Goal: Contribute content: Add original content to the website for others to see

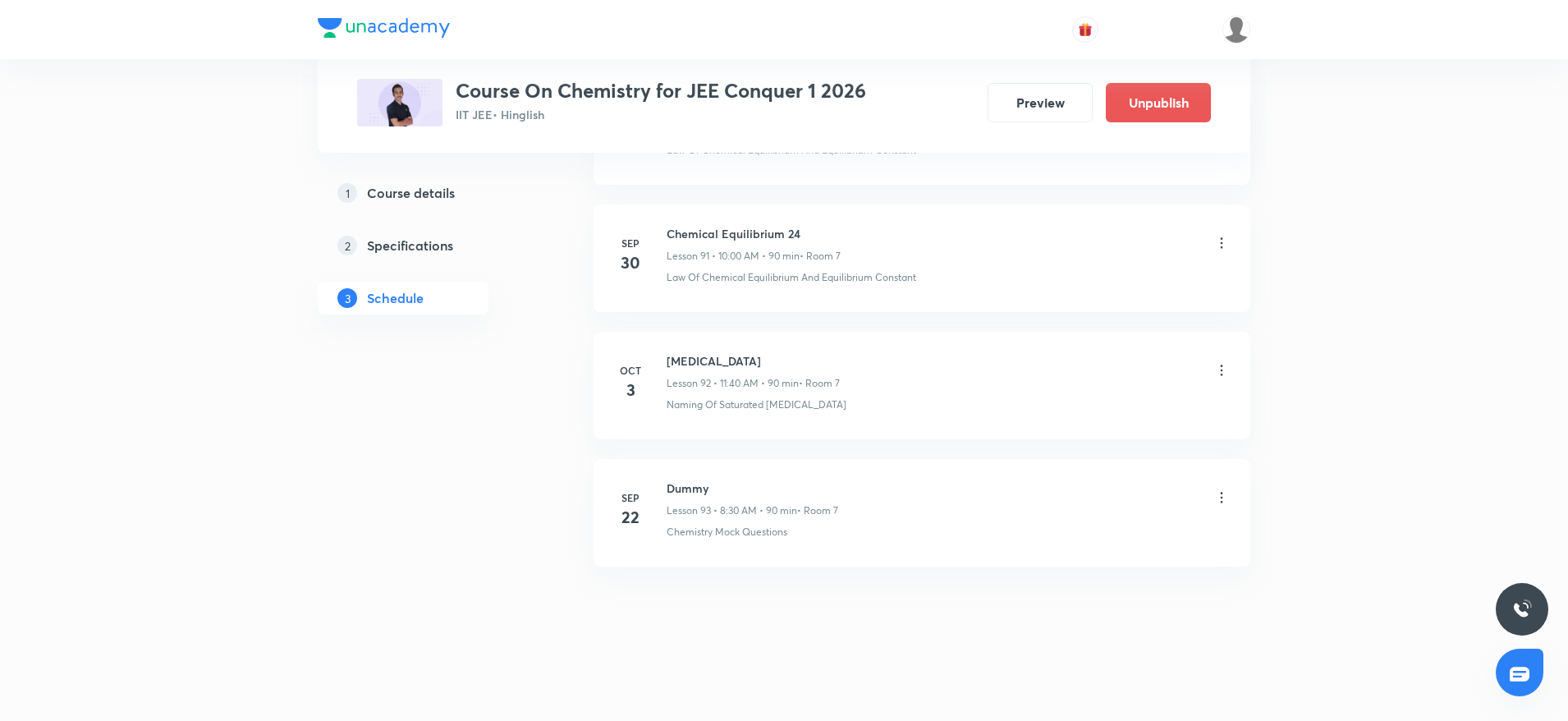
click at [718, 352] on h6 "Hydrocarbon" at bounding box center [753, 361] width 174 height 17
copy h6 "Hydrocarbon"
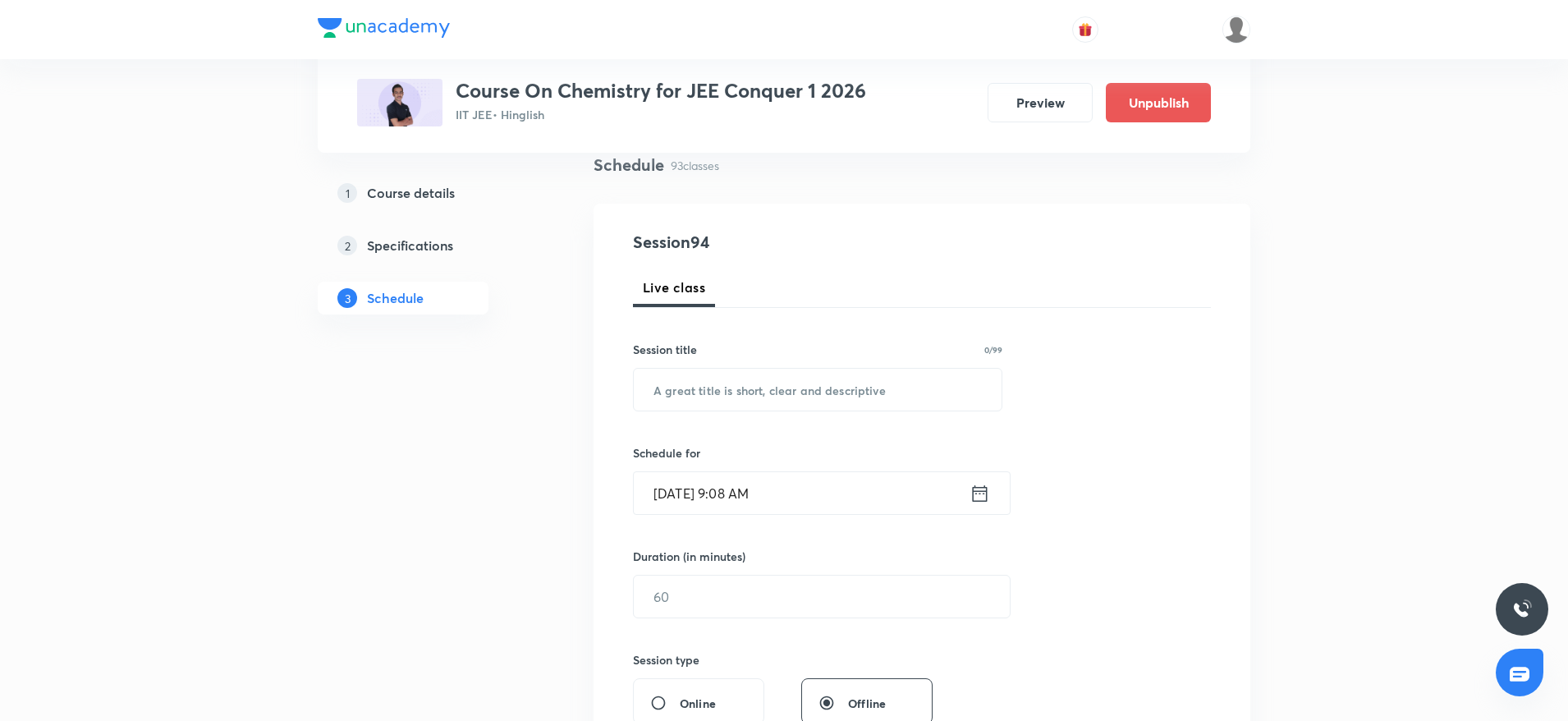
scroll to position [119, 0]
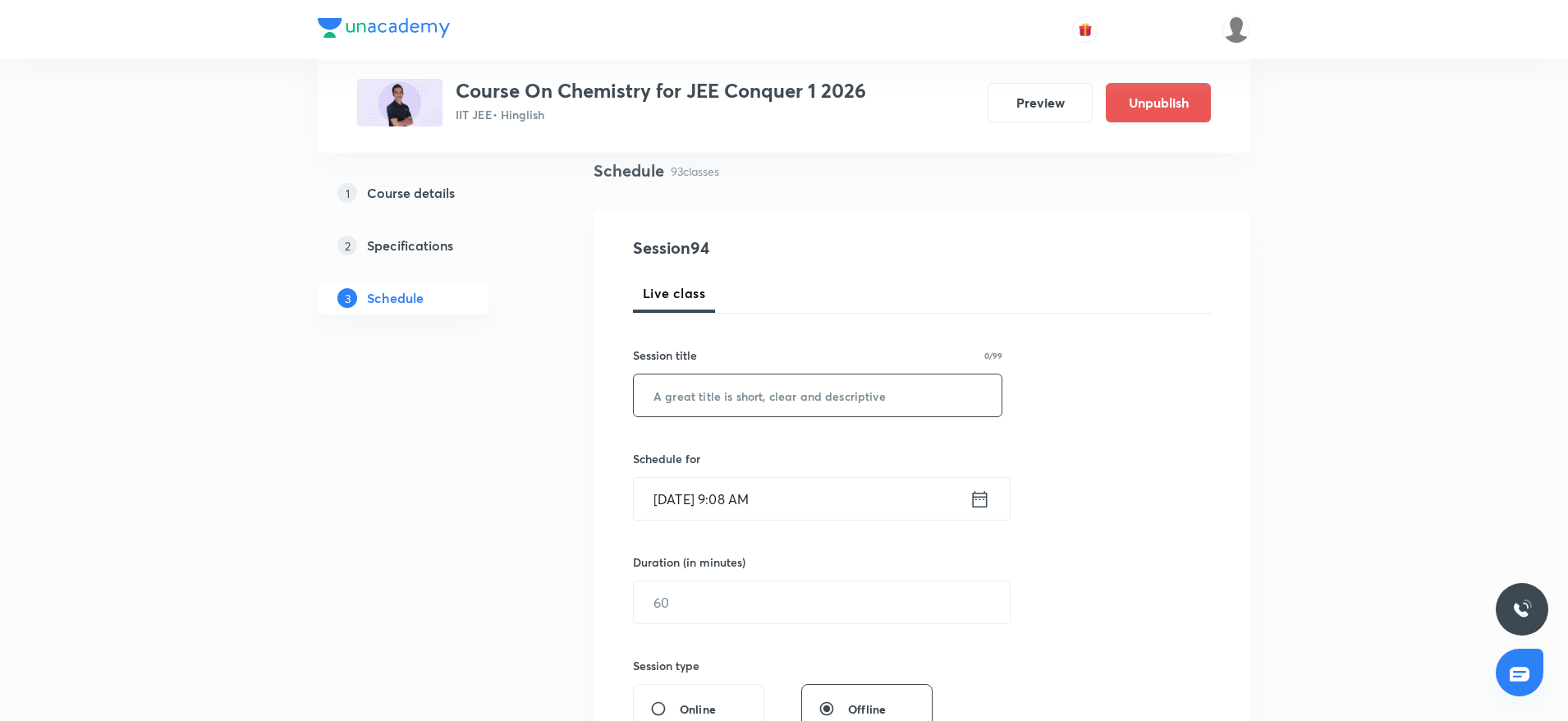
click at [693, 384] on input "text" at bounding box center [818, 395] width 368 height 42
paste input "Hydrocarbon"
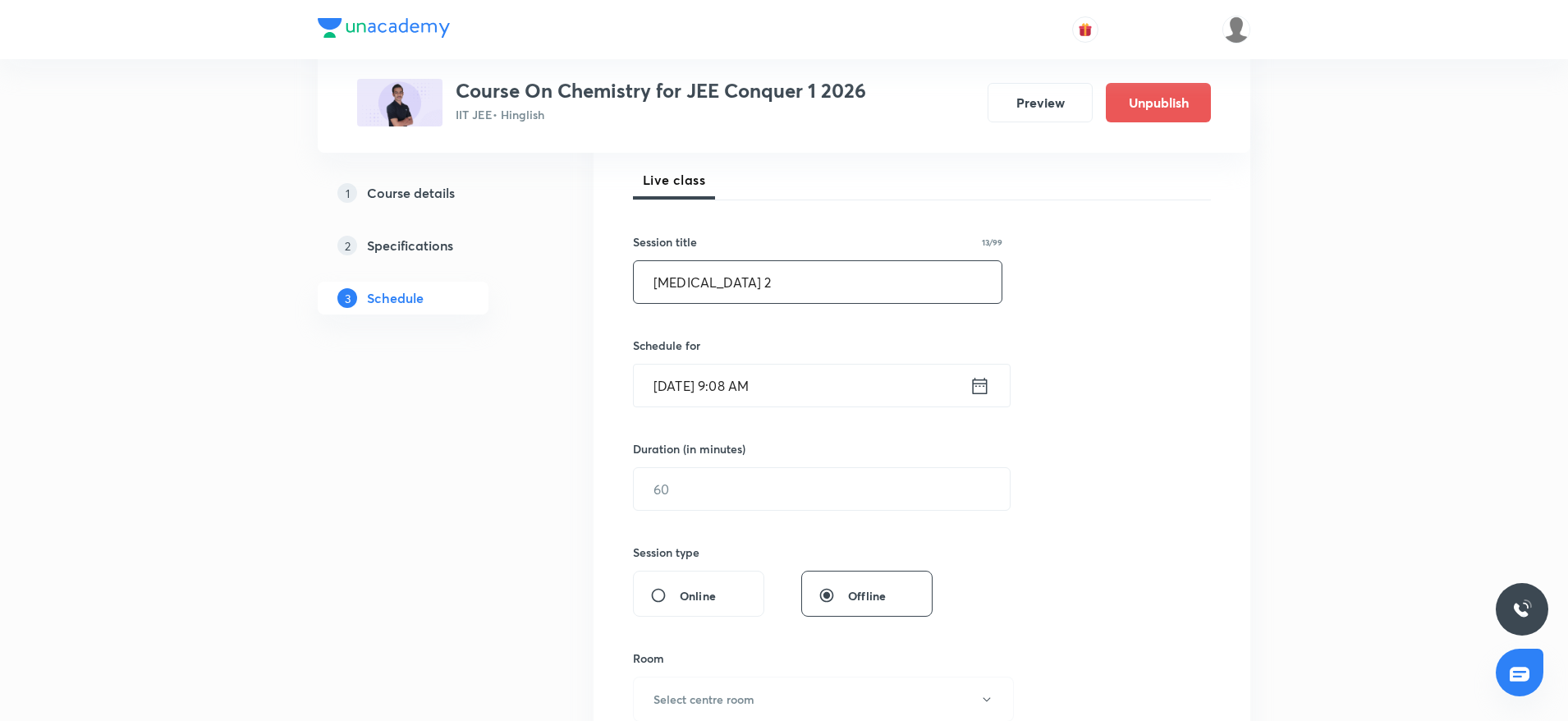
scroll to position [250, 0]
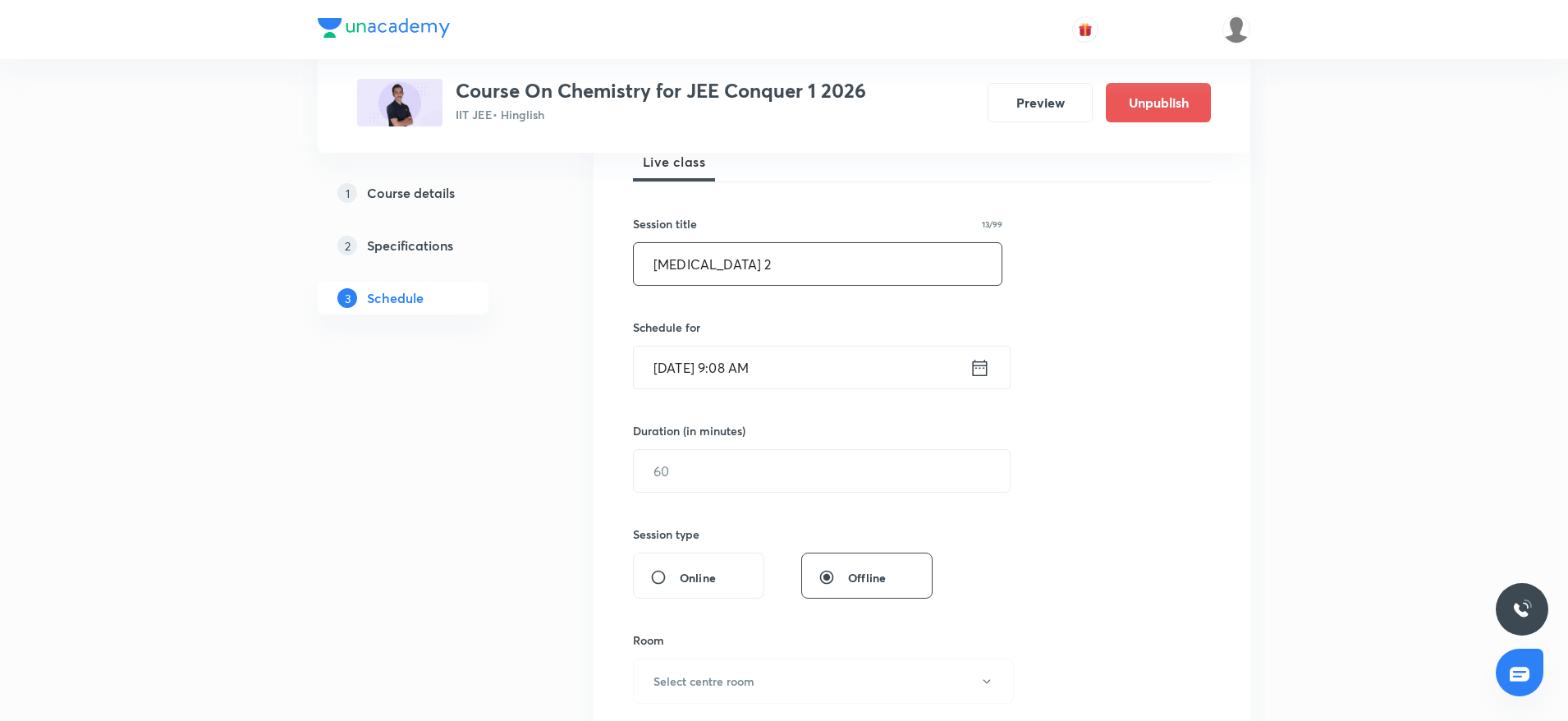
type input "Hydrocarbon 2"
click at [802, 374] on input "Oct 6, 2025, 9:08 AM" at bounding box center [801, 367] width 336 height 42
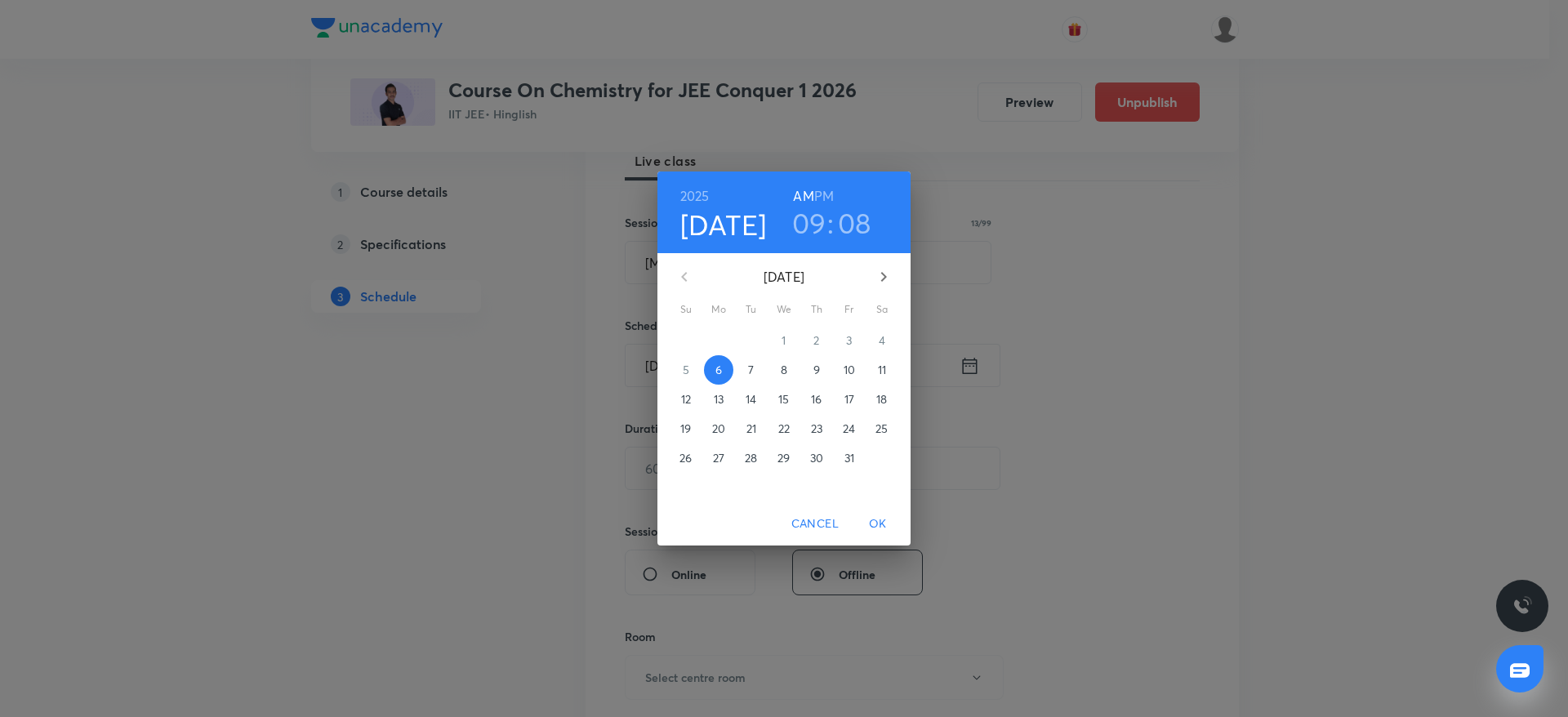
click at [806, 229] on h3 "09" at bounding box center [809, 223] width 35 height 35
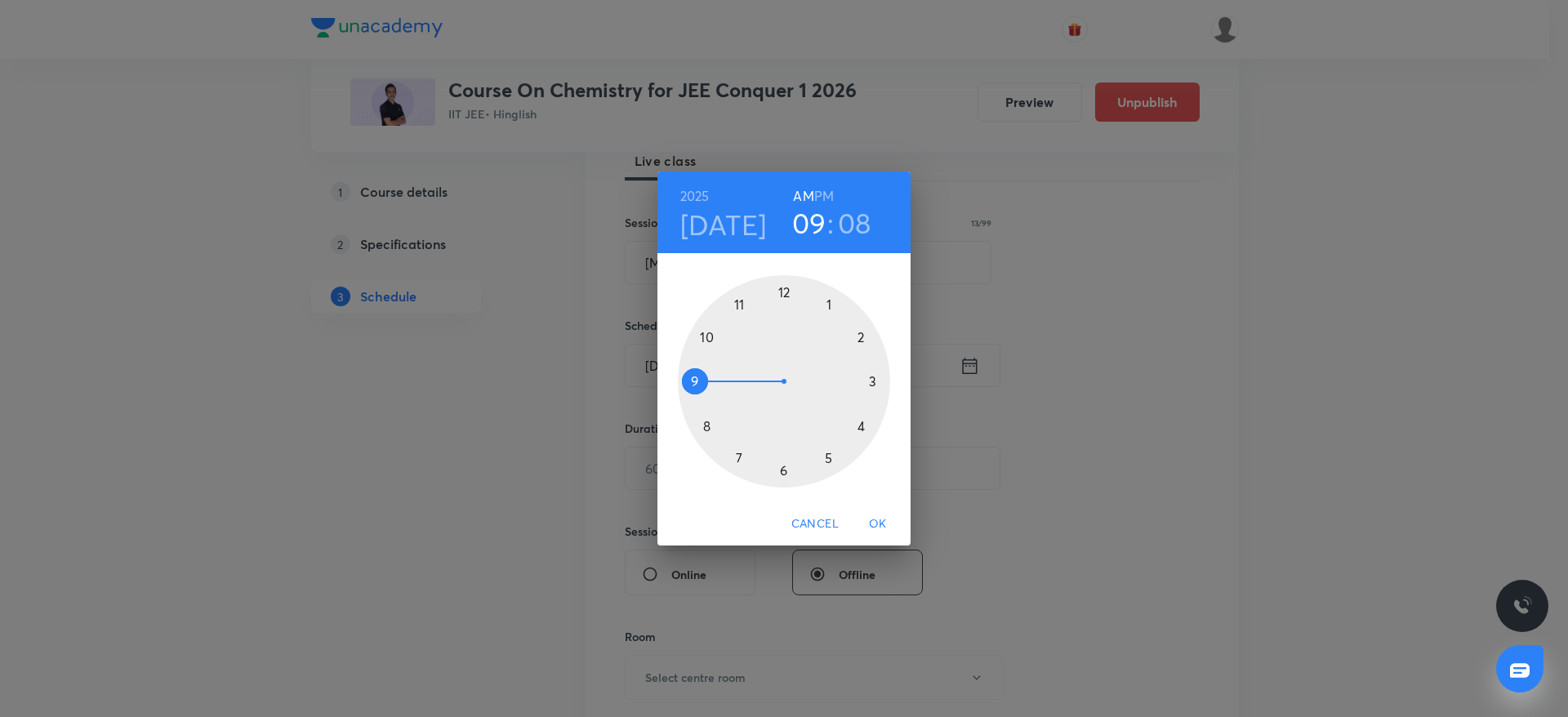
click at [712, 336] on div at bounding box center [784, 381] width 212 height 212
click at [784, 293] on div at bounding box center [784, 381] width 212 height 212
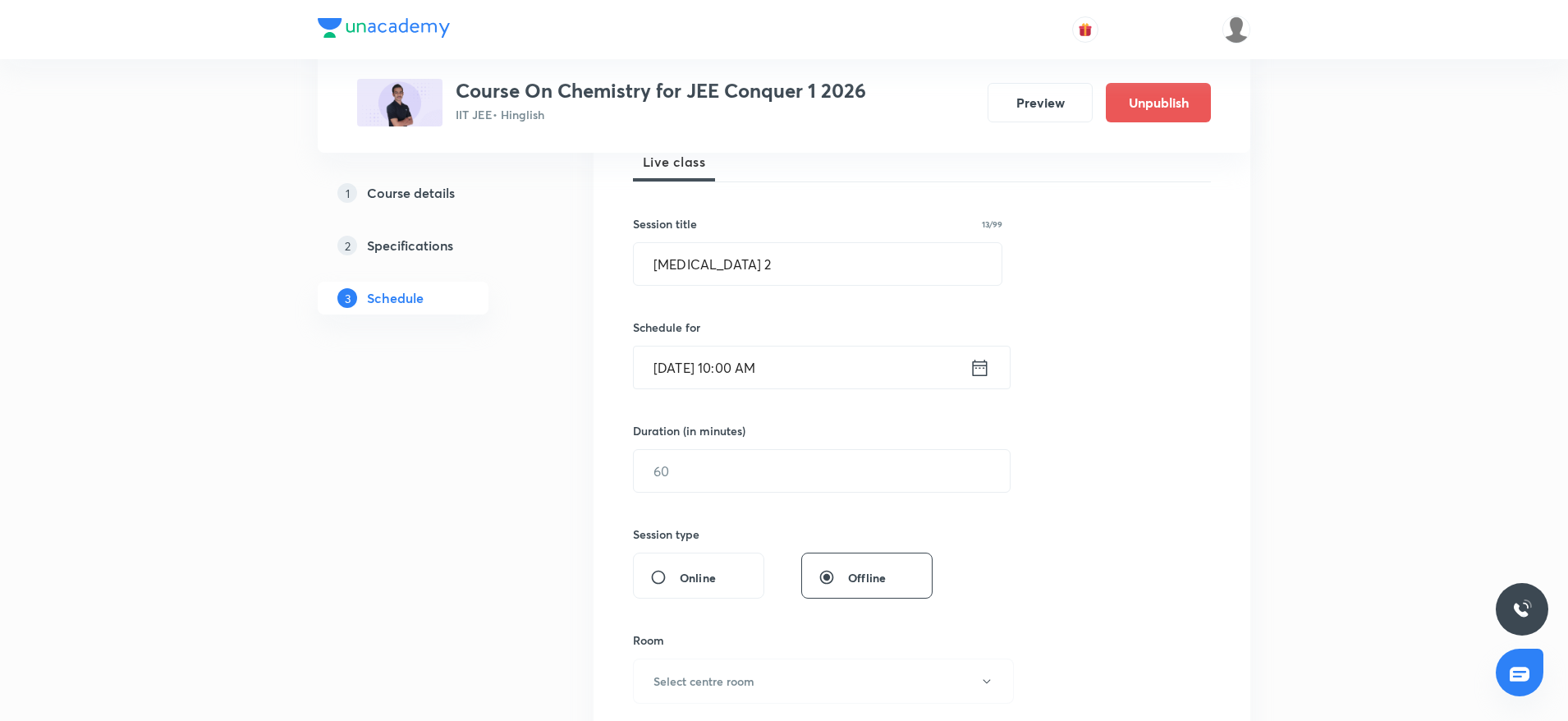
click at [788, 295] on div "Session 94 Live class Session title 13/99 Hydrocarbon 2 ​ Schedule for Oct 6, 2…" at bounding box center [921, 490] width 578 height 771
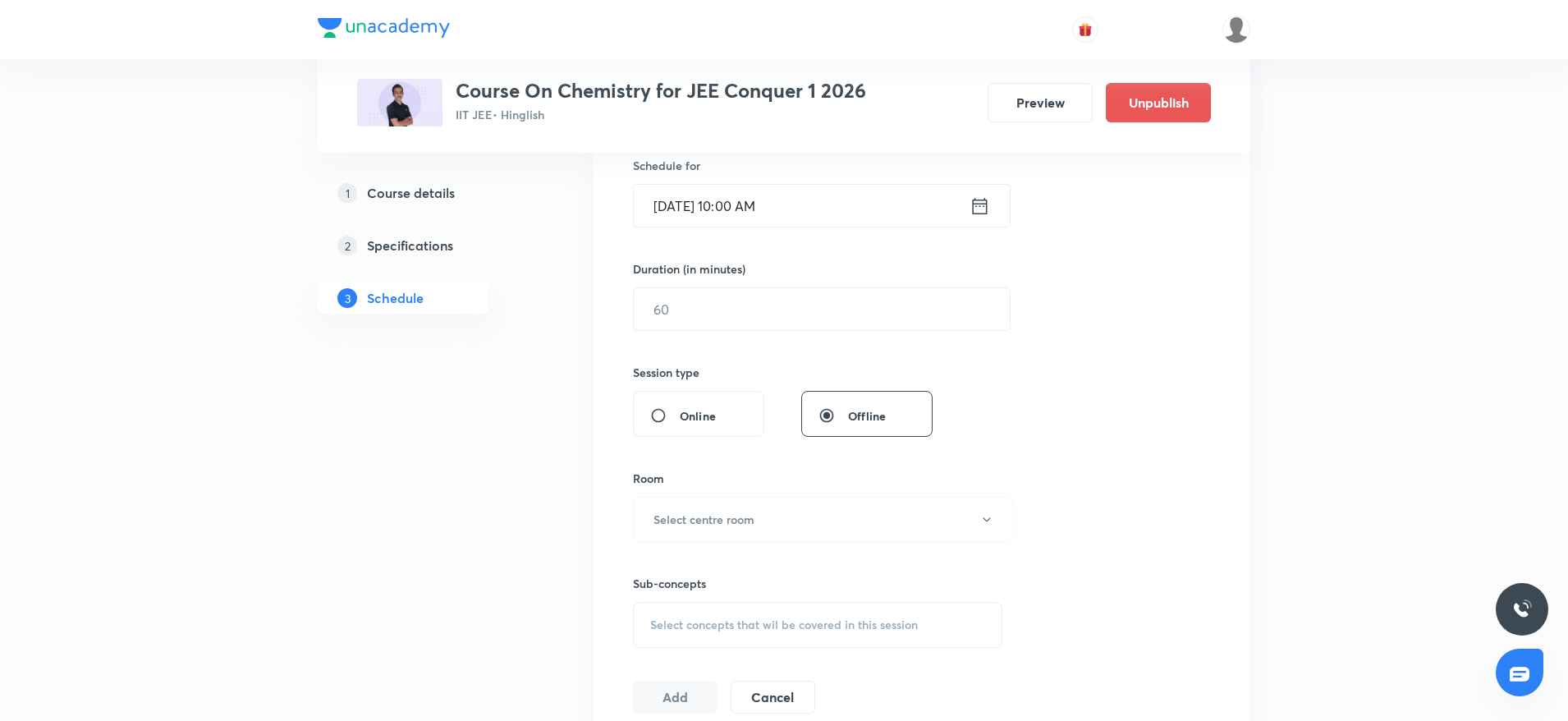
scroll to position [415, 0]
click at [674, 306] on input "text" at bounding box center [822, 306] width 376 height 42
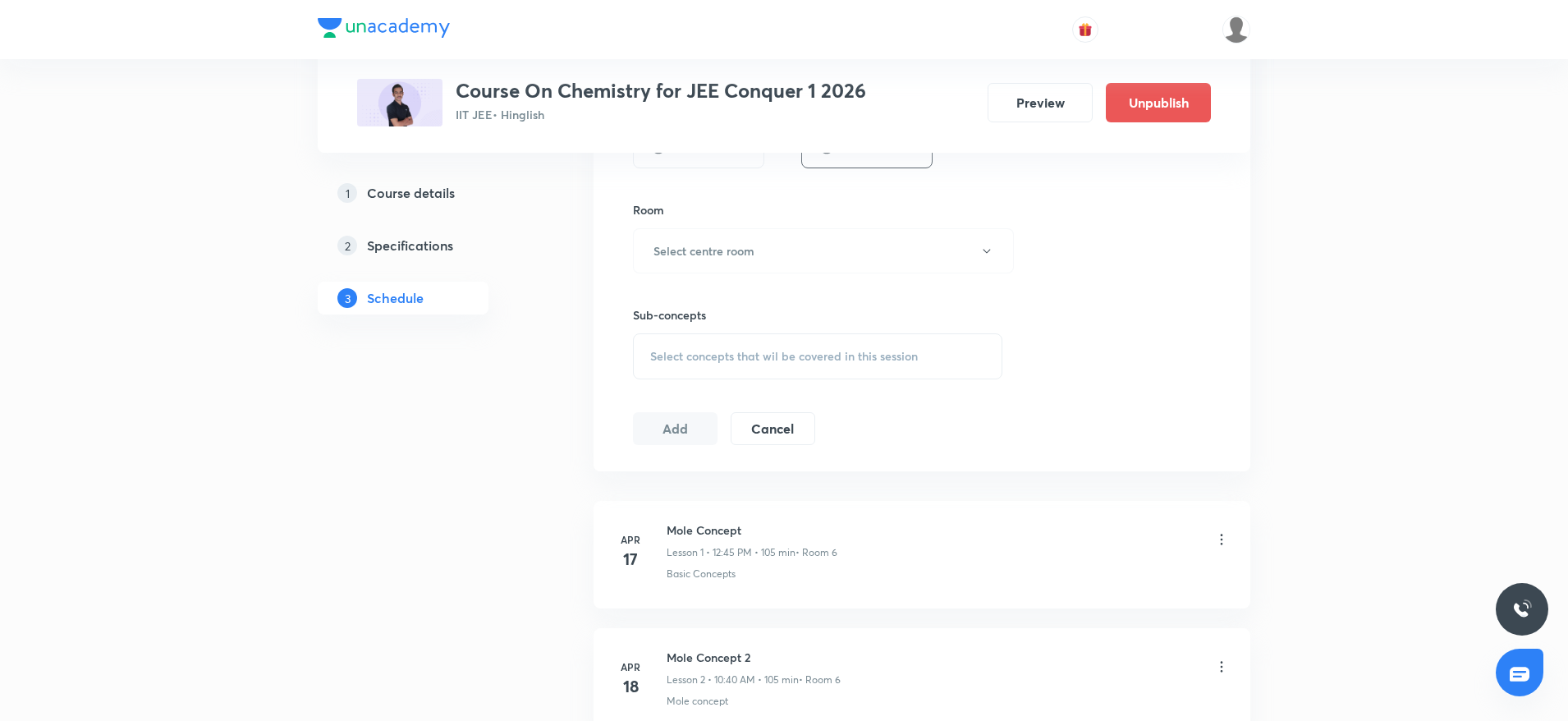
scroll to position [686, 0]
type input "90"
click at [738, 231] on button "Select centre room" at bounding box center [824, 245] width 381 height 45
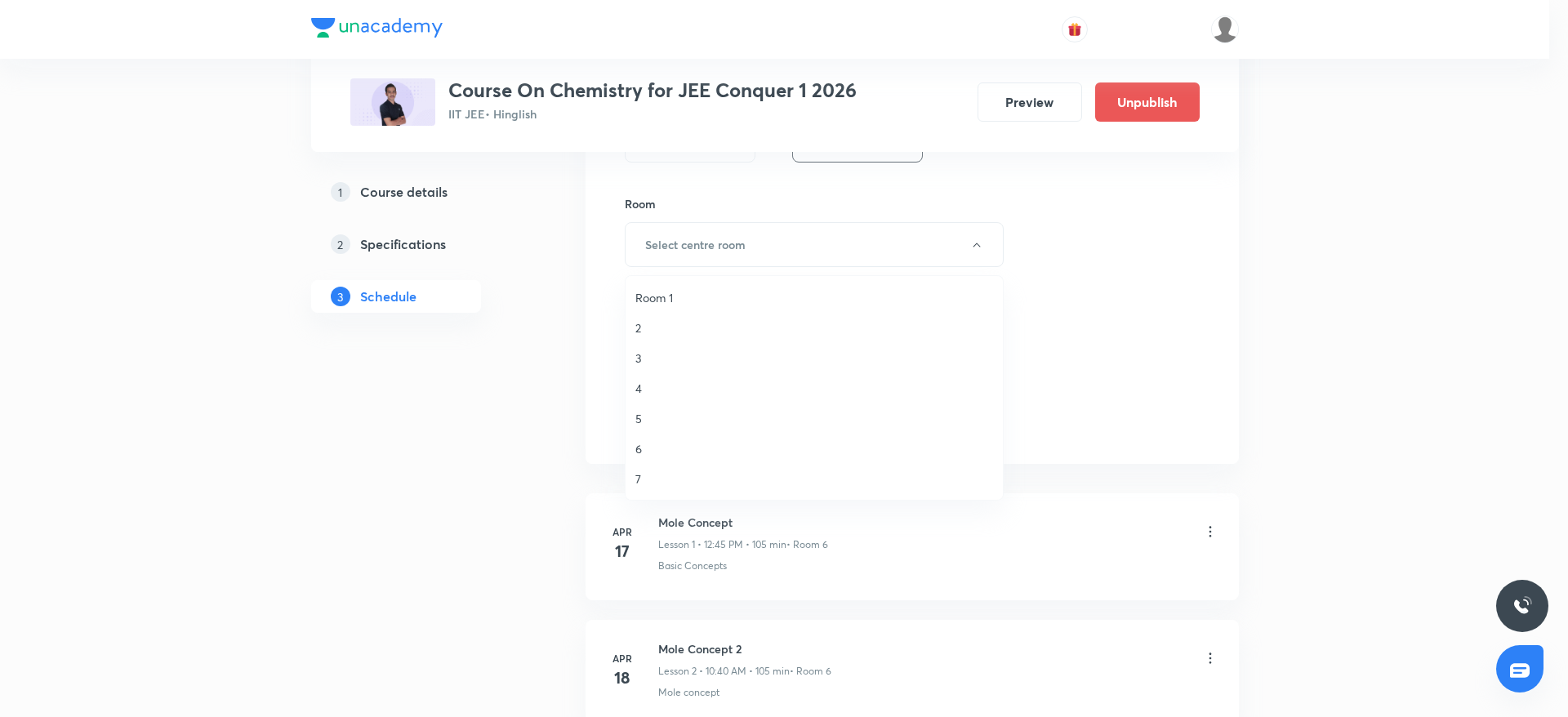
click at [652, 481] on span "7" at bounding box center [814, 479] width 358 height 17
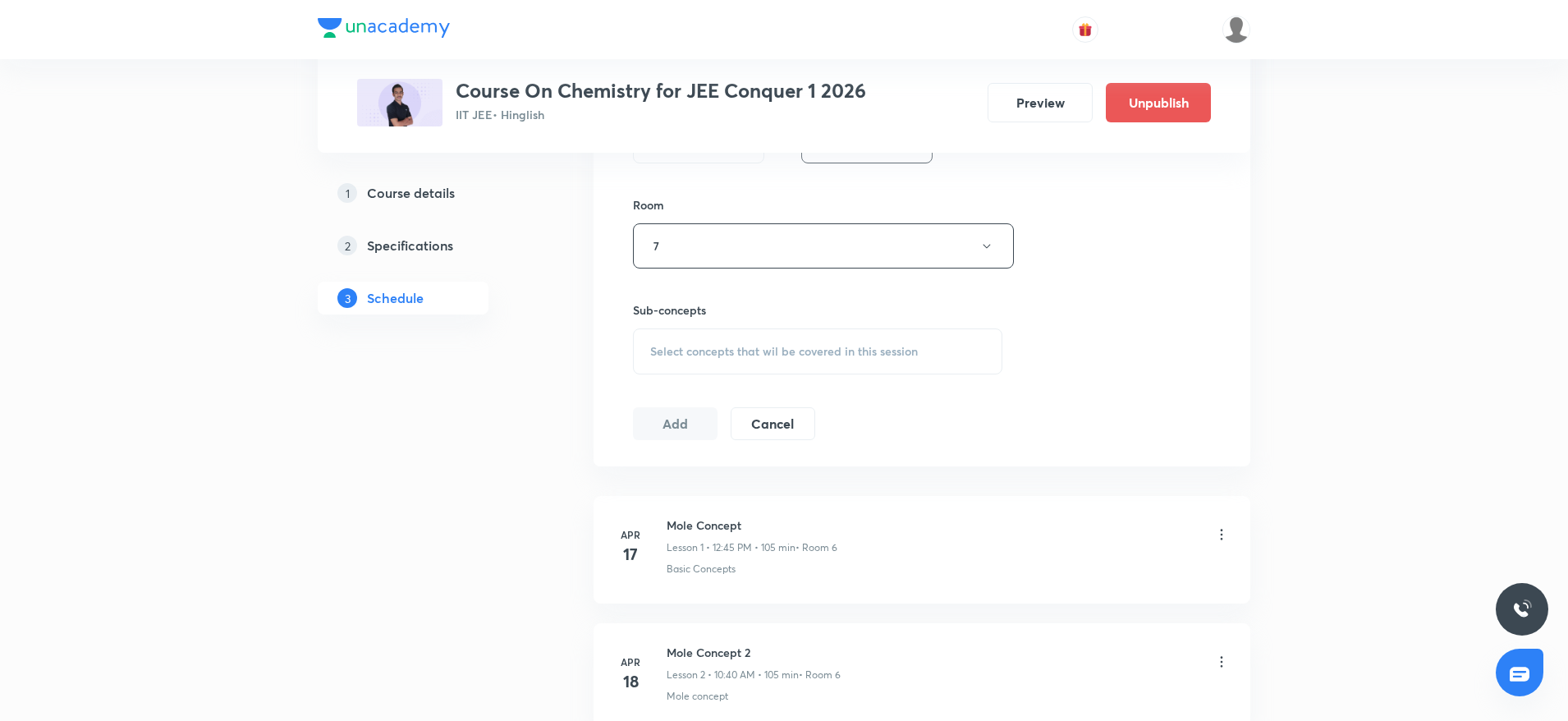
click at [729, 345] on span "Select concepts that wil be covered in this session" at bounding box center [784, 351] width 268 height 13
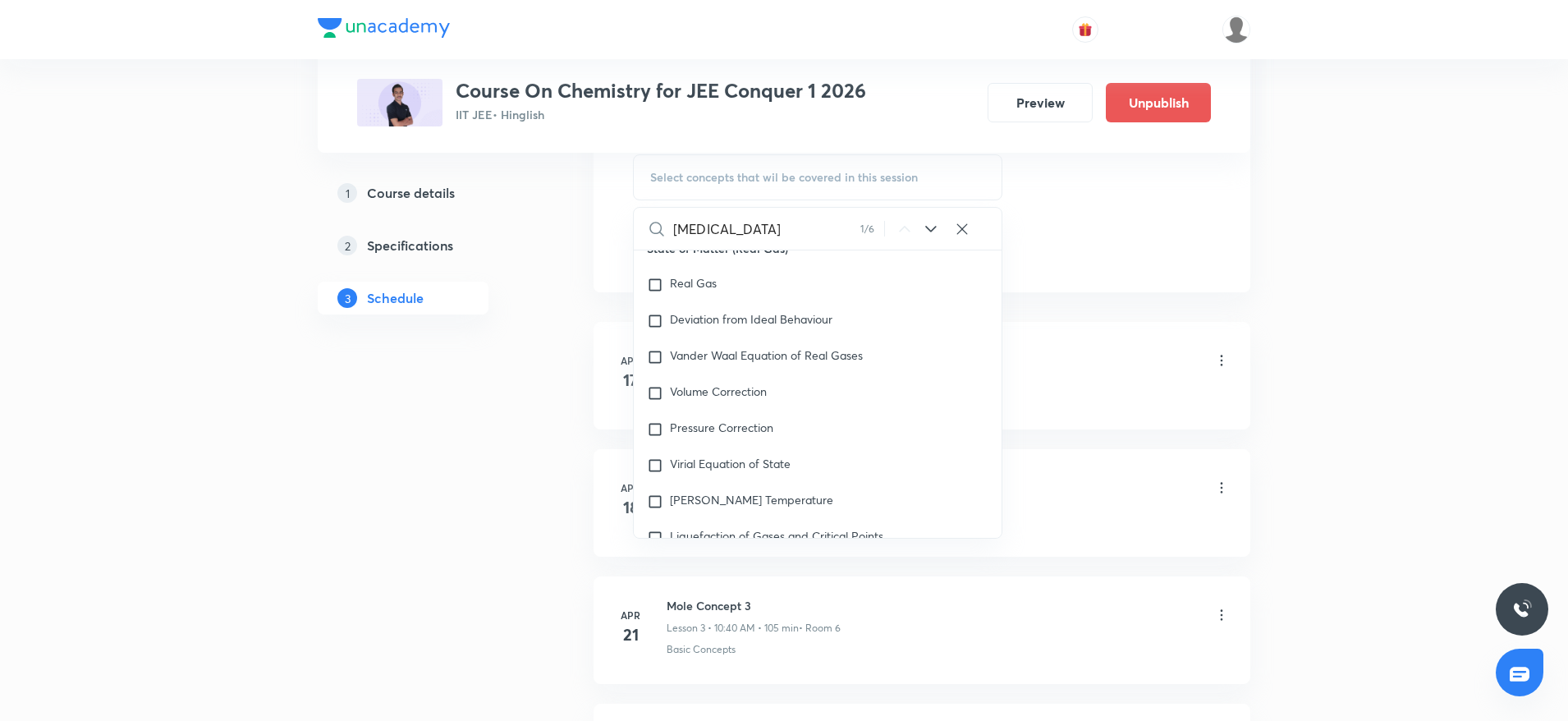
scroll to position [26670, 0]
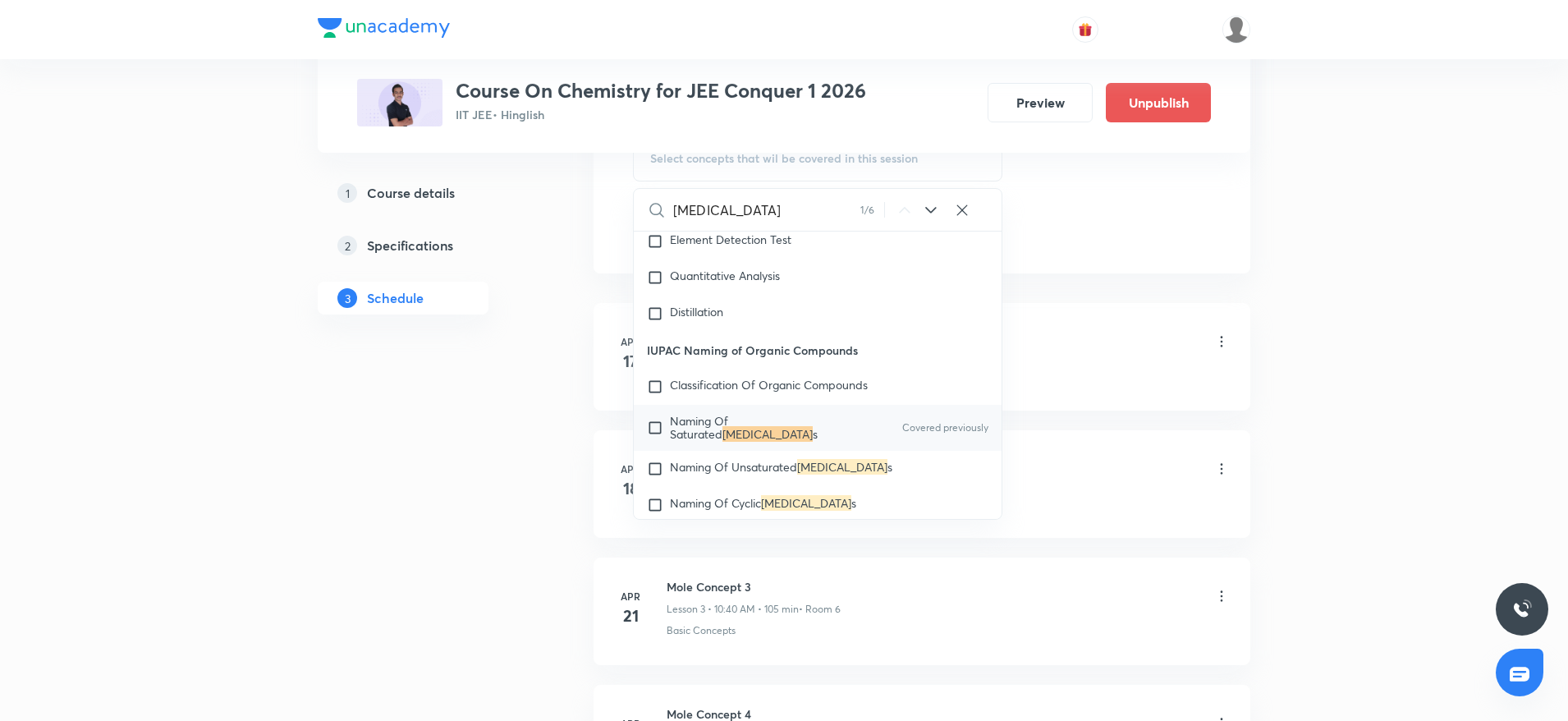
type input "Hydrocarbon"
click at [699, 440] on span "Naming Of Saturated" at bounding box center [698, 427] width 59 height 29
checkbox input "true"
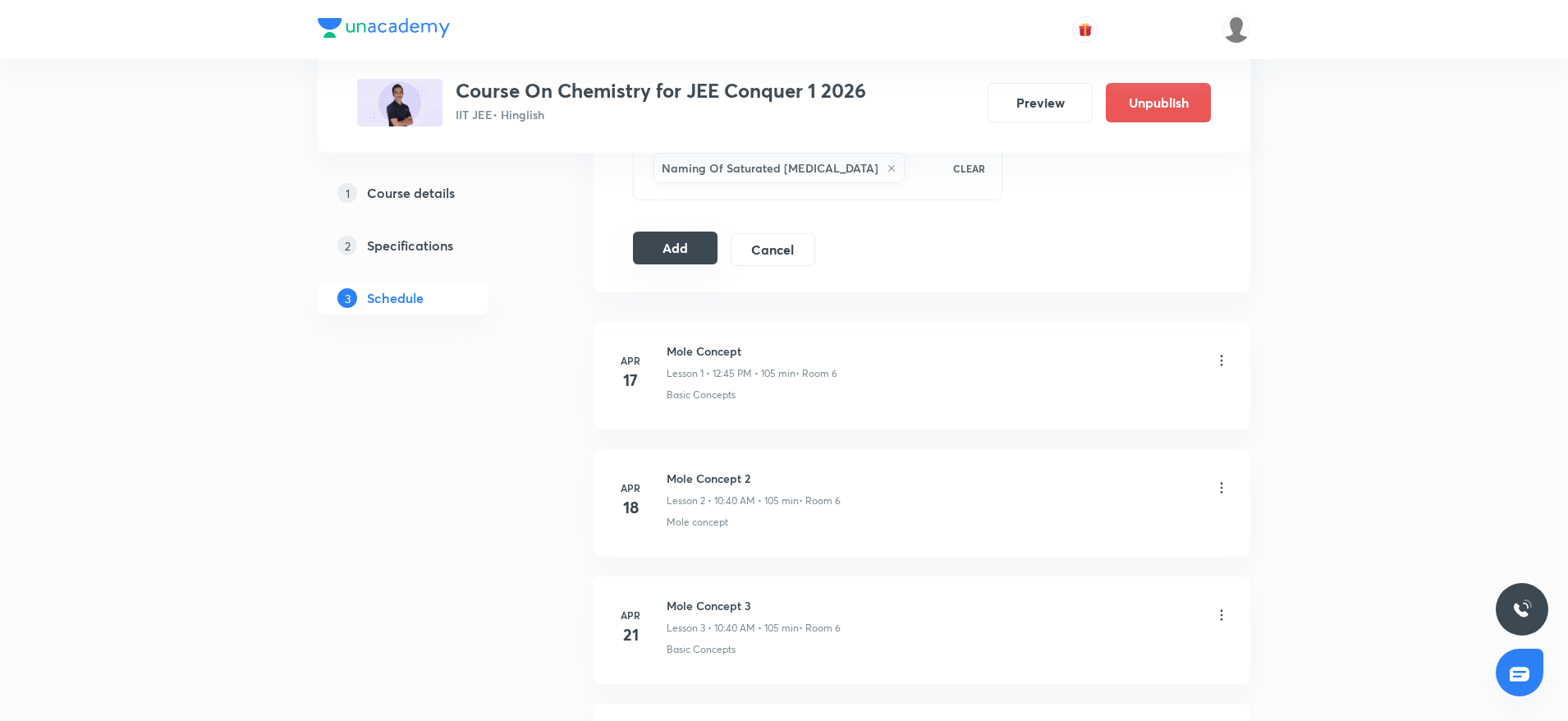
click at [688, 243] on button "Add" at bounding box center [675, 248] width 84 height 33
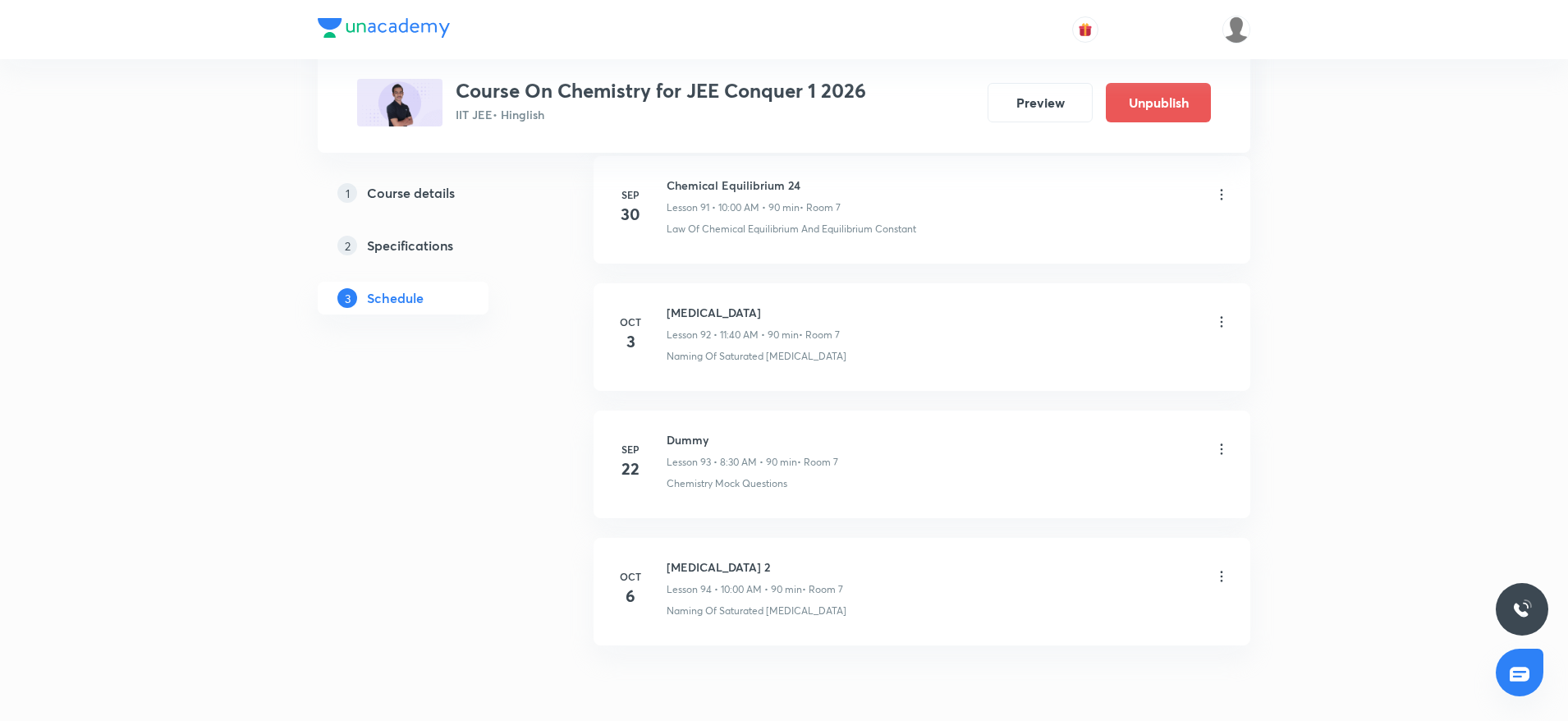
scroll to position [11809, 0]
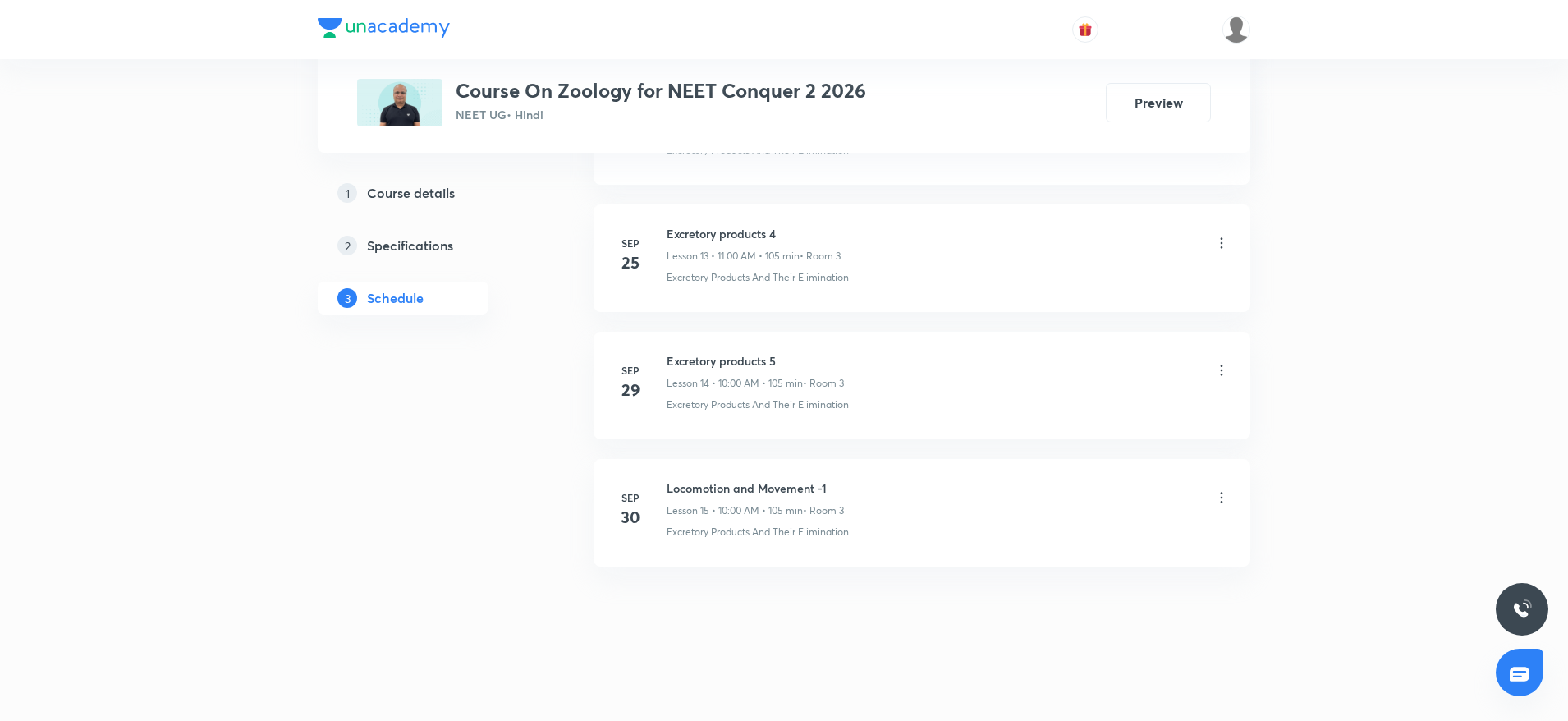
scroll to position [2505, 0]
click at [740, 485] on h6 "Locomotion and Movement -1" at bounding box center [755, 488] width 177 height 17
drag, startPoint x: 764, startPoint y: 516, endPoint x: 733, endPoint y: 488, distance: 41.8
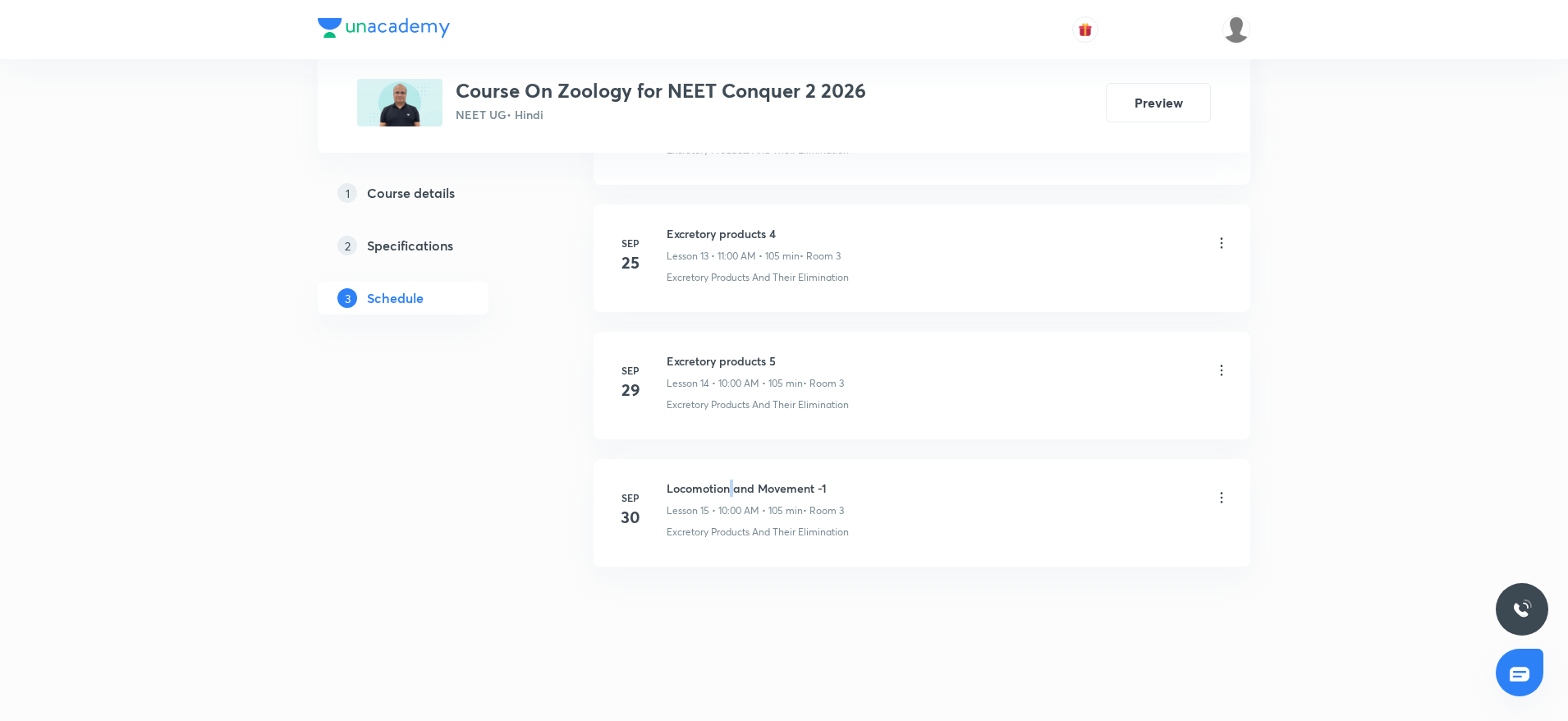
click at [733, 488] on h6 "Locomotion and Movement -1" at bounding box center [755, 488] width 177 height 17
copy h6 "Locomotion and Movement -1"
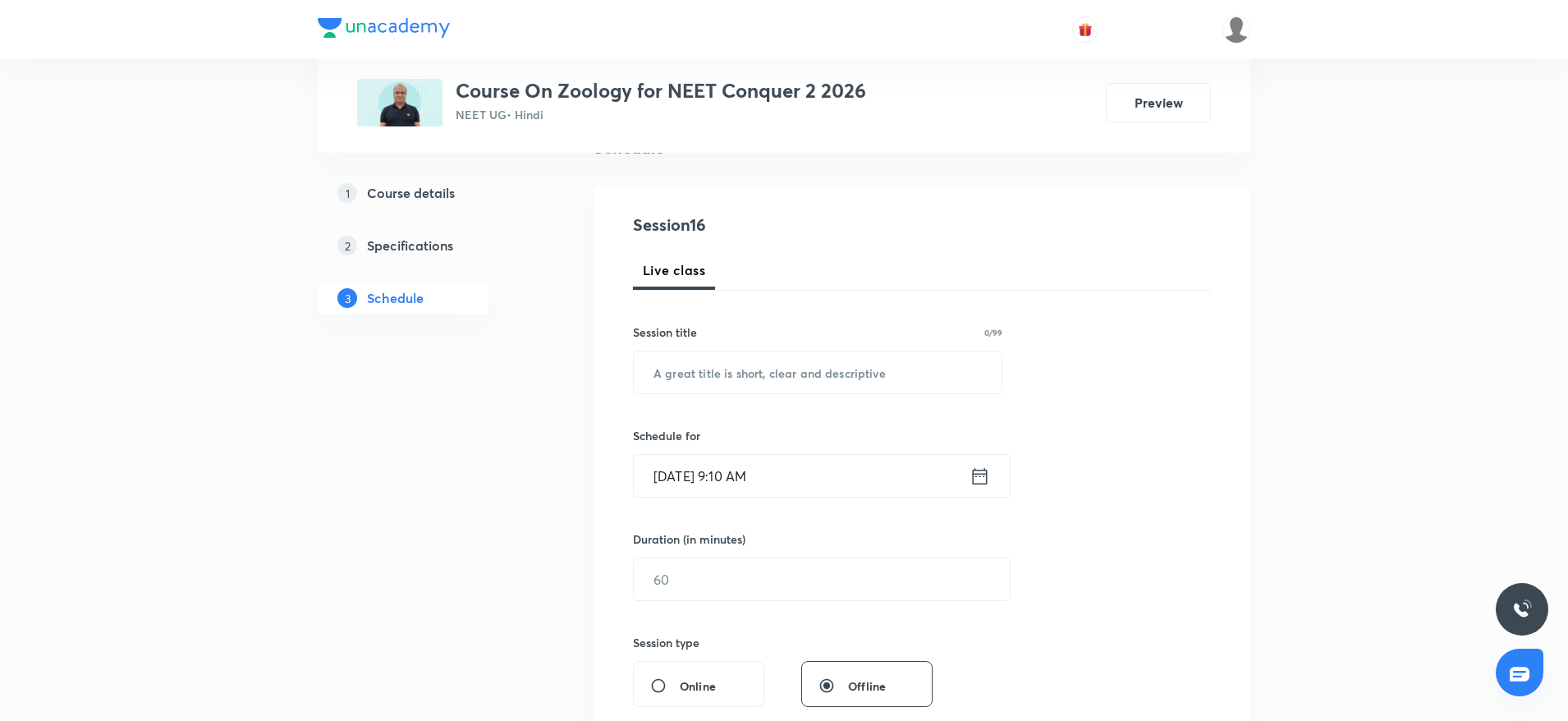
scroll to position [144, 0]
click at [740, 367] on input "text" at bounding box center [818, 370] width 368 height 42
paste input "Locomotion and Movement -1"
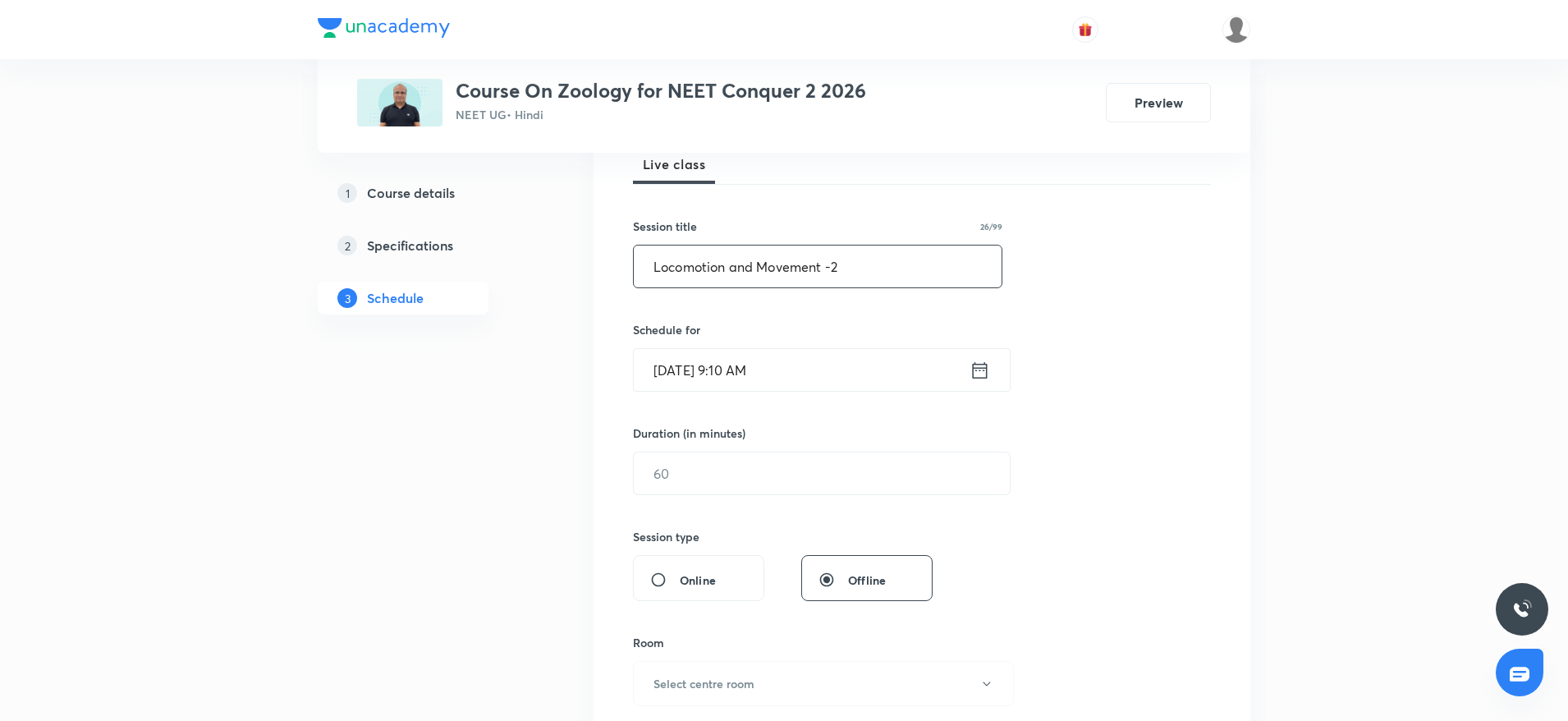
scroll to position [300, 0]
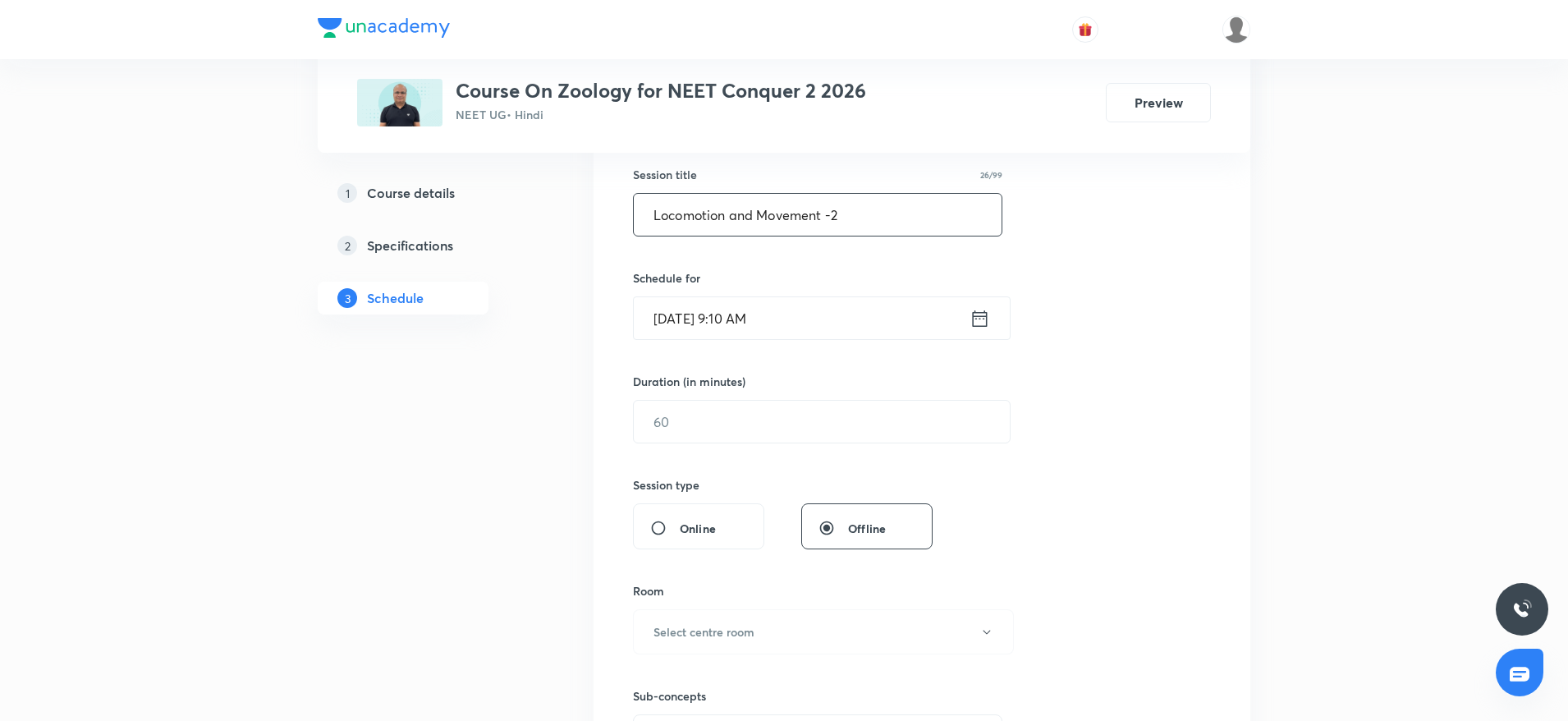
type input "Locomotion and Movement -2"
click at [834, 328] on input "Oct 6, 2025, 9:10 AM" at bounding box center [801, 318] width 336 height 42
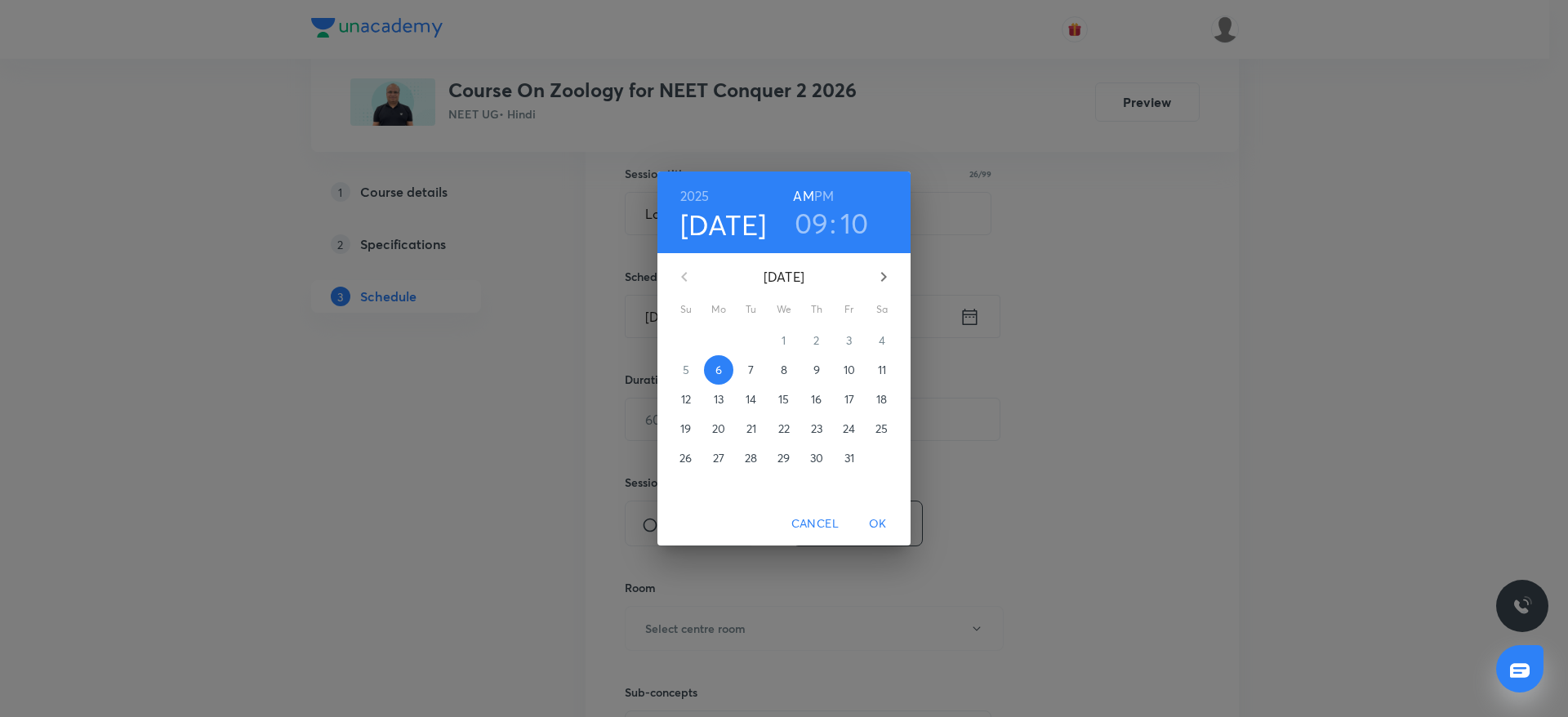
click at [810, 216] on h3 "09" at bounding box center [812, 223] width 35 height 35
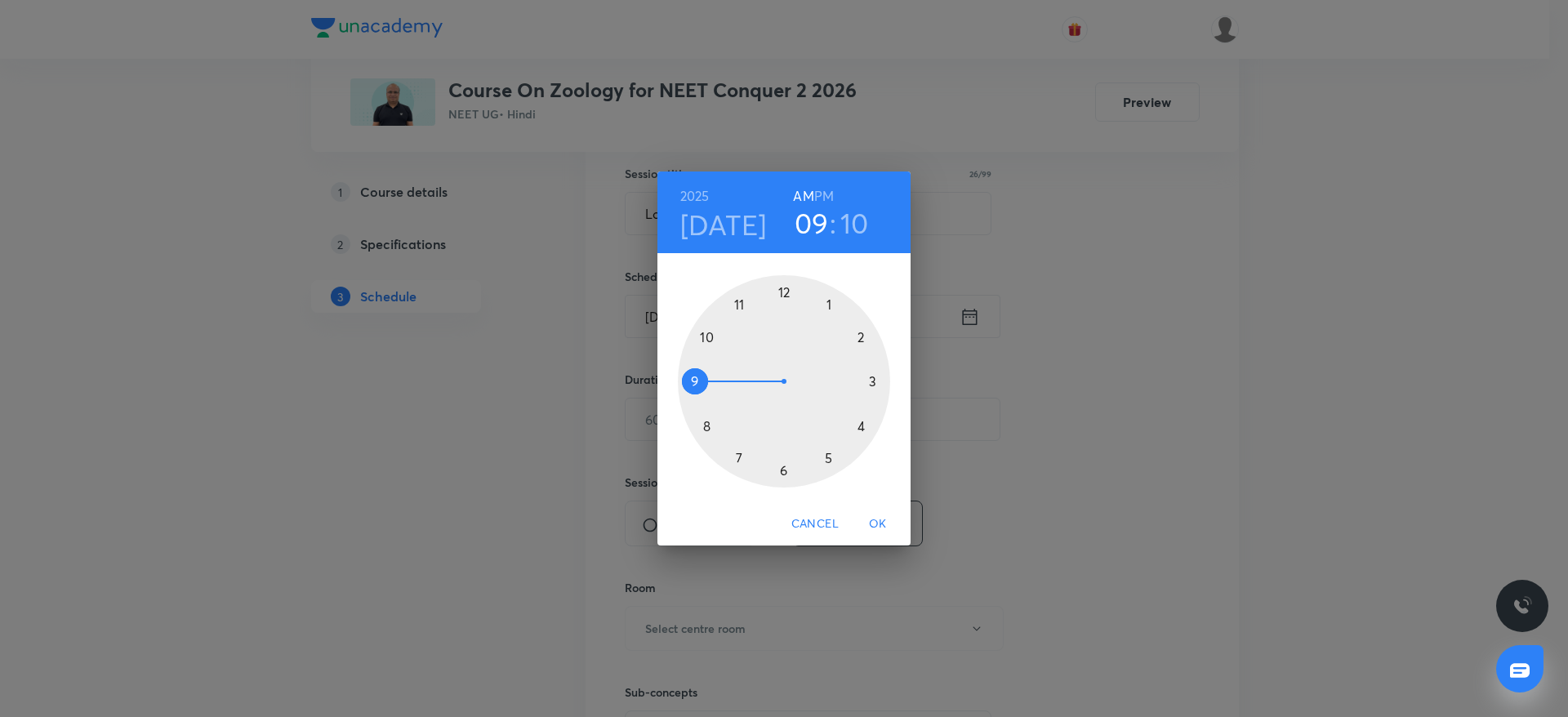
click at [712, 337] on div at bounding box center [784, 381] width 212 height 212
click at [693, 429] on div at bounding box center [784, 381] width 212 height 212
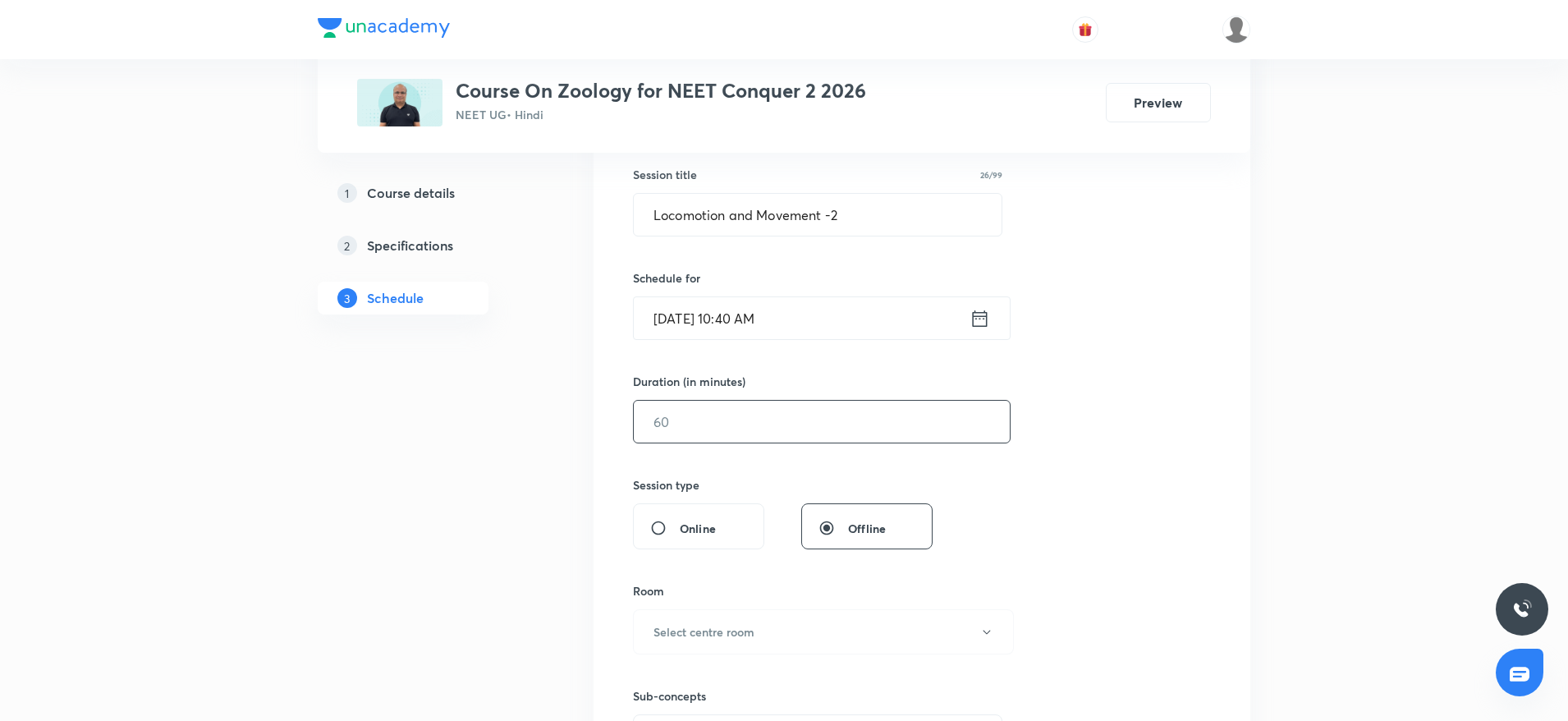
click at [685, 434] on input "text" at bounding box center [822, 421] width 376 height 42
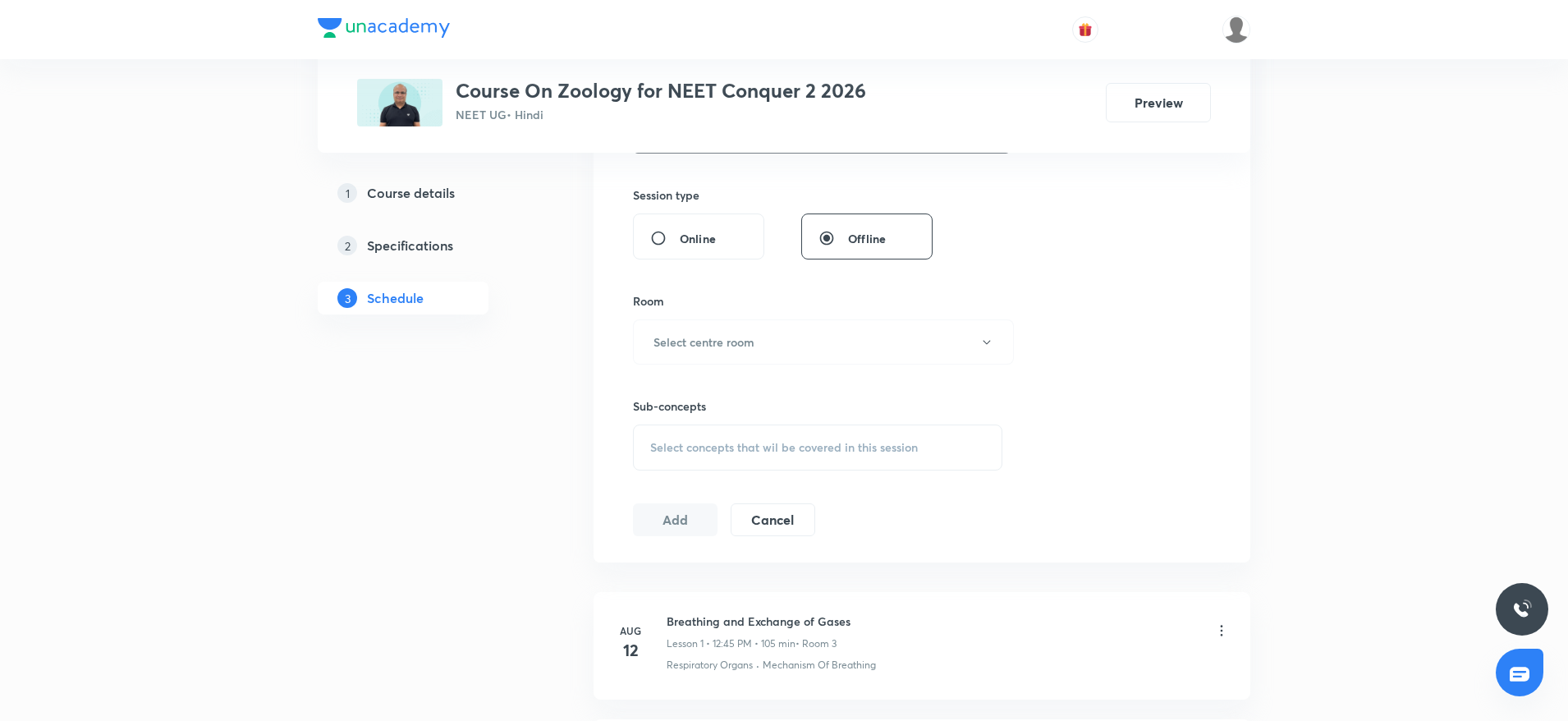
scroll to position [592, 0]
type input "105"
click at [736, 323] on button "Select centre room" at bounding box center [824, 340] width 381 height 45
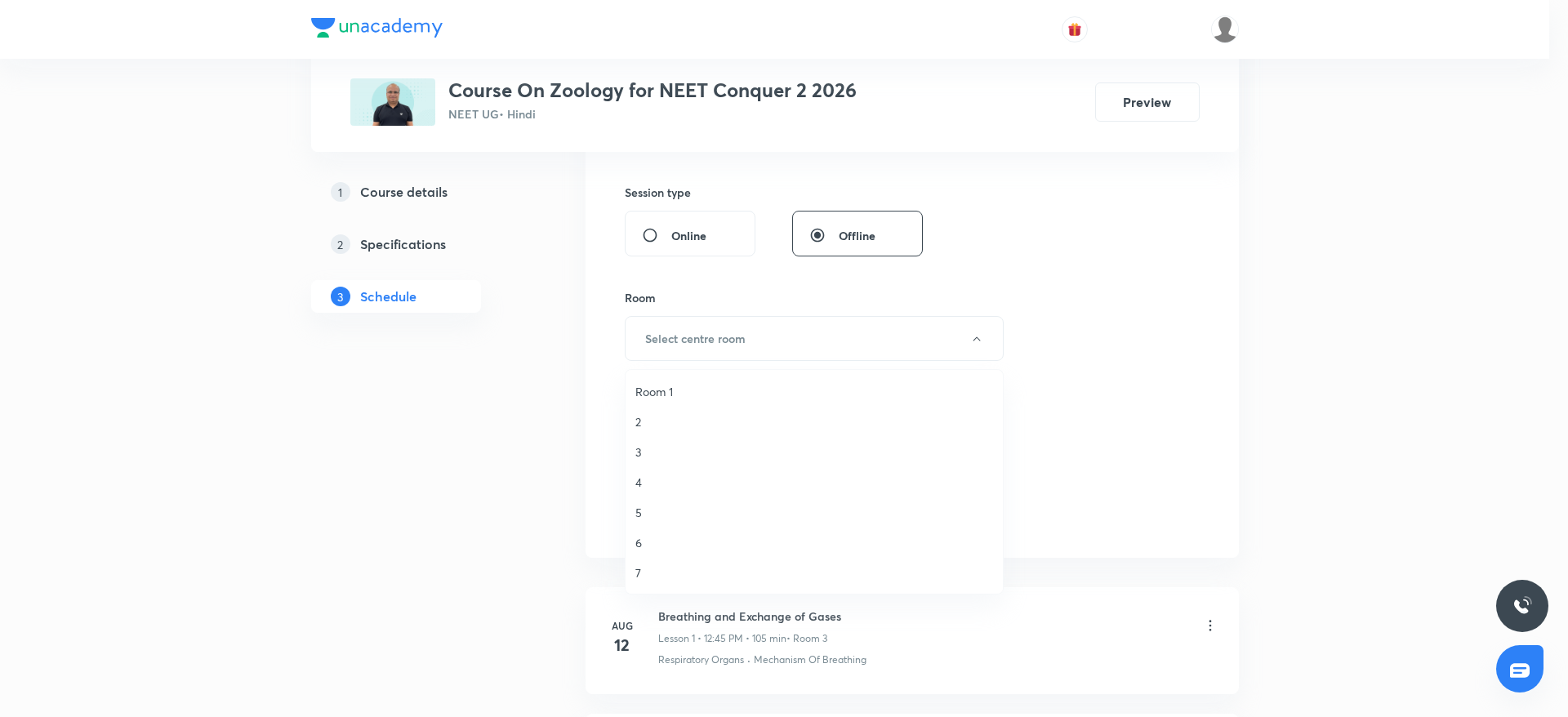
click at [635, 448] on li "3" at bounding box center [814, 452] width 377 height 30
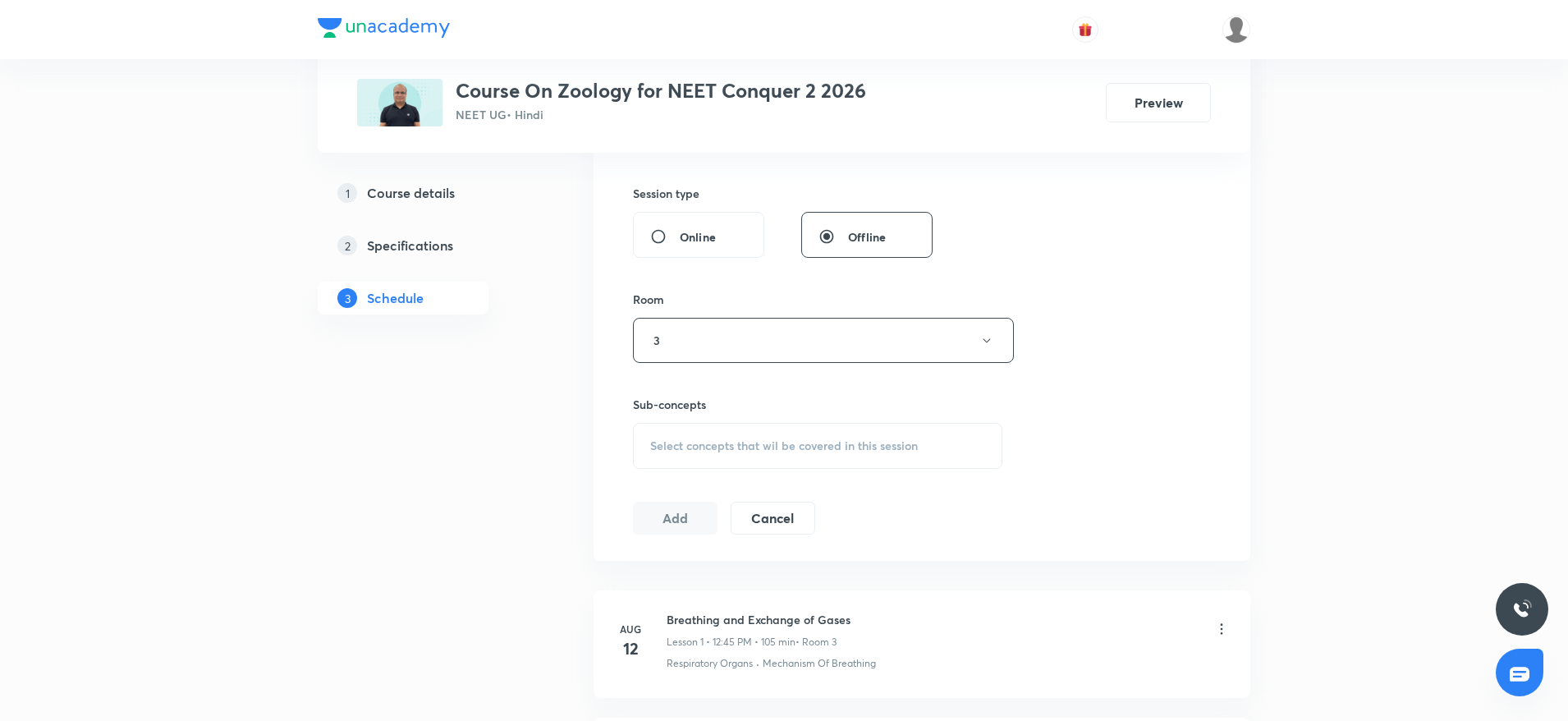
click at [689, 439] on span "Select concepts that wil be covered in this session" at bounding box center [784, 445] width 268 height 13
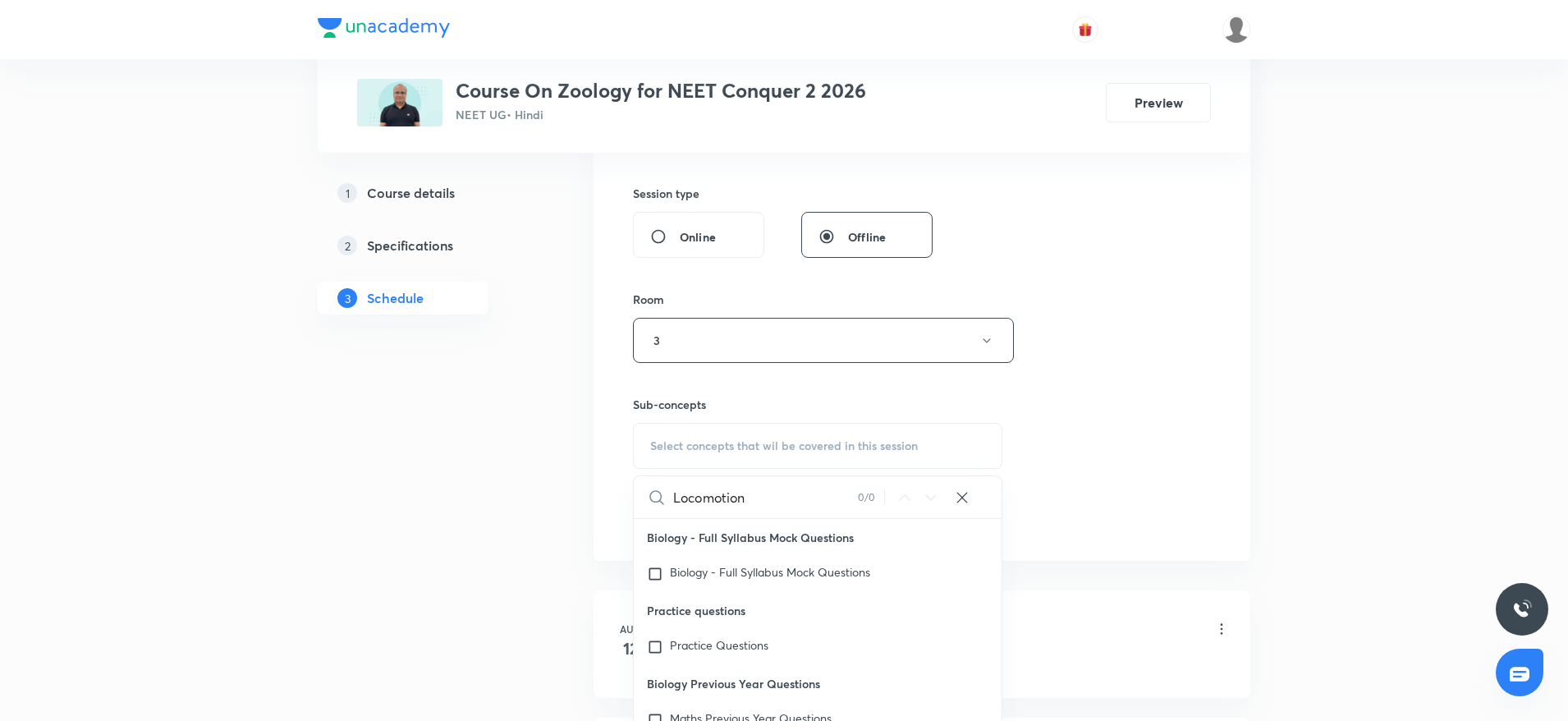
type input "Locomotion"
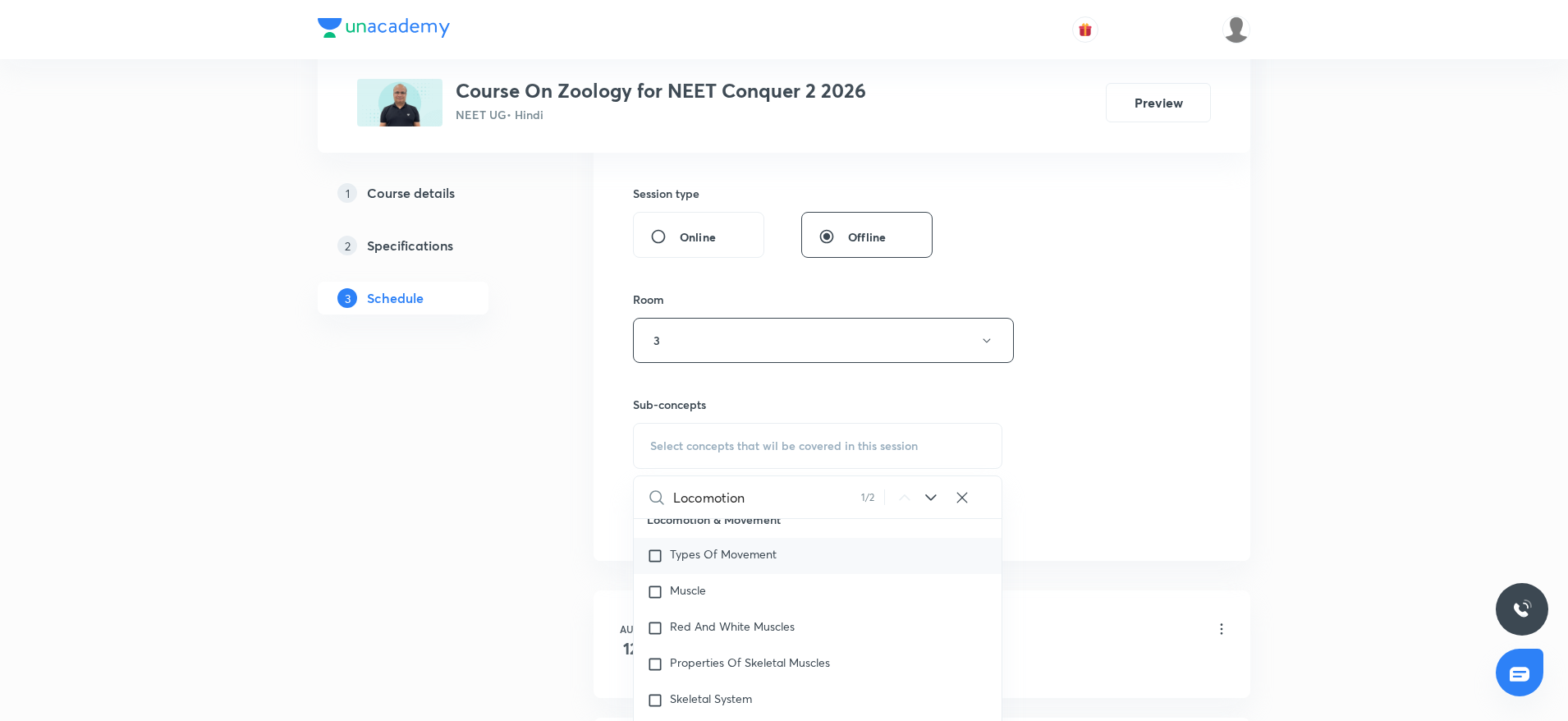
click at [788, 562] on div "Types Of Movement" at bounding box center [818, 556] width 368 height 36
checkbox input "true"
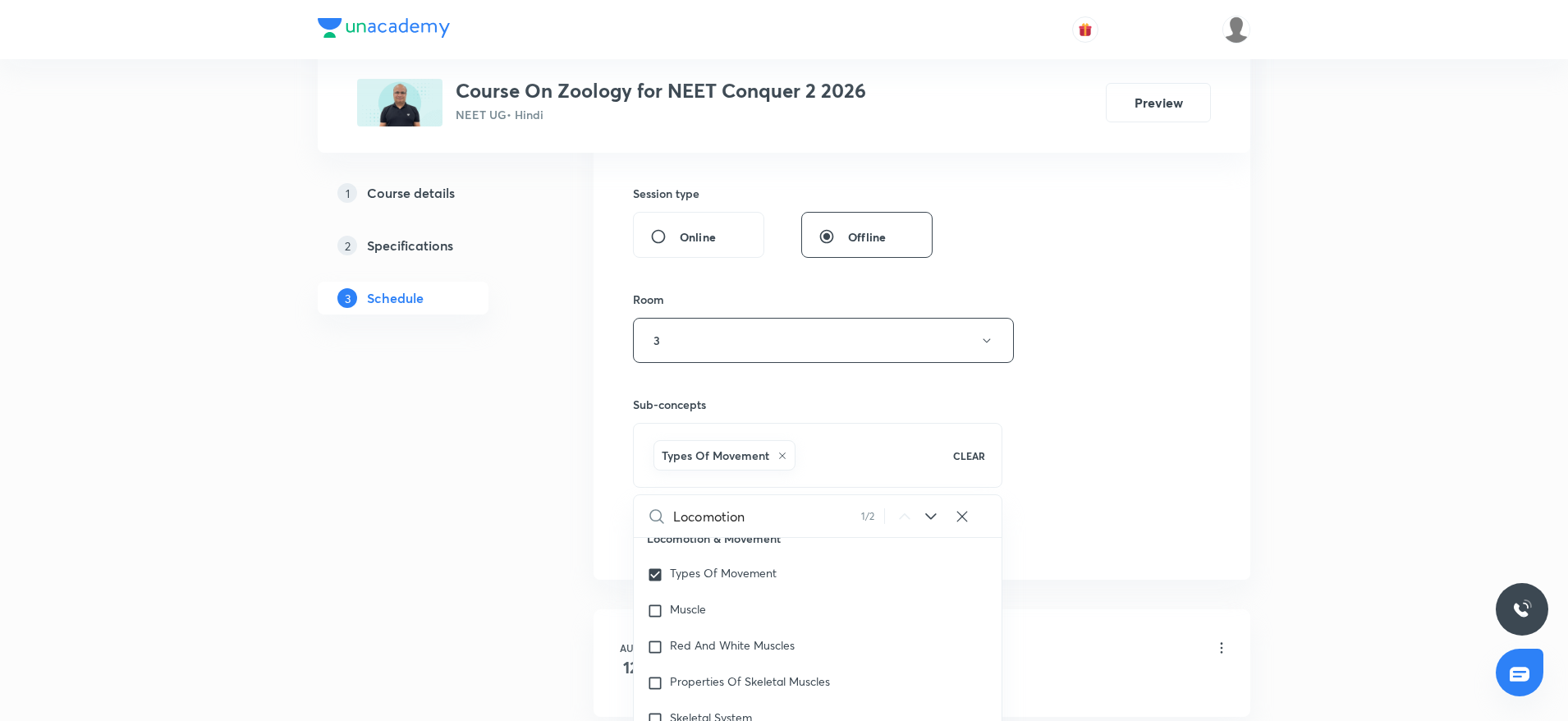
click at [1065, 429] on div "Session 16 Live class Session title 26/99 Locomotion and Movement -2 ​ Schedule…" at bounding box center [921, 158] width 578 height 790
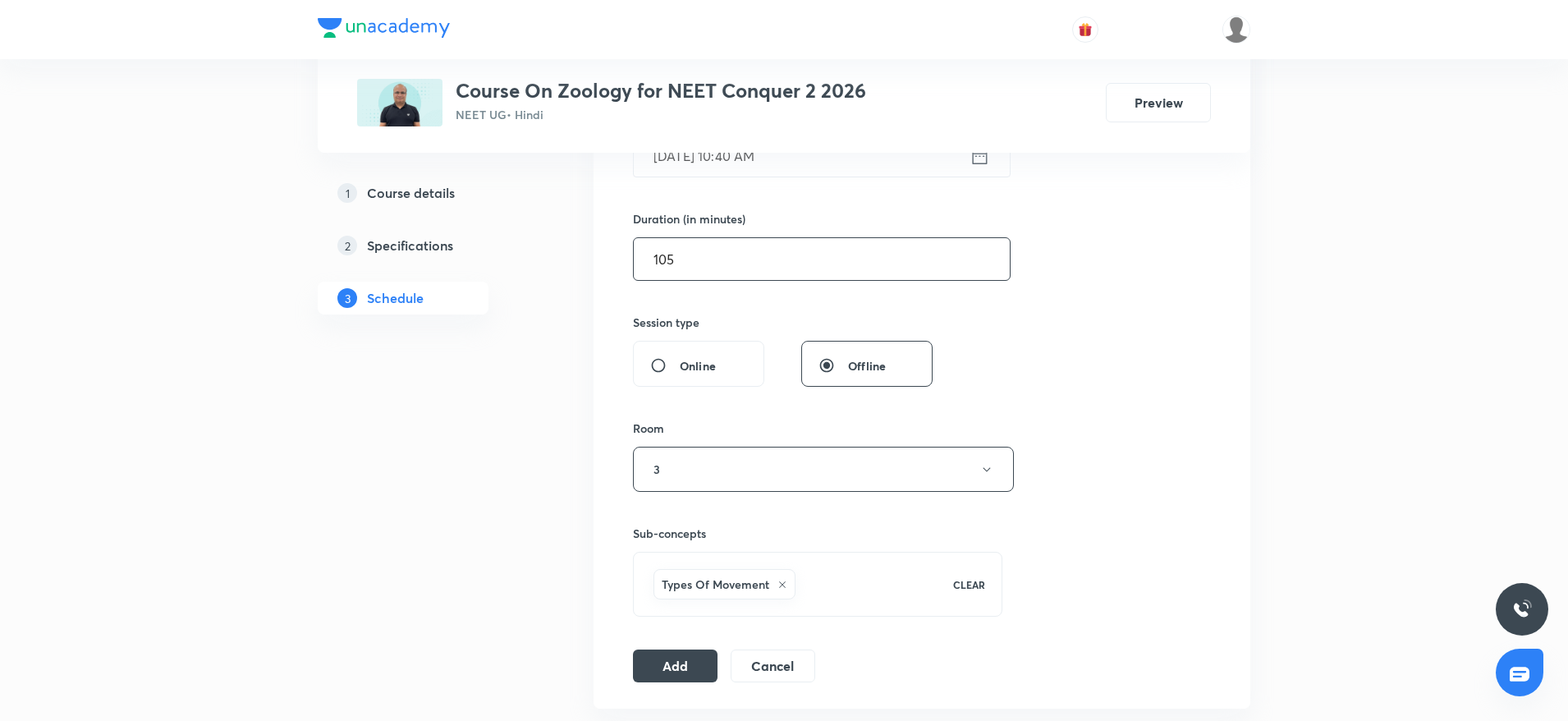
scroll to position [472, 0]
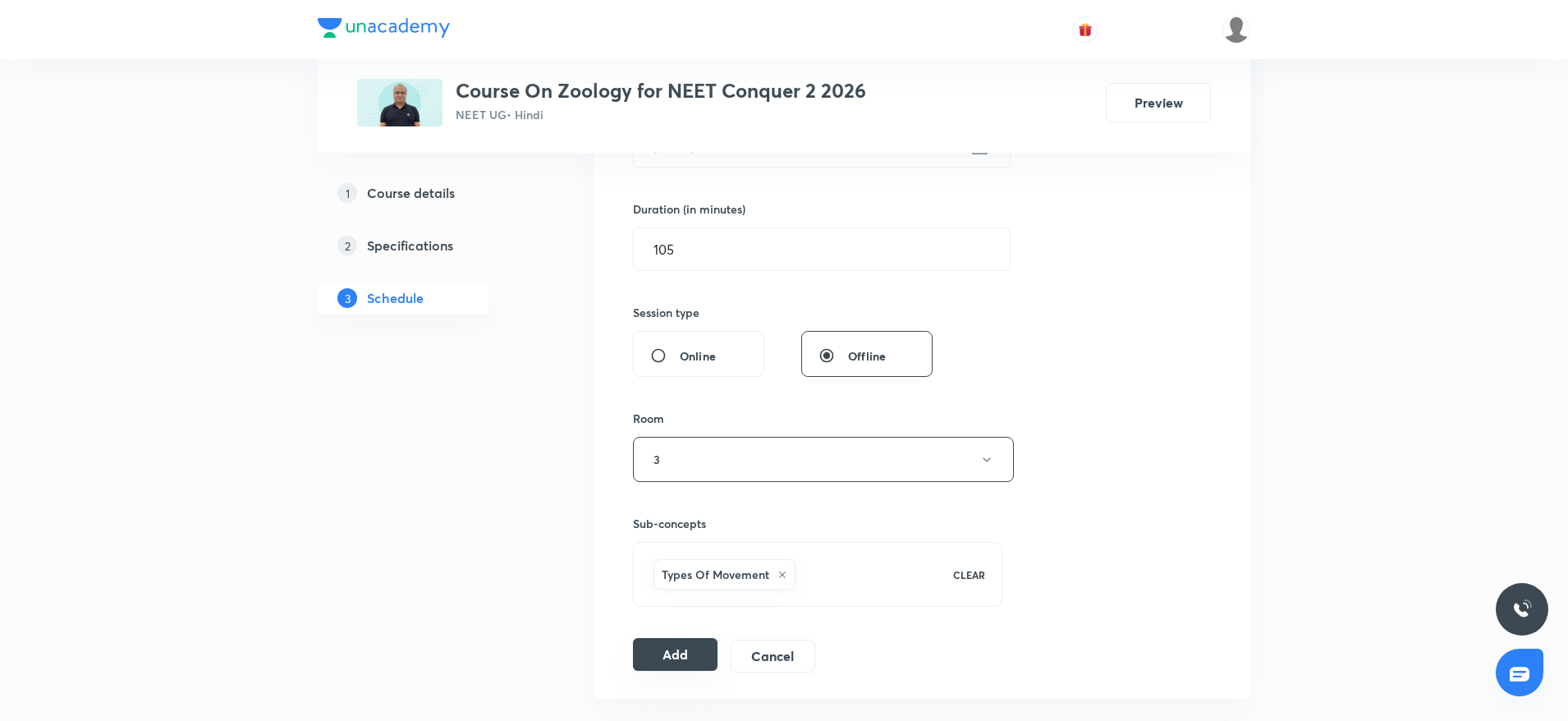
click at [693, 649] on button "Add" at bounding box center [675, 655] width 84 height 33
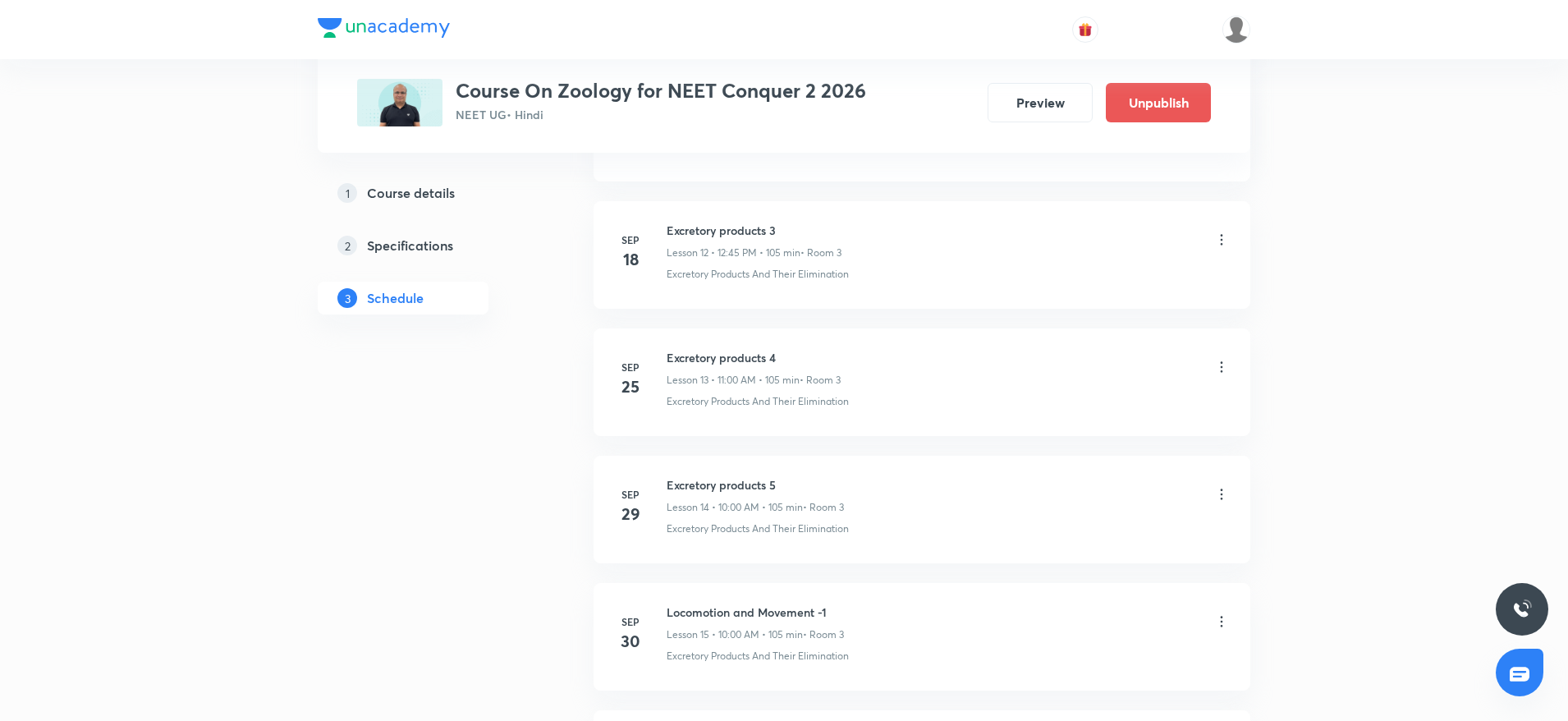
scroll to position [1878, 0]
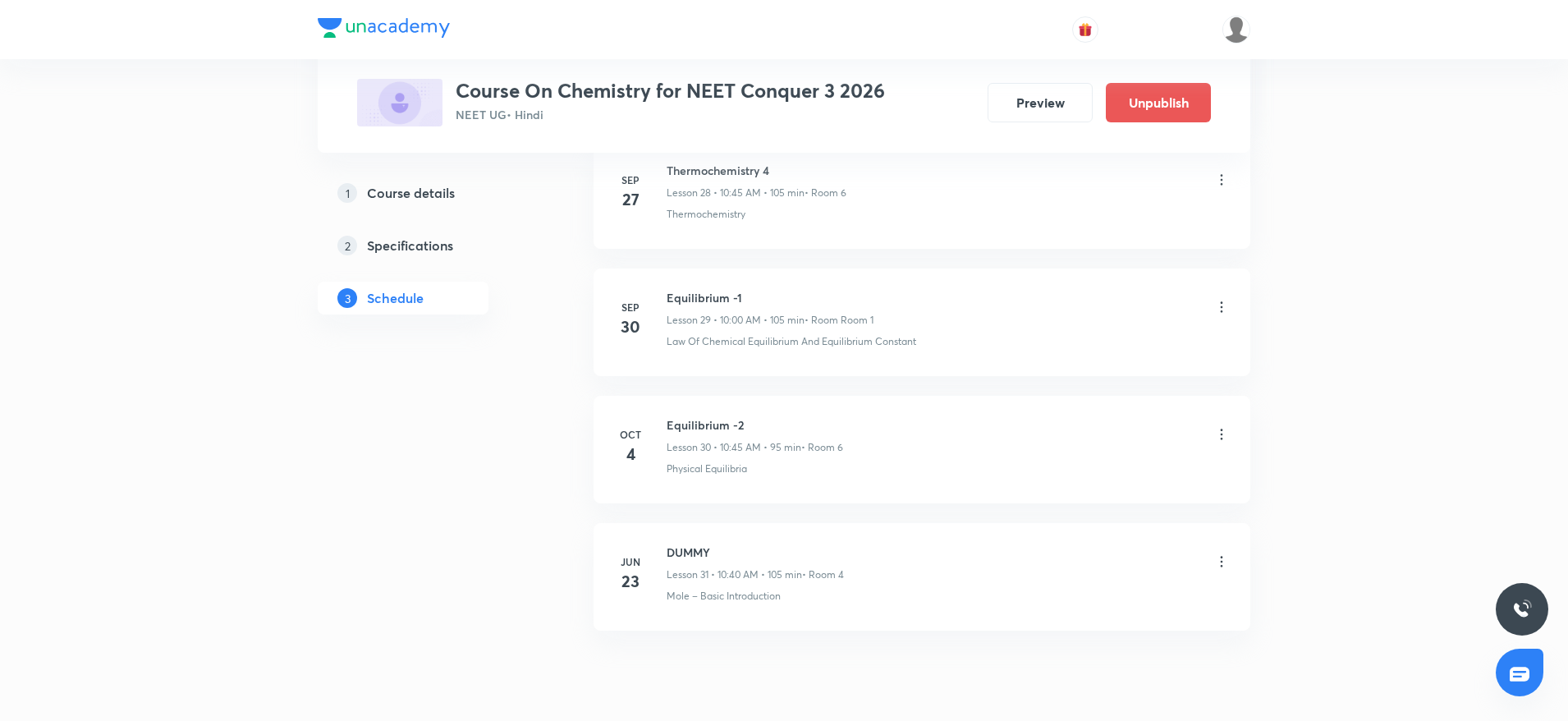
scroll to position [4647, 0]
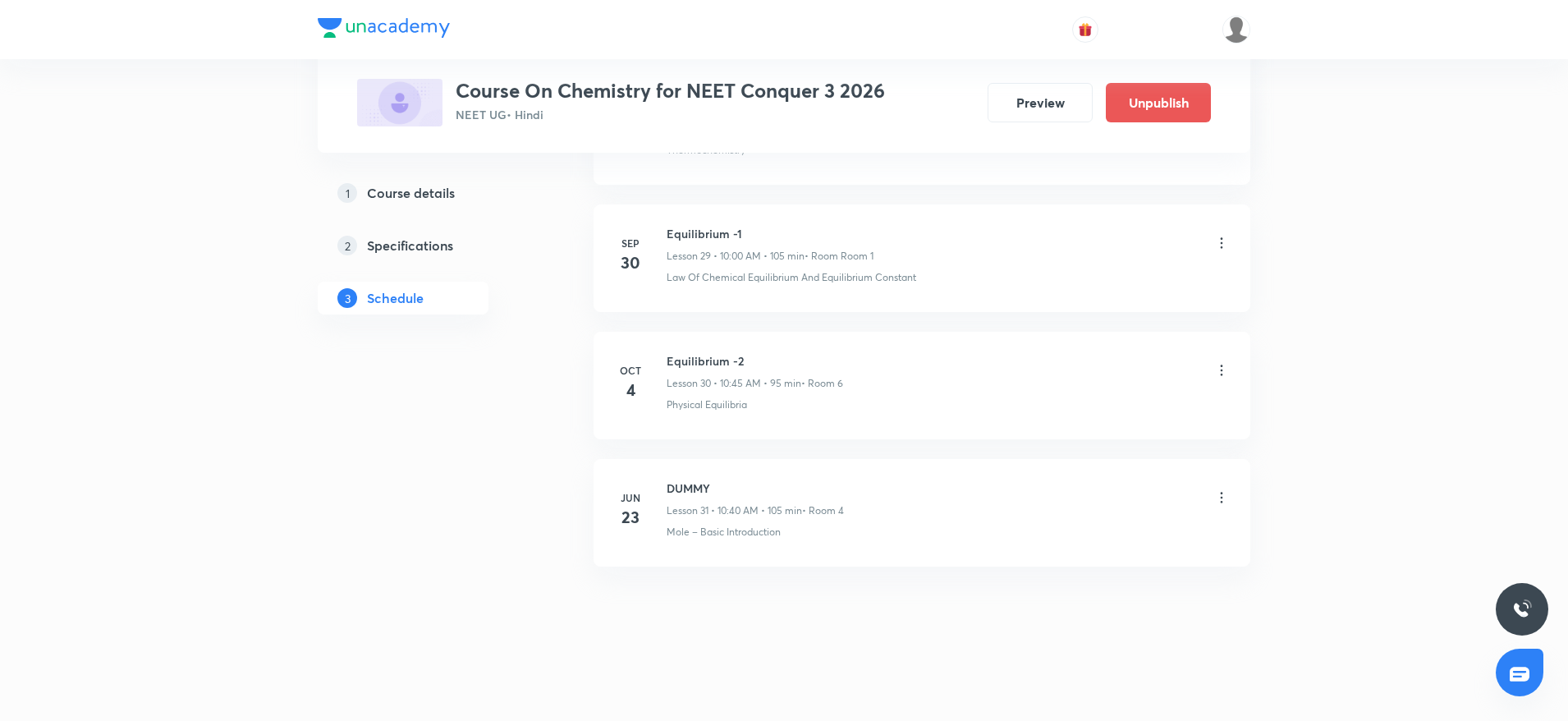
click at [688, 363] on h6 "Equilibrium -2" at bounding box center [754, 361] width 176 height 17
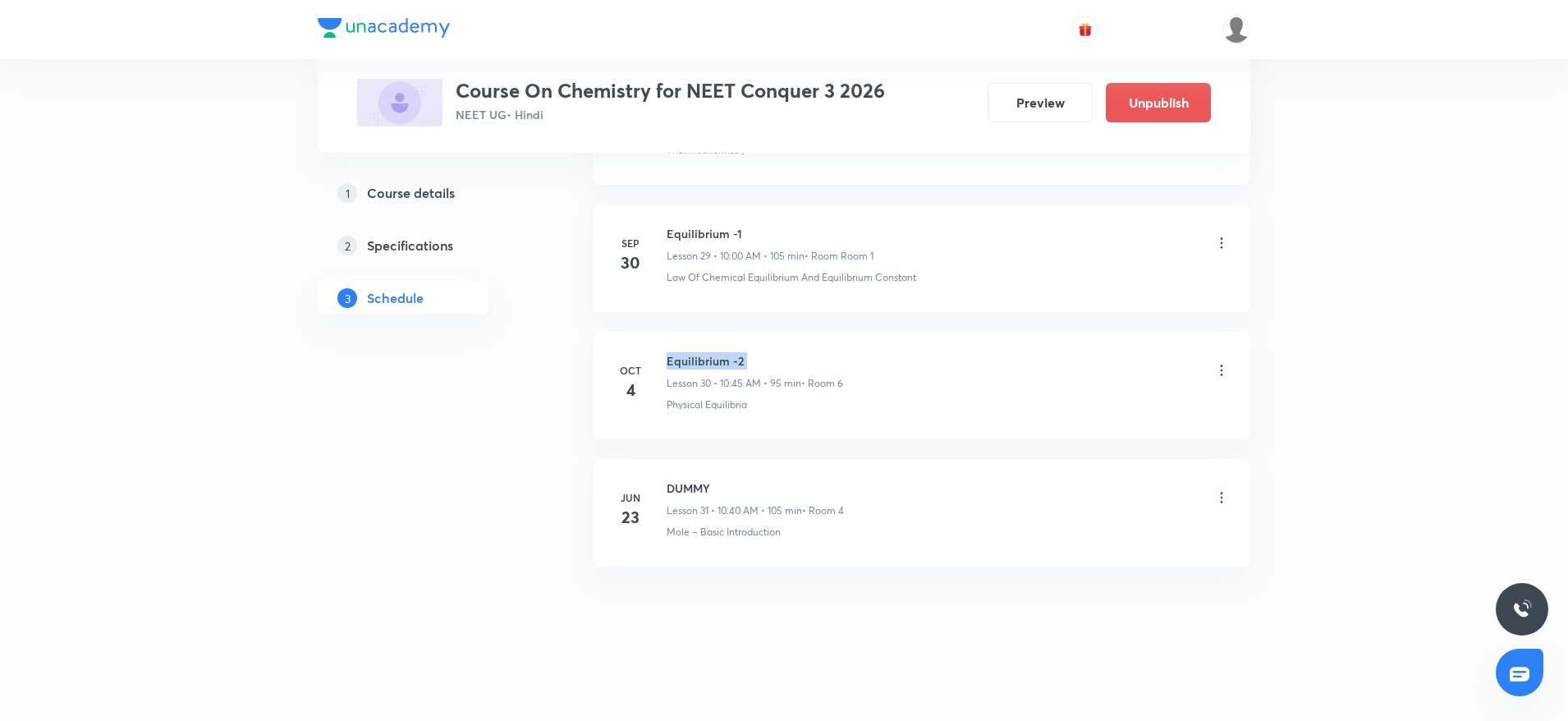
copy h6 "Equilibrium -2"
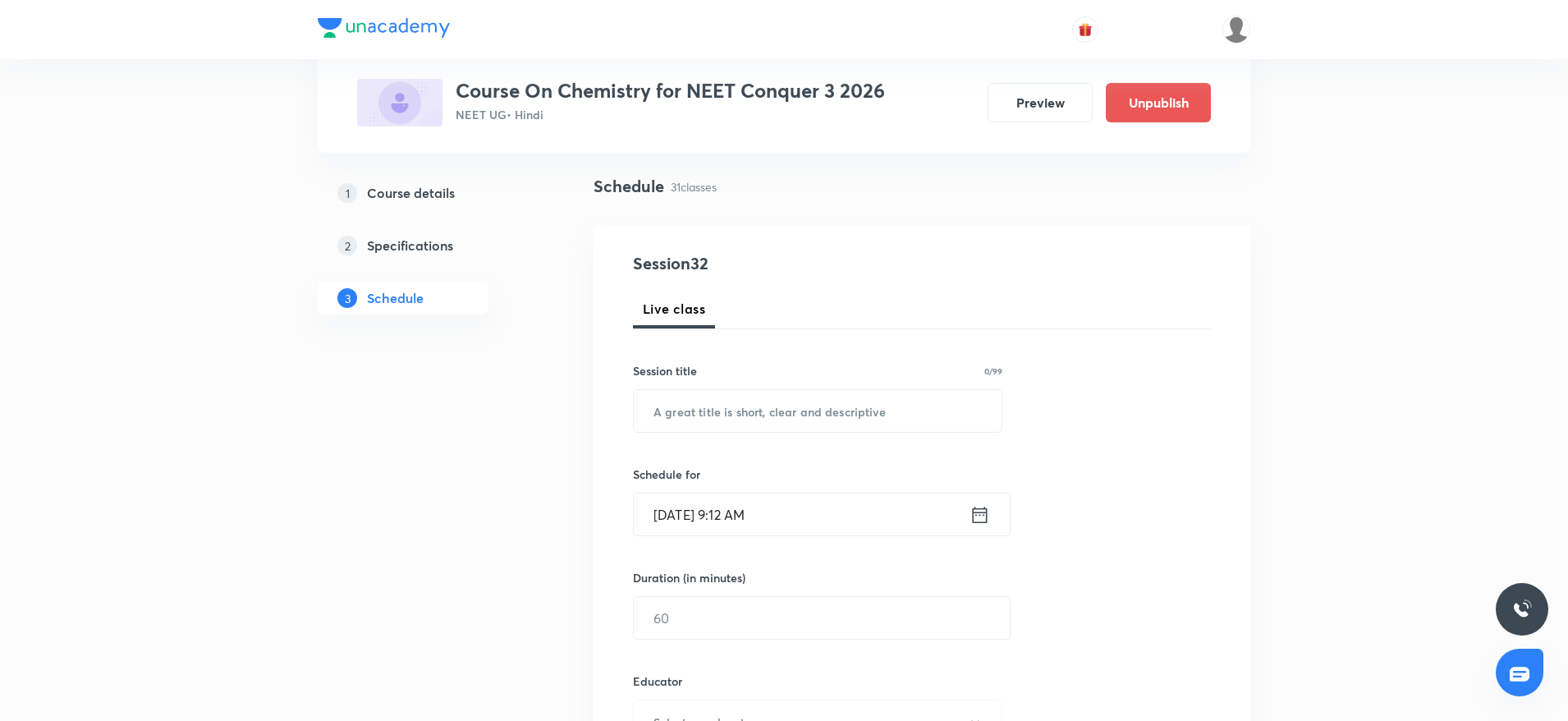
scroll to position [0, 0]
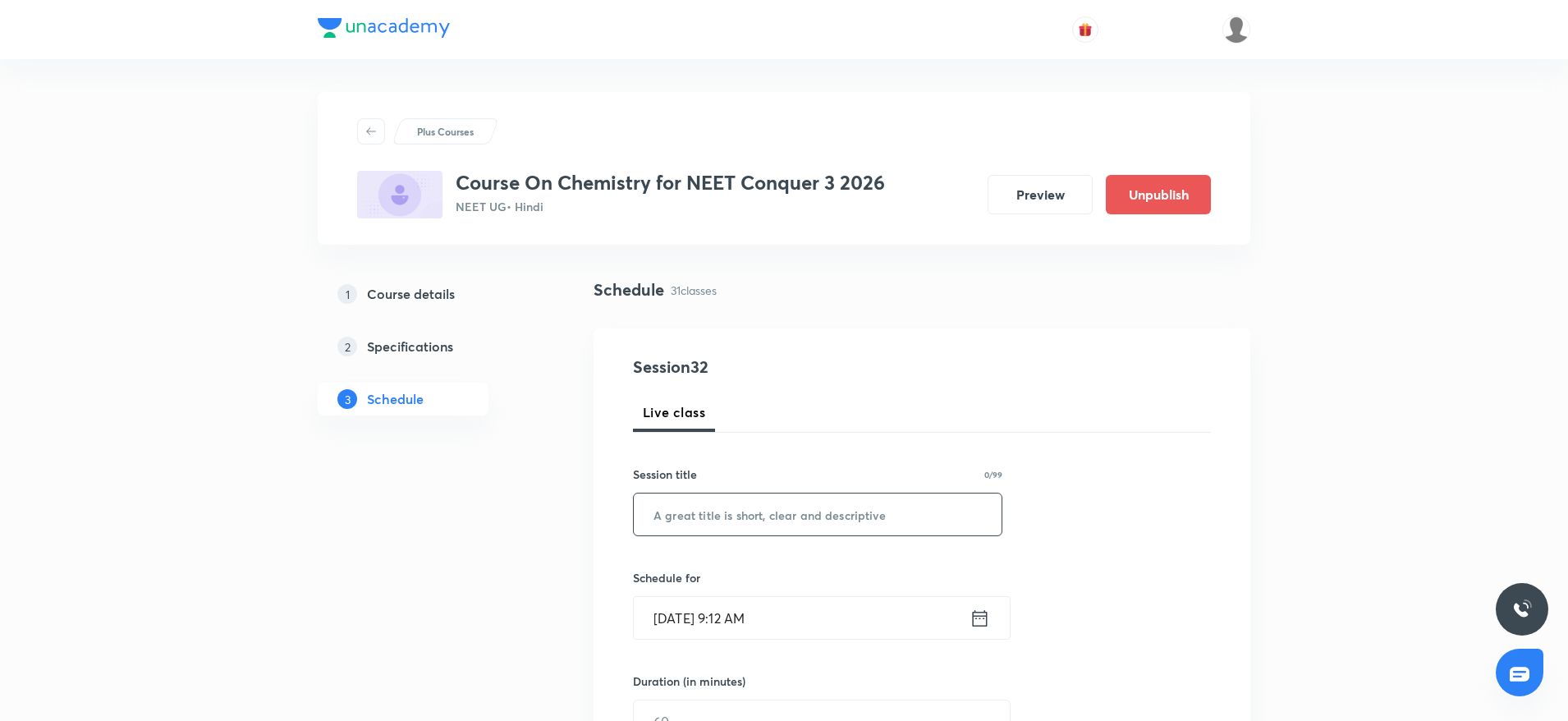
click at [699, 517] on input "text" at bounding box center [818, 514] width 368 height 42
paste input "Equilibrium -2"
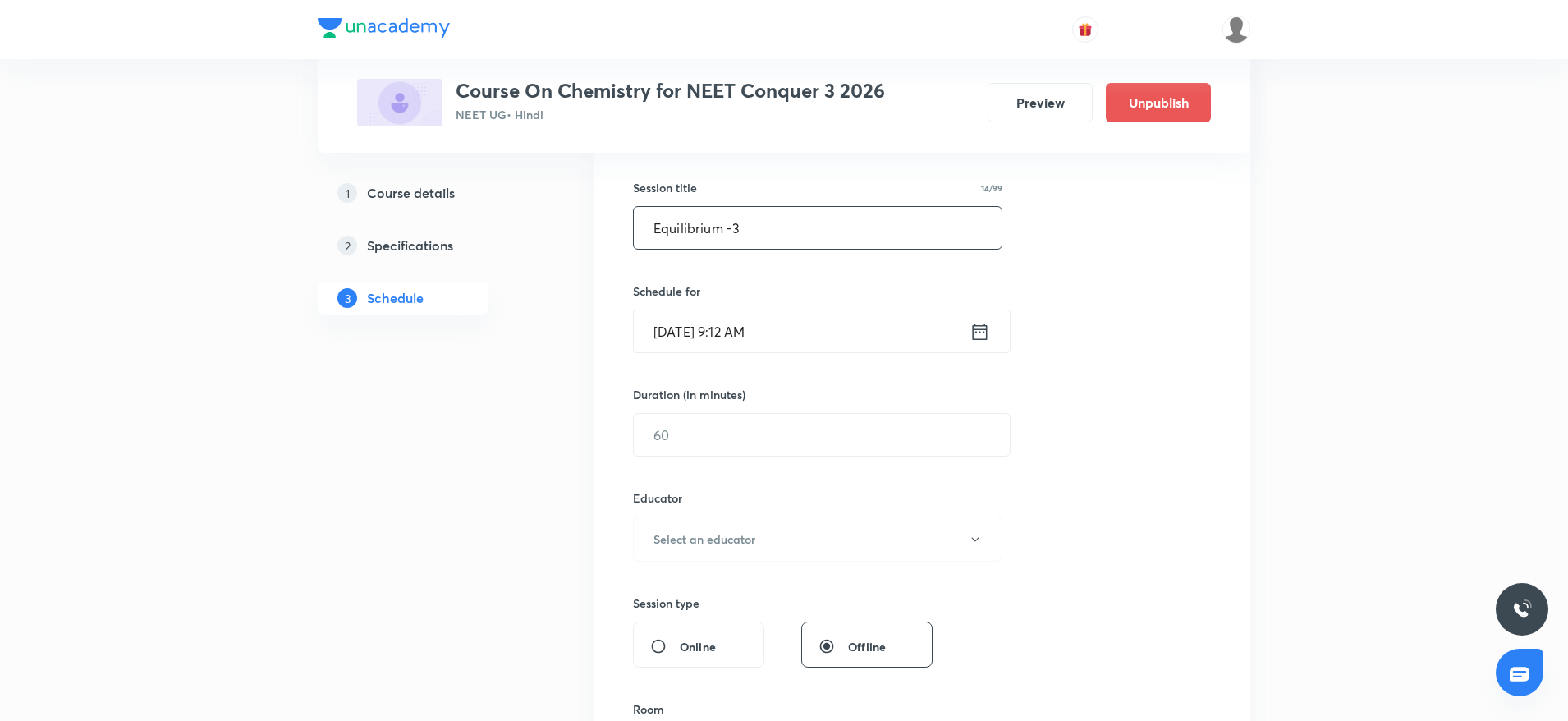
scroll to position [308, 0]
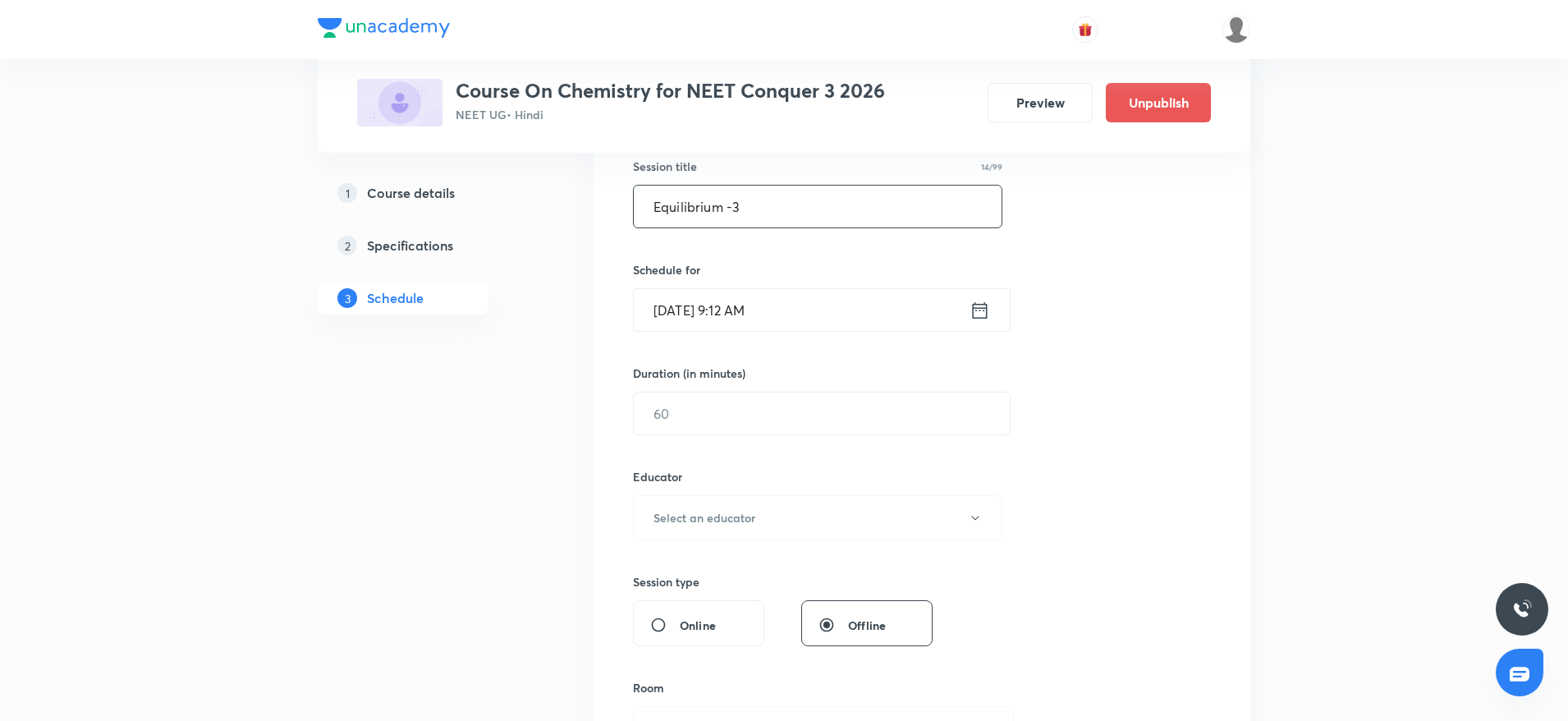
type input "Equilibrium -3"
click at [818, 306] on input "[DATE] 9:12 AM" at bounding box center [801, 310] width 336 height 42
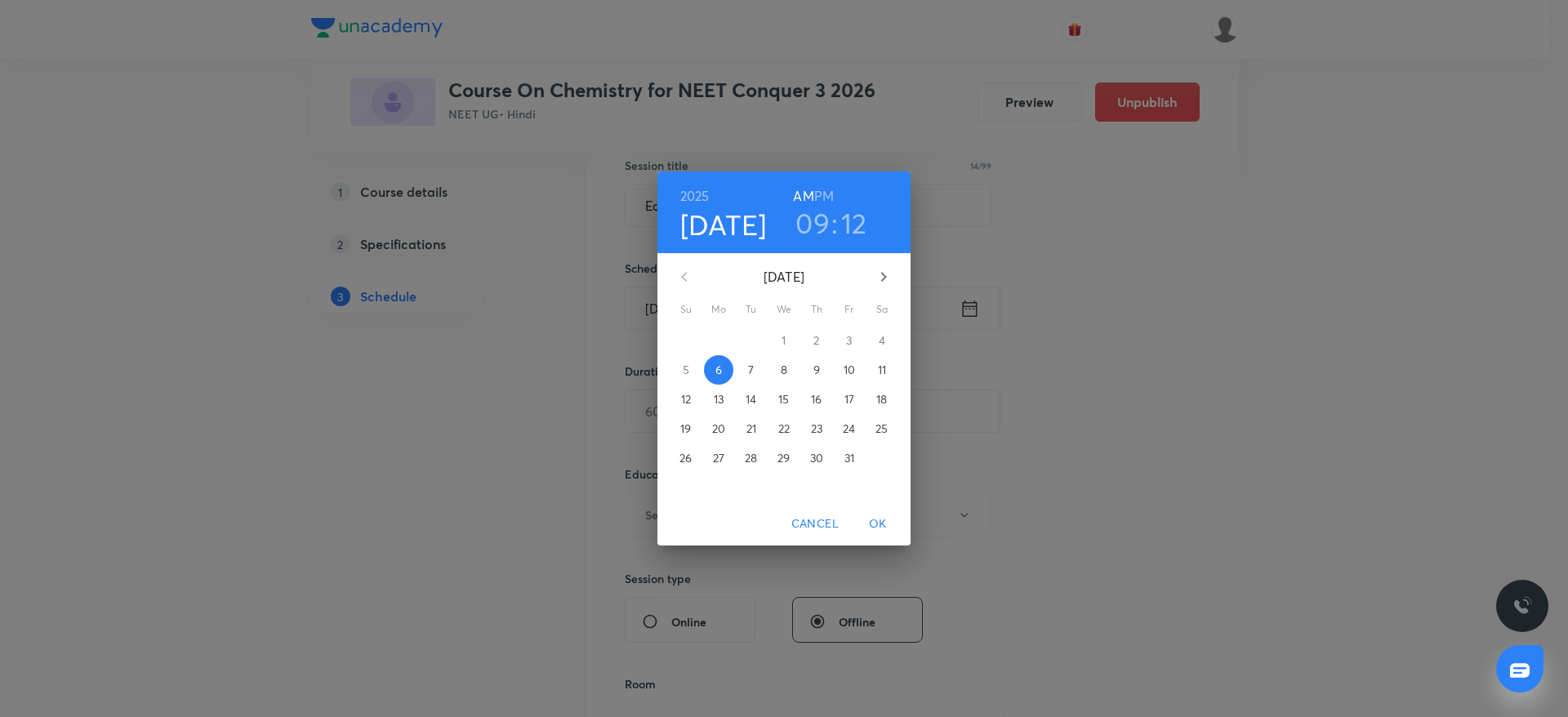
click at [823, 219] on h3 "09" at bounding box center [812, 223] width 35 height 35
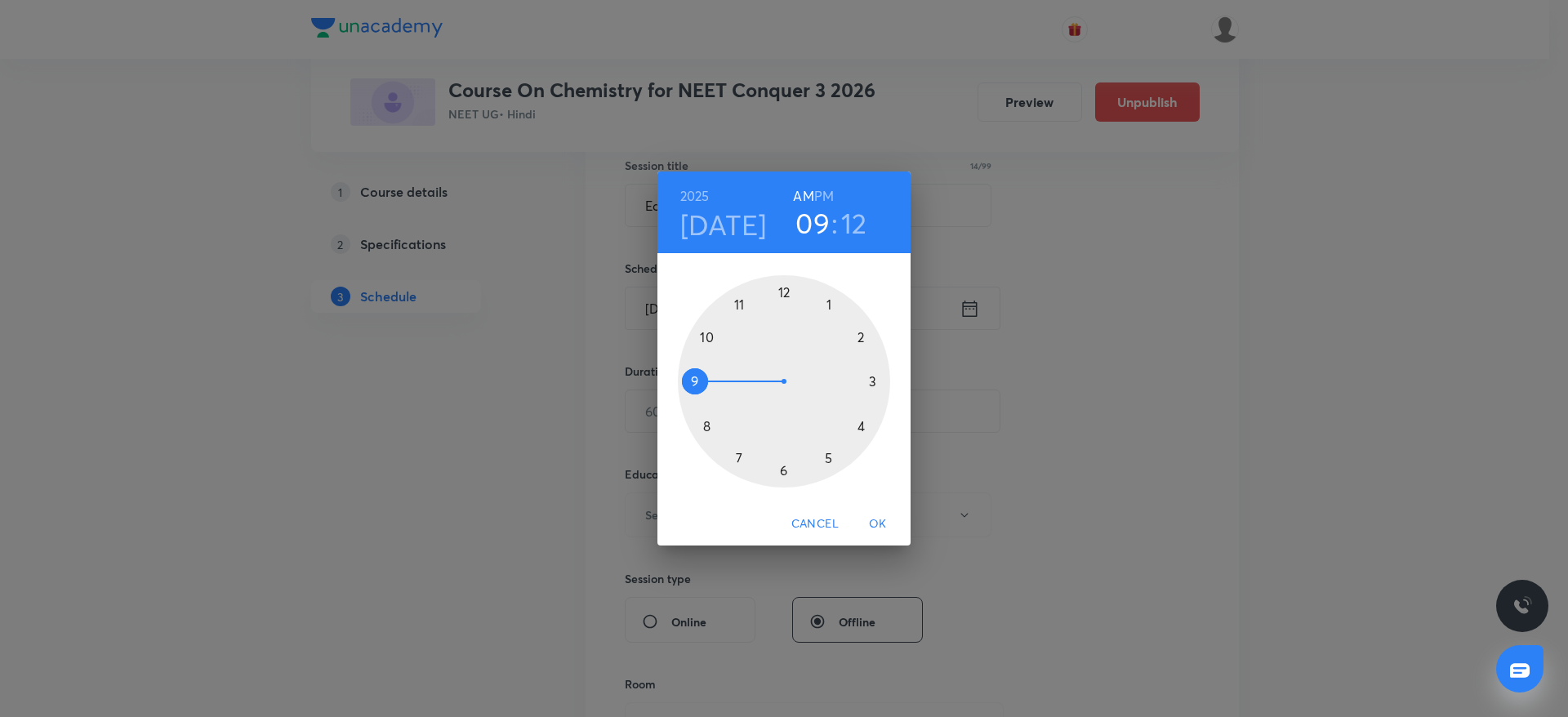
click at [708, 336] on div at bounding box center [784, 381] width 212 height 212
click at [702, 426] on div at bounding box center [784, 381] width 212 height 212
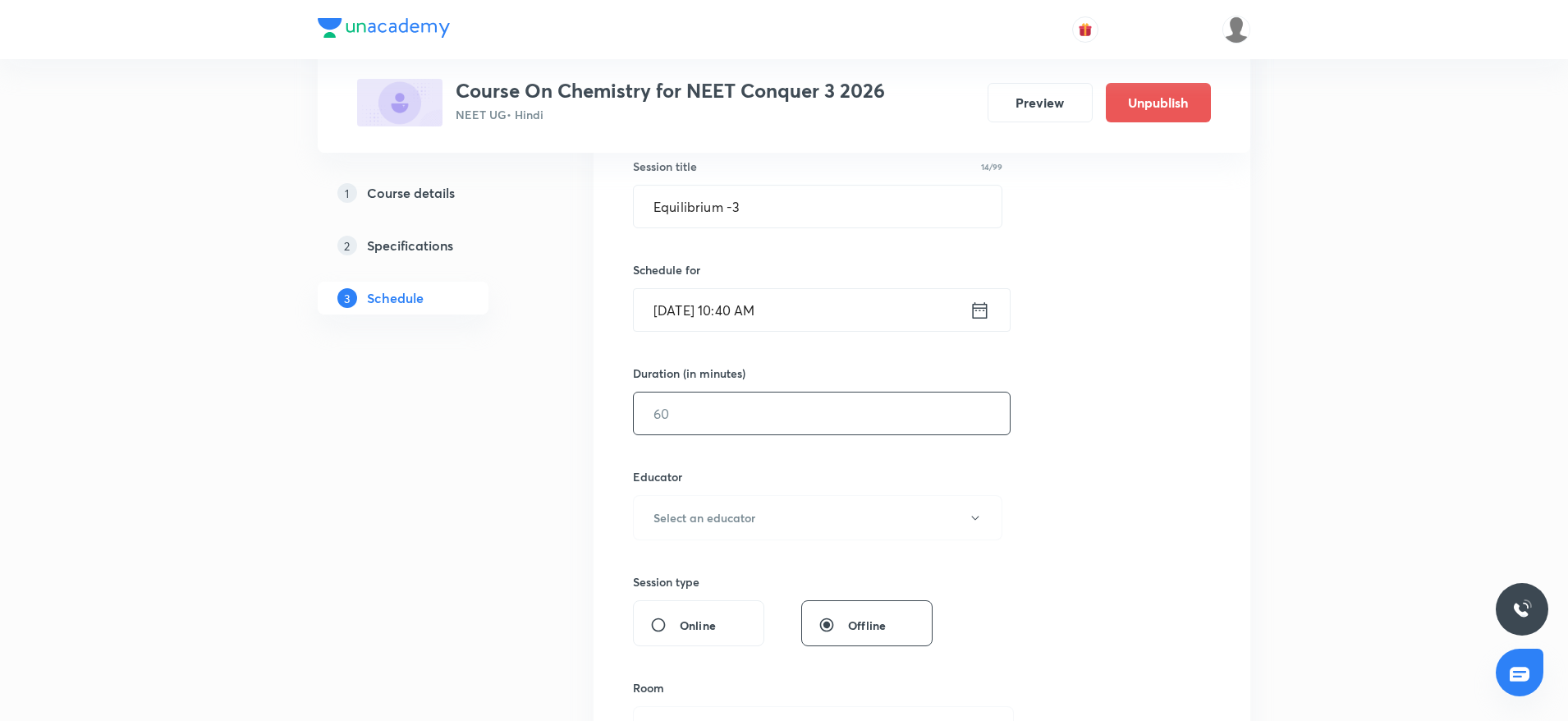
click at [712, 424] on input "text" at bounding box center [822, 413] width 376 height 42
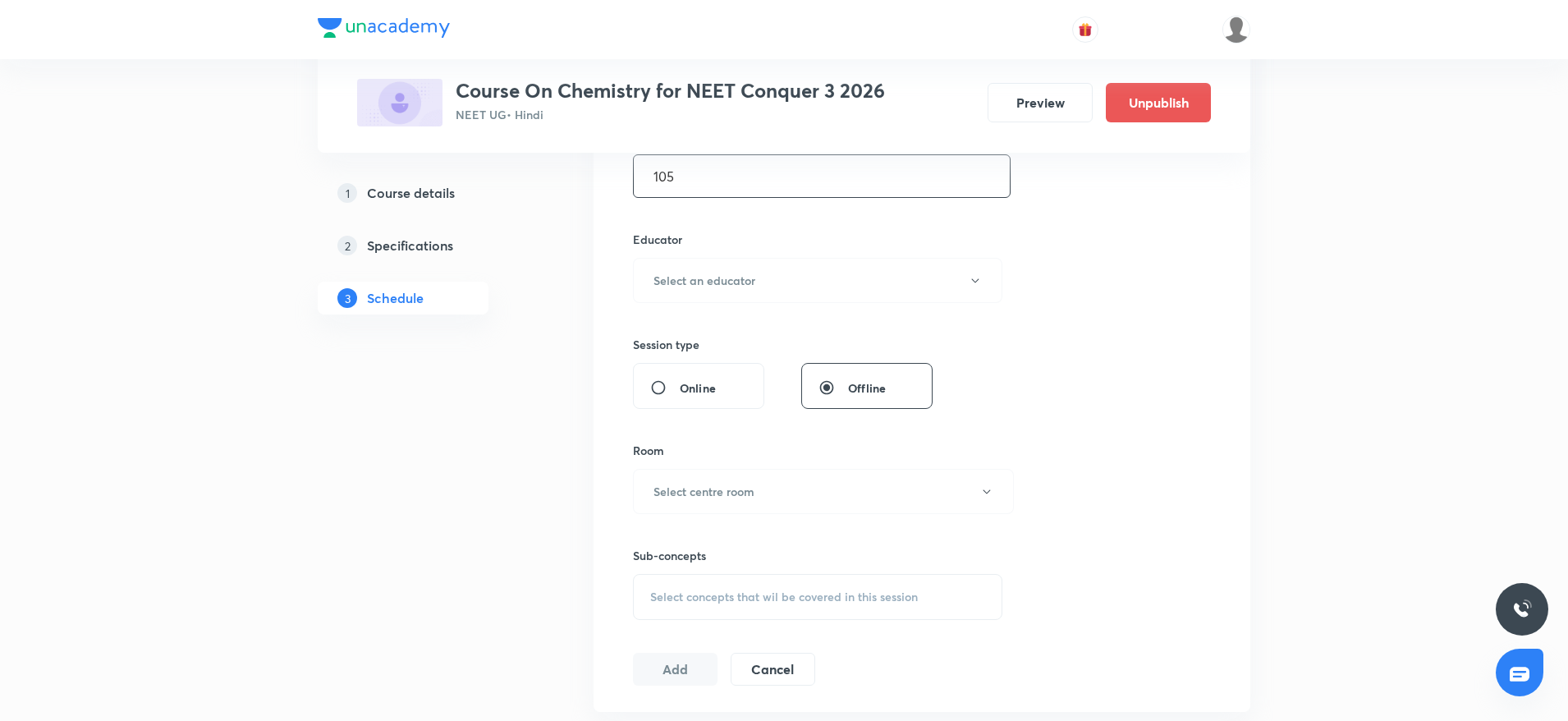
scroll to position [550, 0]
type input "105"
click at [763, 272] on button "Select an educator" at bounding box center [818, 275] width 369 height 45
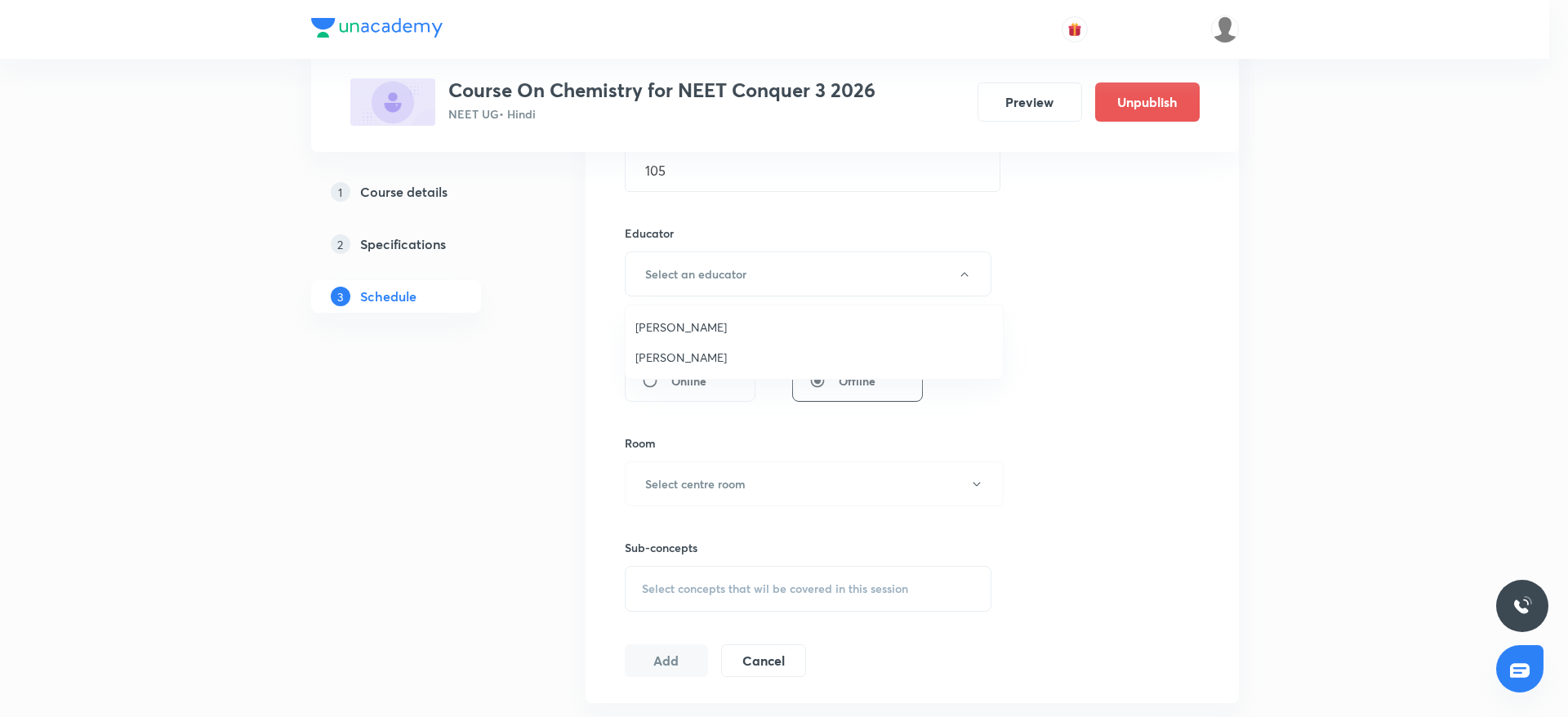
click at [679, 323] on span "[PERSON_NAME]" at bounding box center [814, 327] width 358 height 17
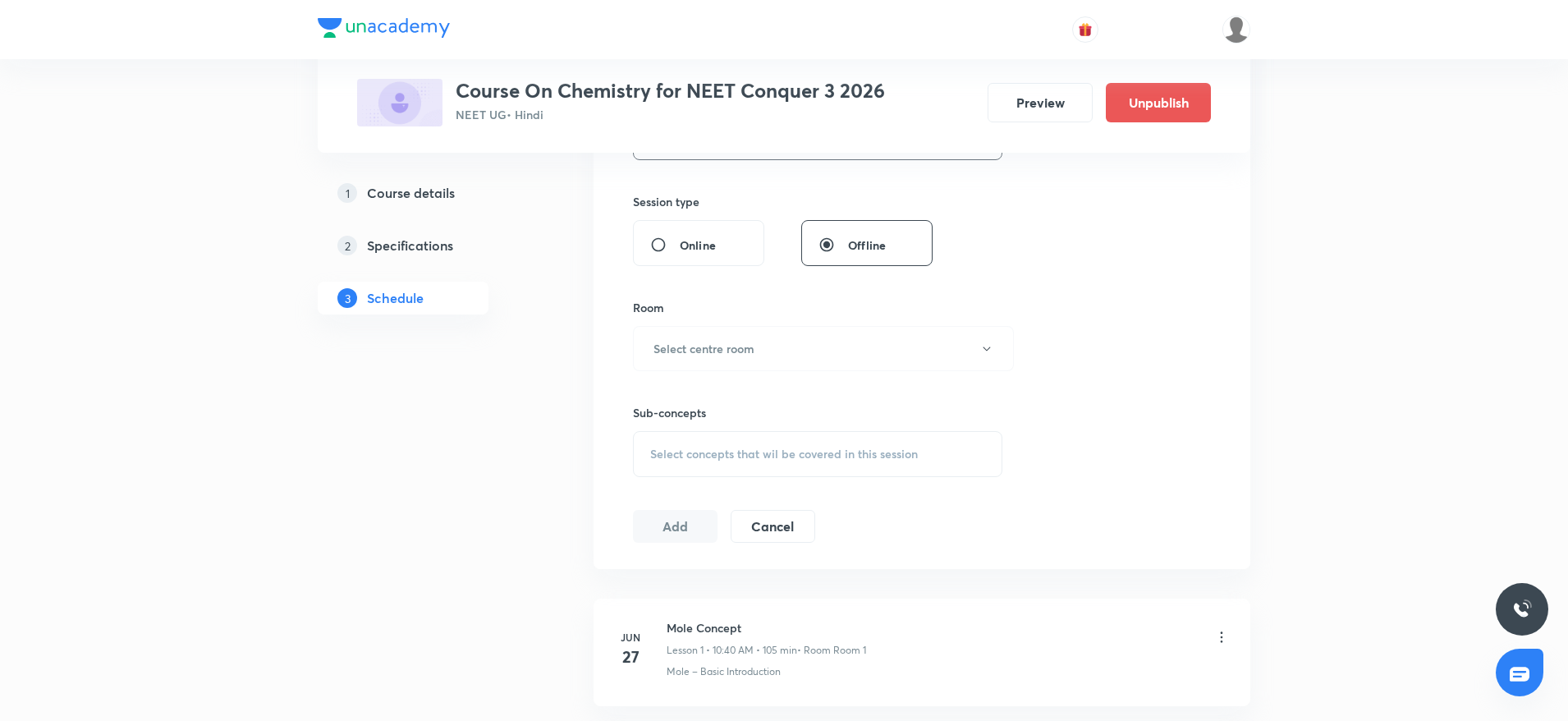
scroll to position [690, 0]
click at [659, 347] on h6 "Select centre room" at bounding box center [704, 347] width 101 height 17
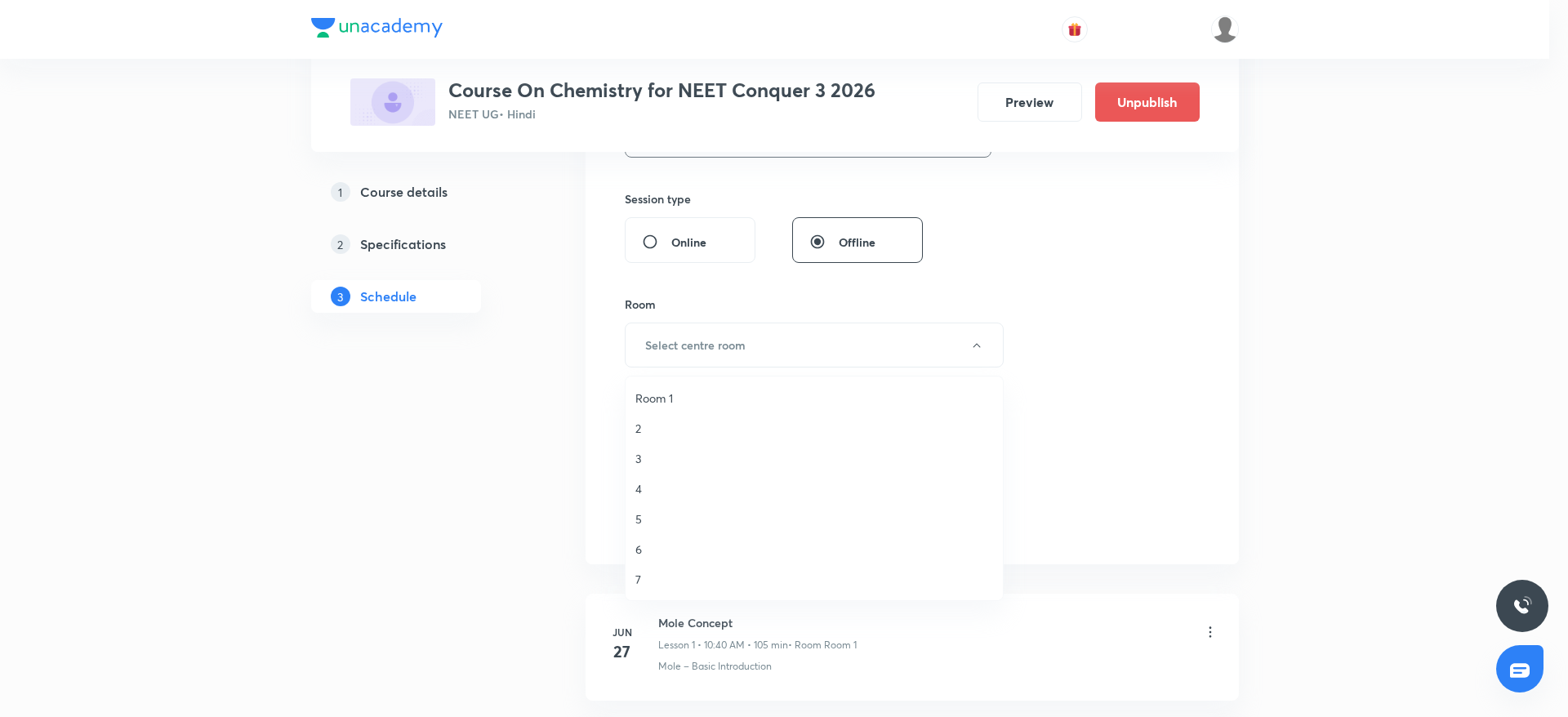
click at [648, 401] on span "Room 1" at bounding box center [814, 398] width 358 height 17
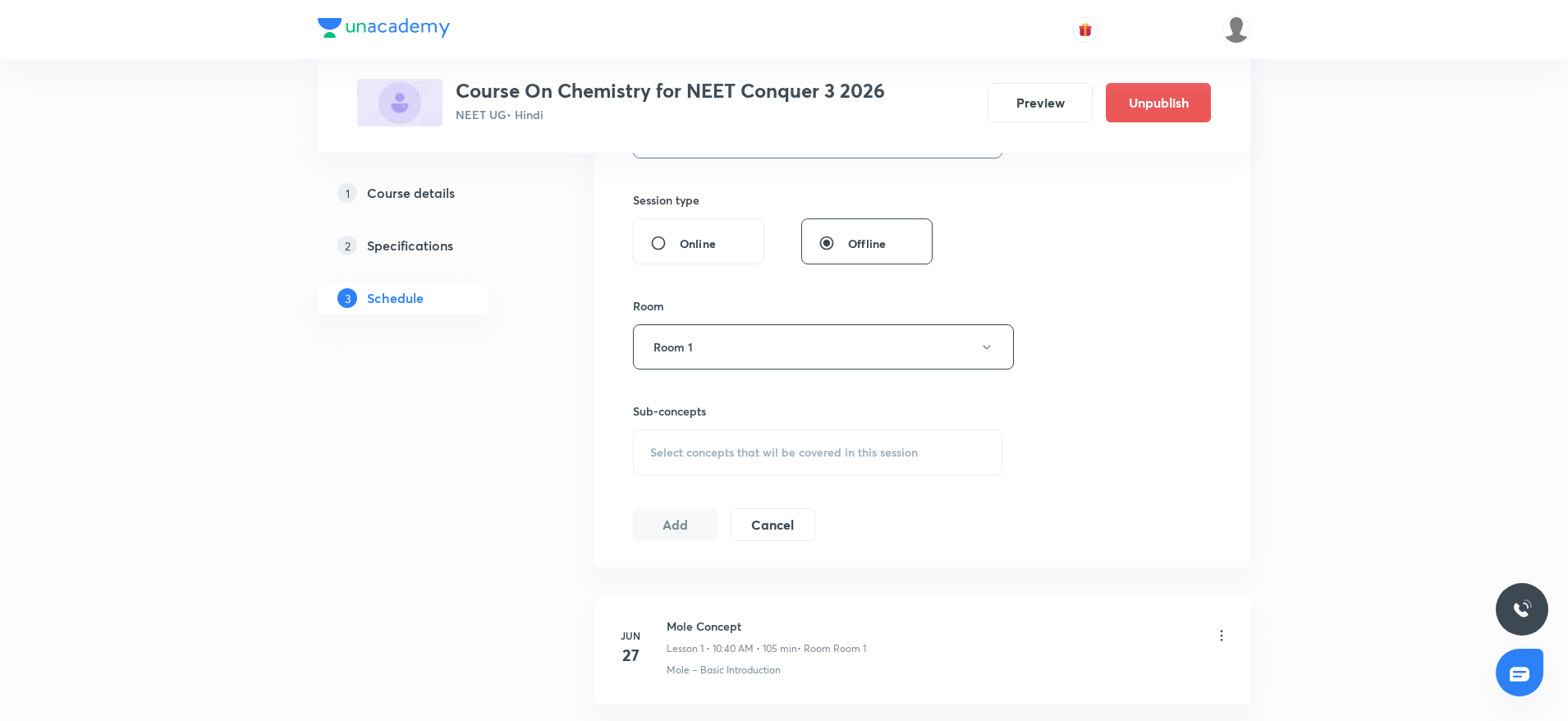
click at [699, 462] on div "Select concepts that wil be covered in this session" at bounding box center [818, 453] width 369 height 46
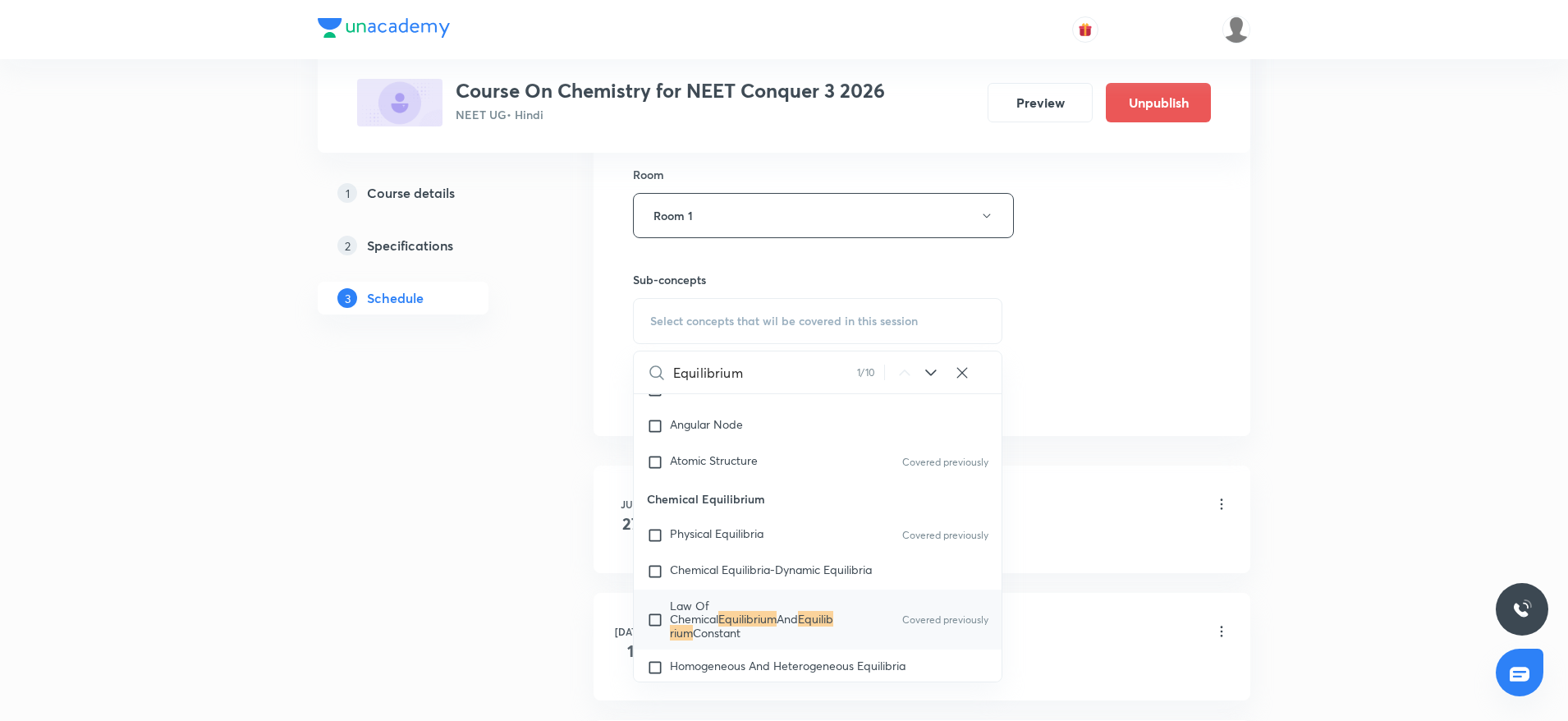
scroll to position [2624, 0]
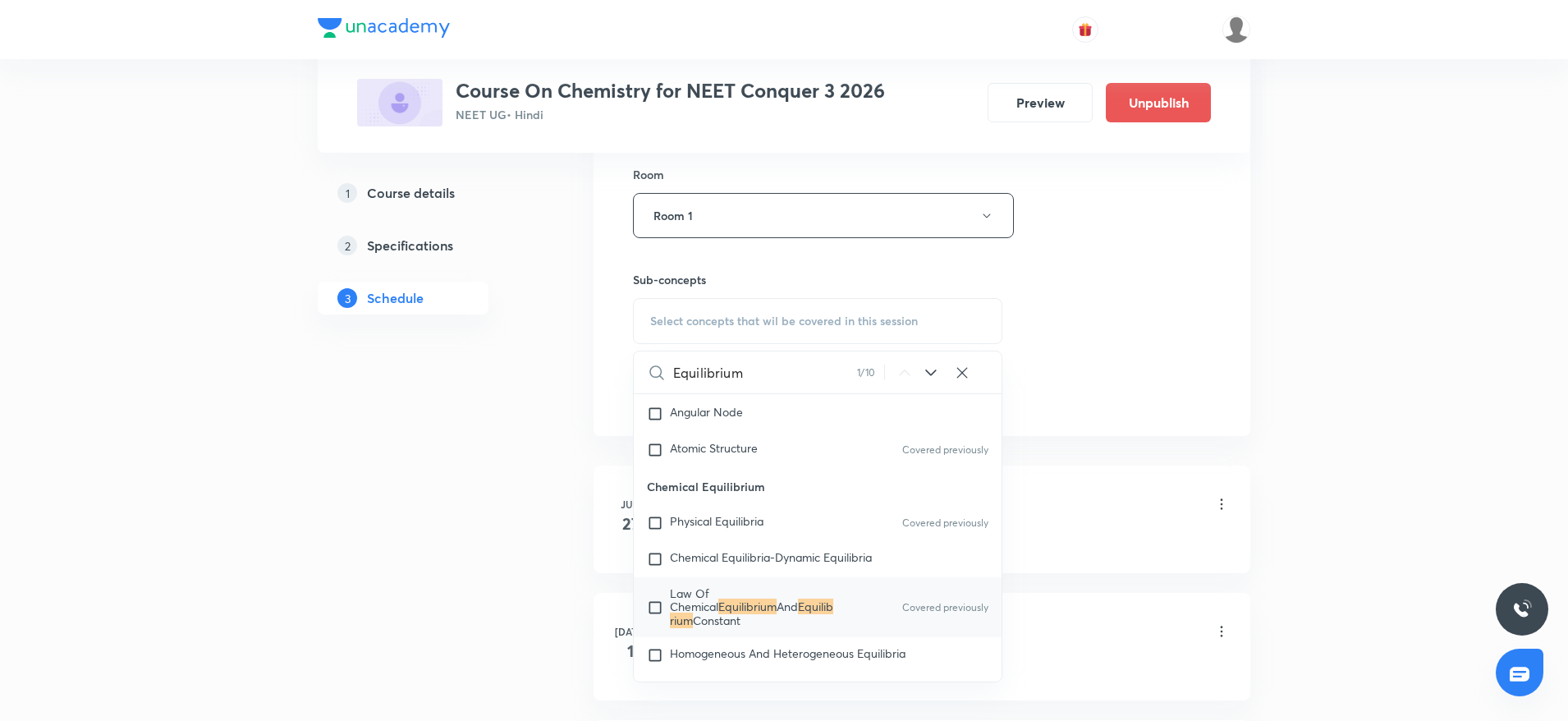
type input "Equilibrium"
click at [727, 618] on mark "Equilibrium" at bounding box center [751, 613] width 163 height 29
checkbox input "true"
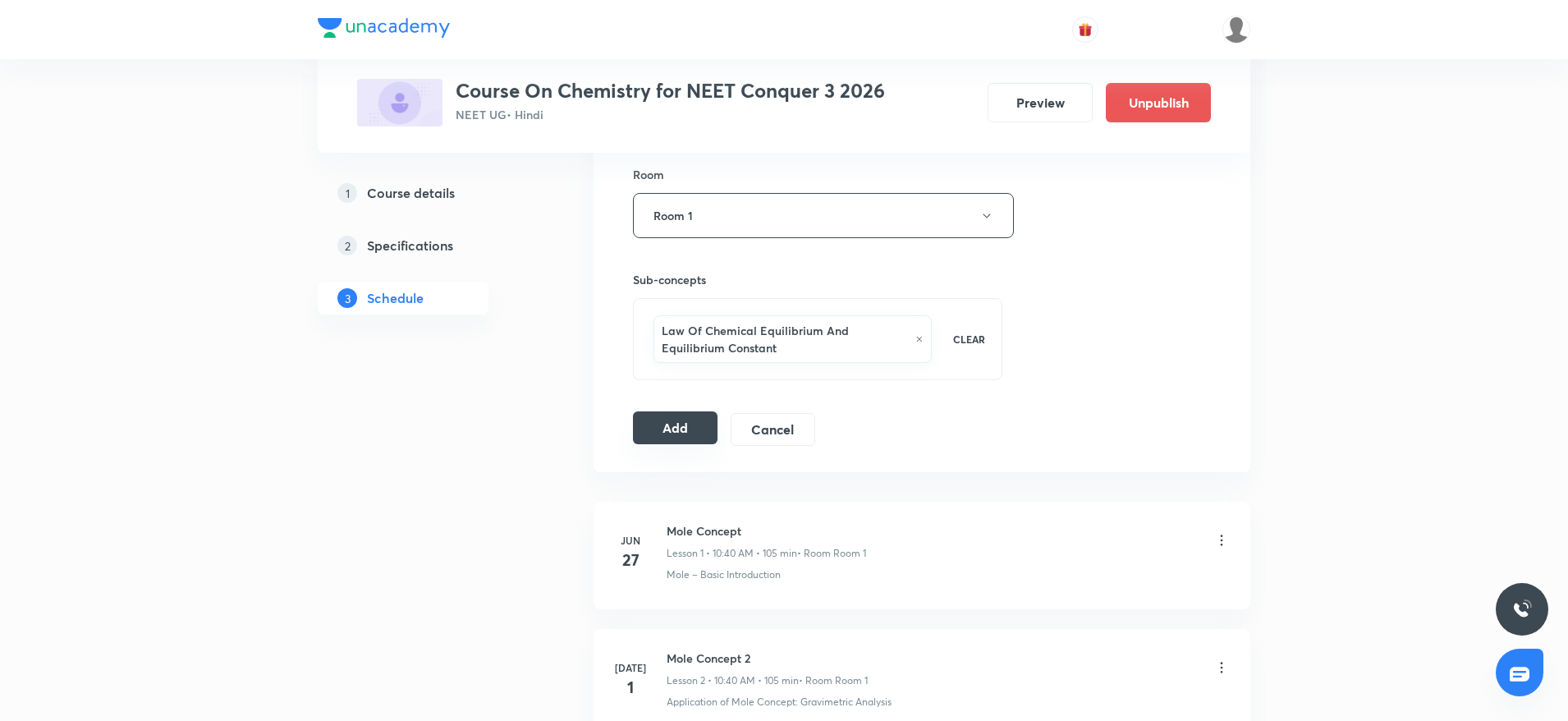
click at [678, 435] on button "Add" at bounding box center [675, 427] width 84 height 33
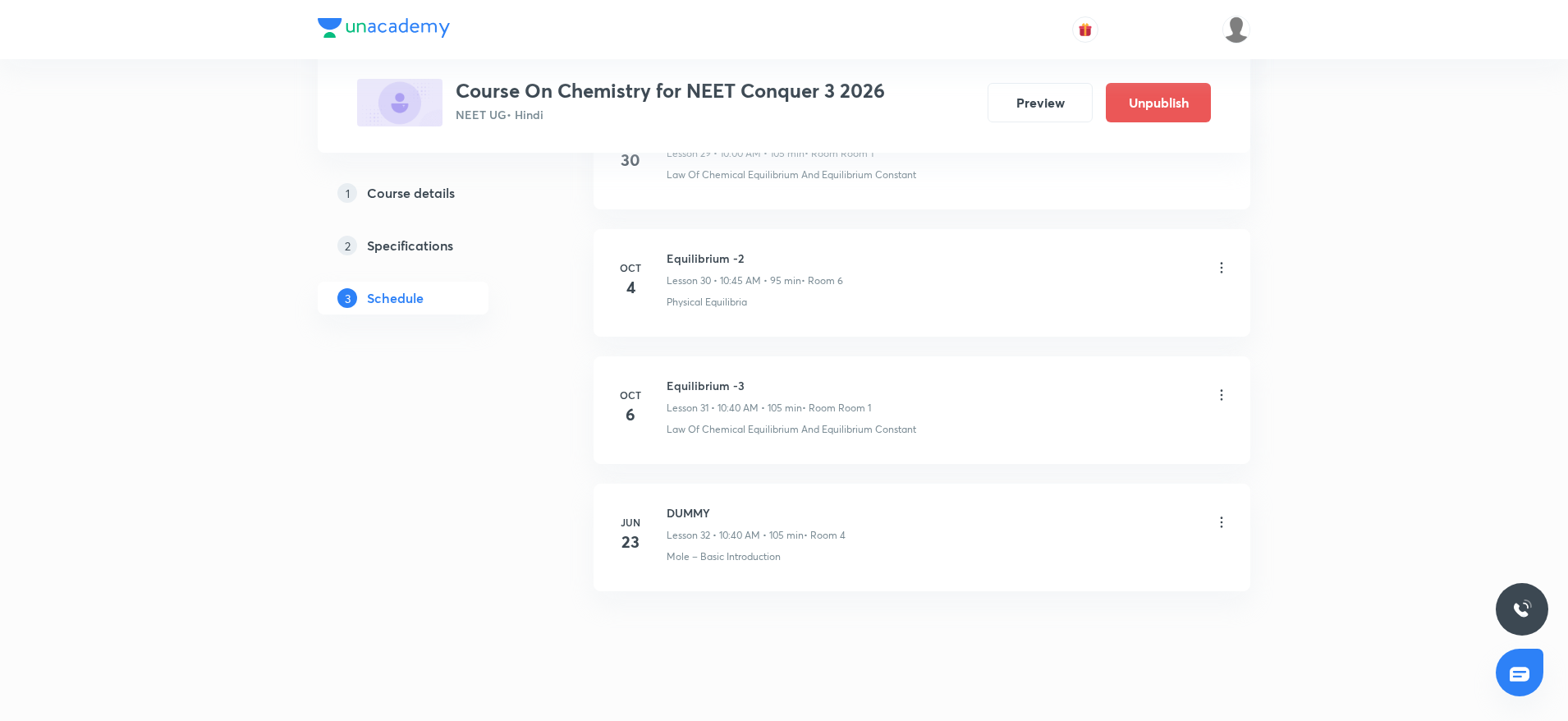
scroll to position [3915, 0]
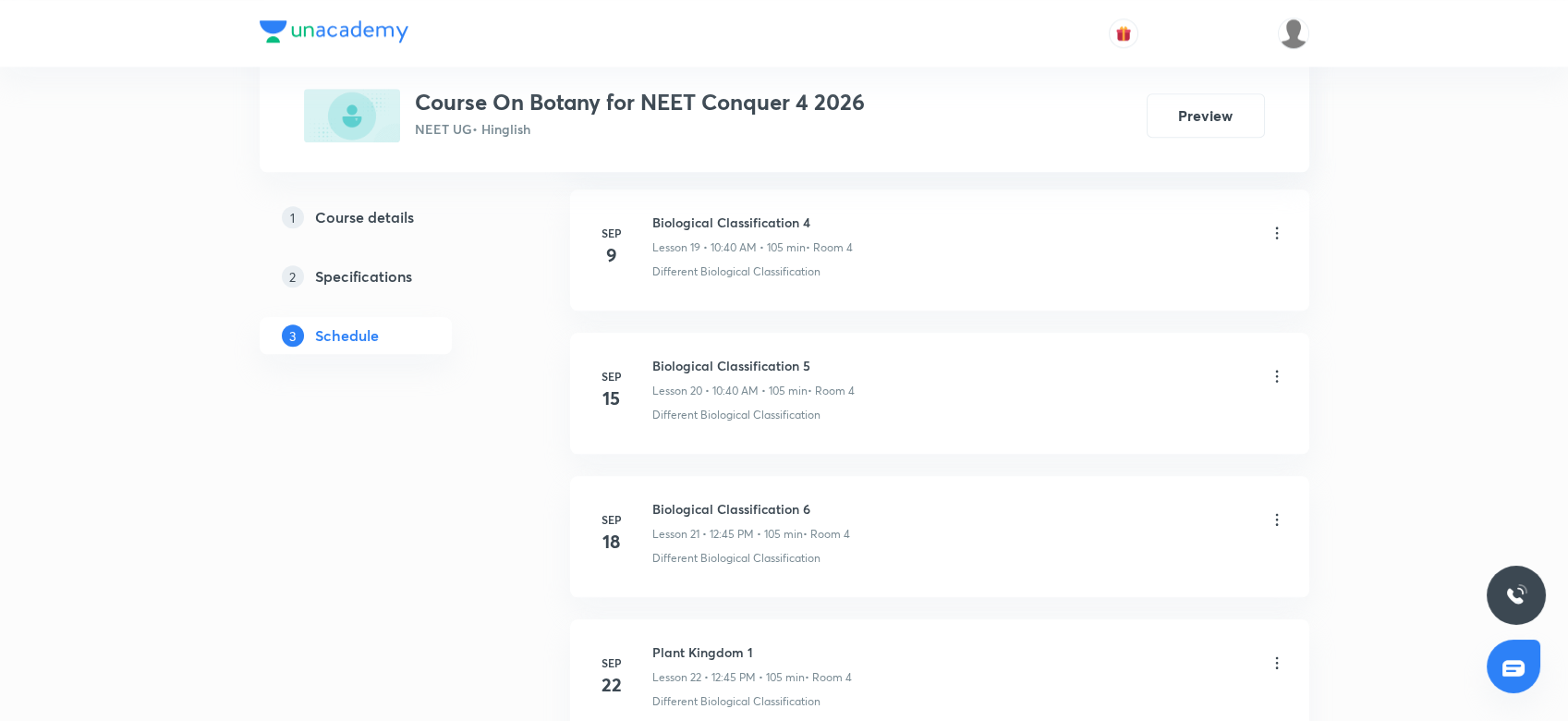
scroll to position [4048, 0]
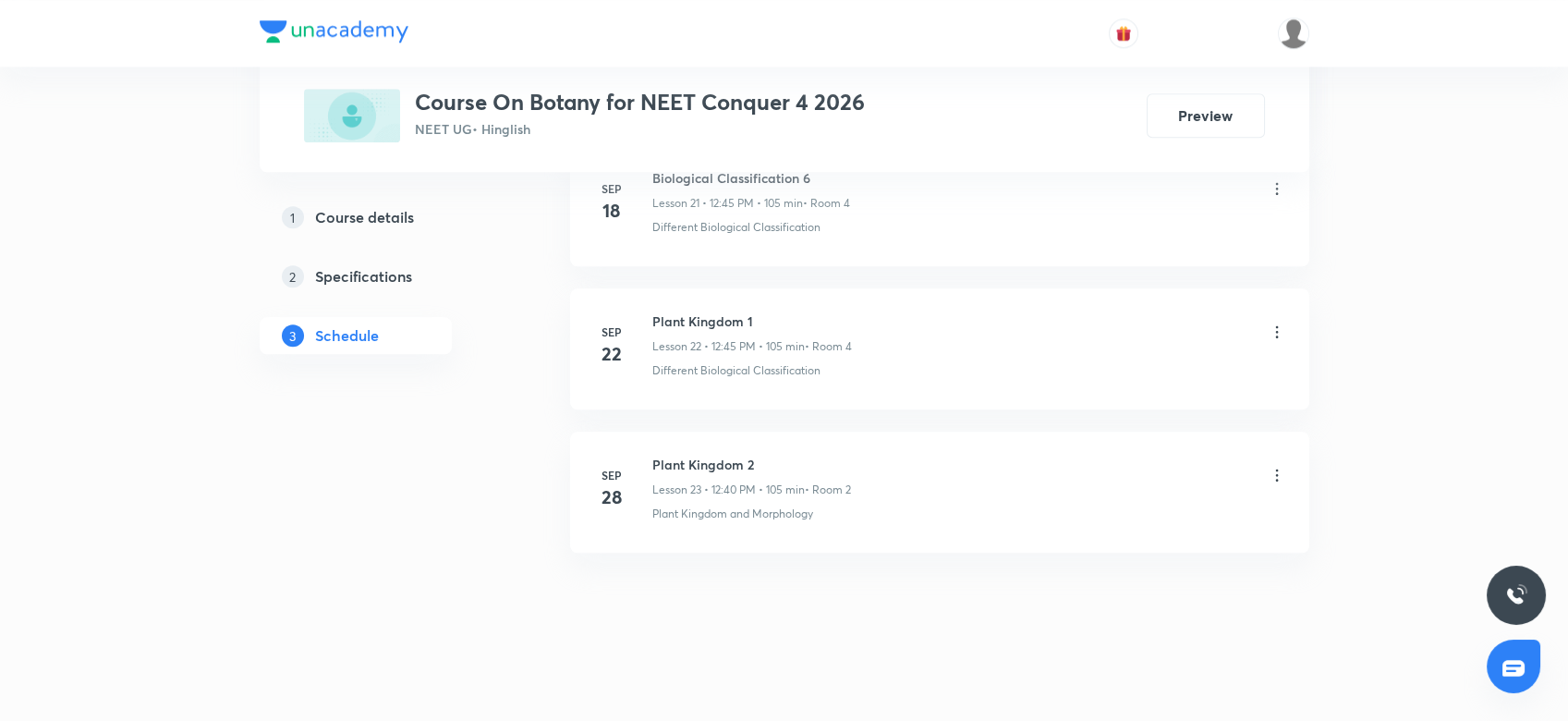
click at [690, 462] on h6 "Plant Kingdom 2" at bounding box center [751, 464] width 198 height 19
copy h6 "Plant Kingdom 2"
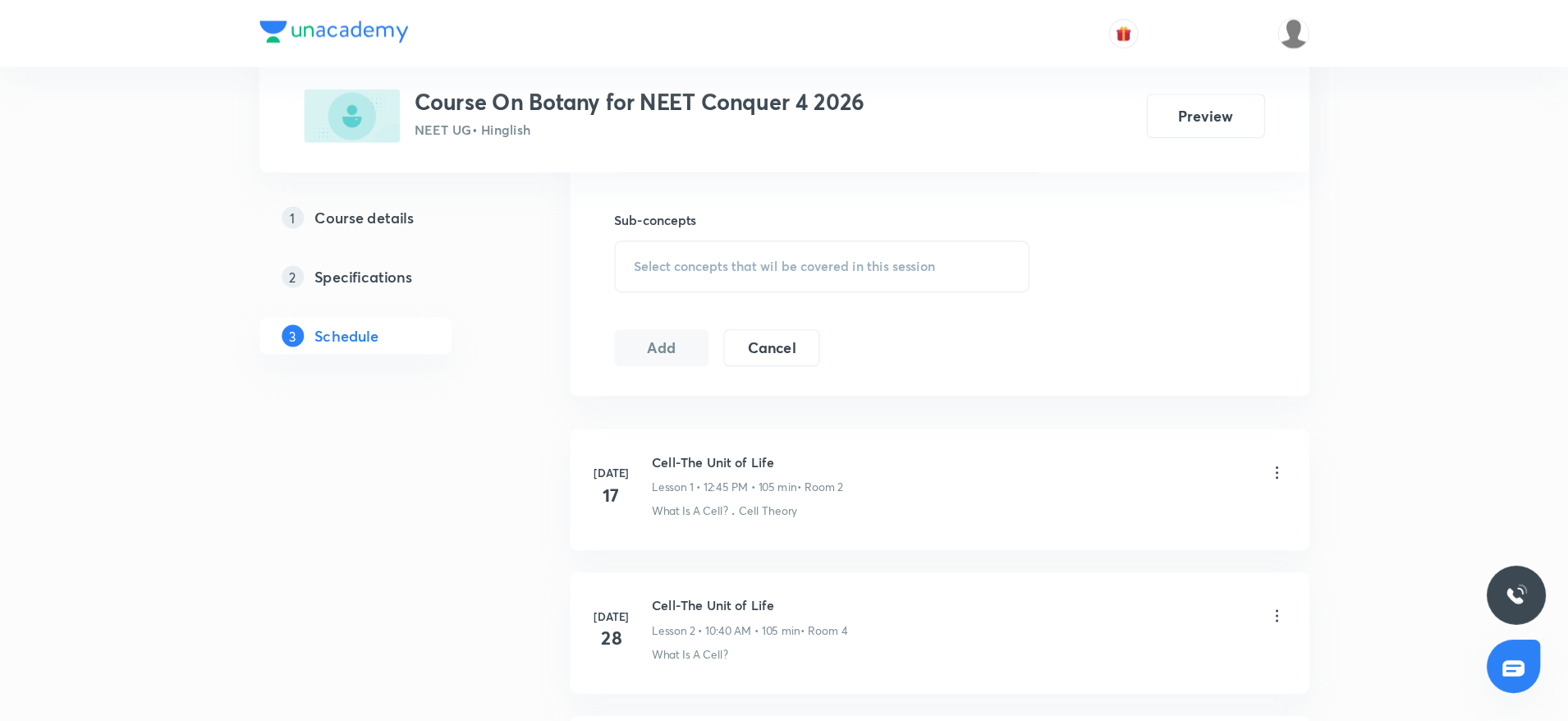
scroll to position [0, 0]
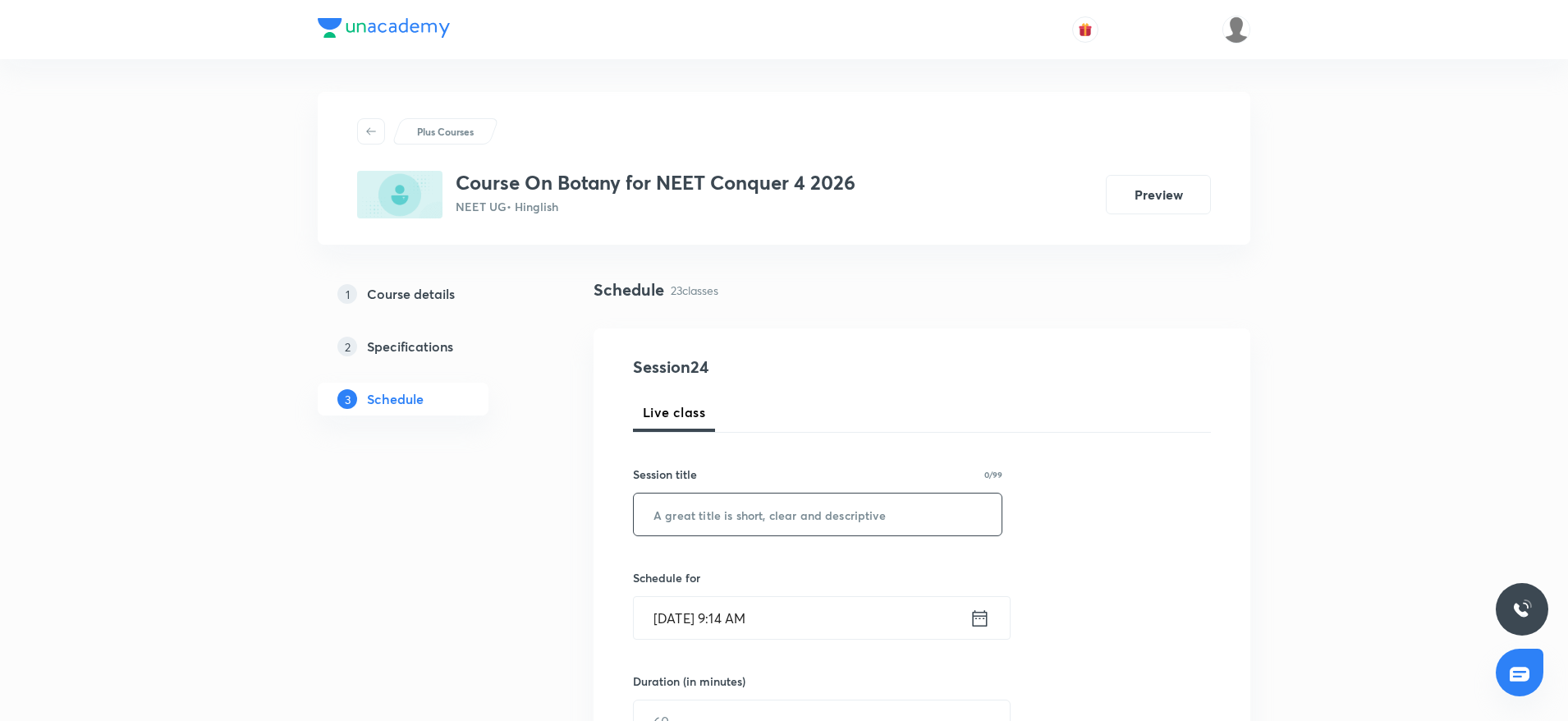
click at [702, 516] on input "text" at bounding box center [818, 514] width 368 height 42
paste input "Plant Kingdom 2"
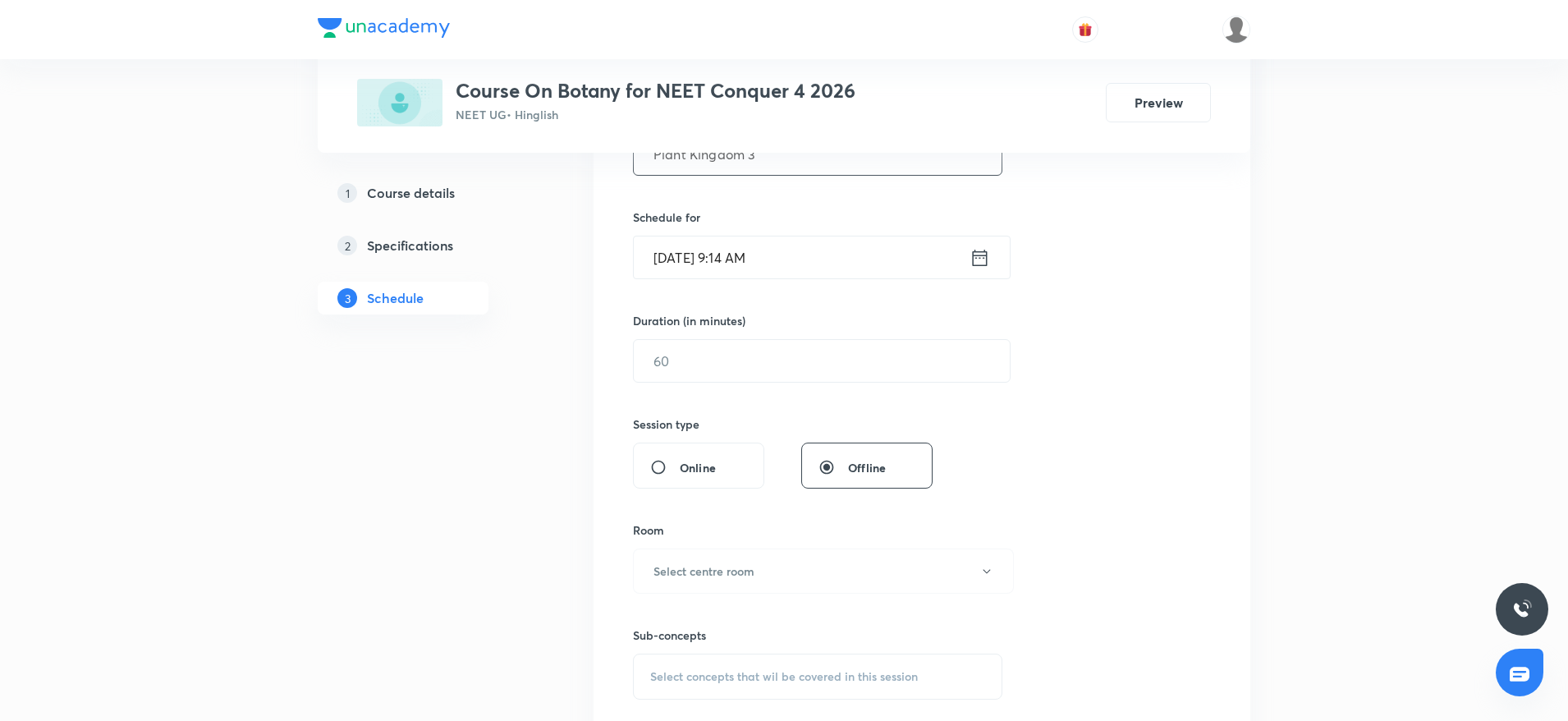
scroll to position [365, 0]
type input "Plant Kingdom 3"
click at [852, 255] on input "Oct 6, 2025, 9:14 AM" at bounding box center [801, 252] width 336 height 42
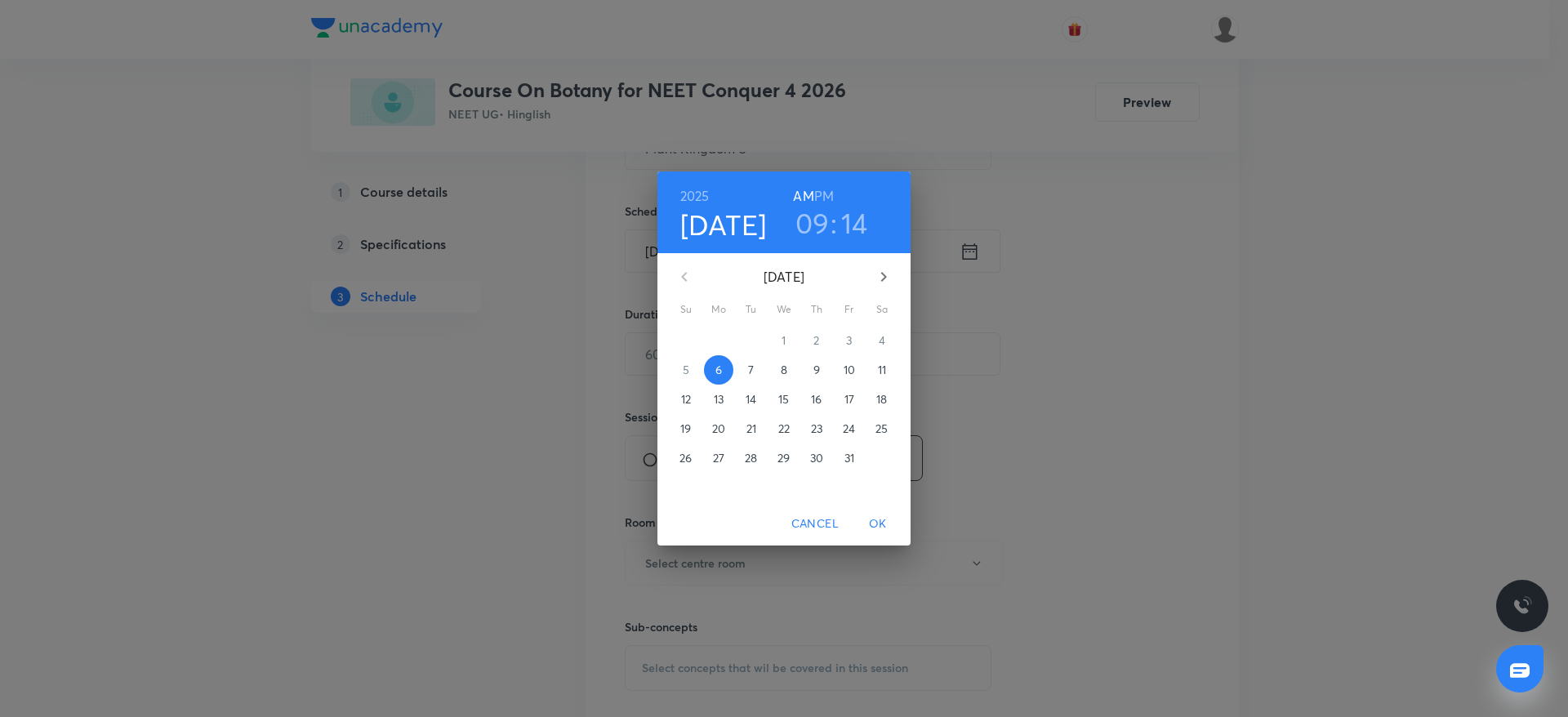
click at [818, 222] on h3 "09" at bounding box center [812, 223] width 35 height 35
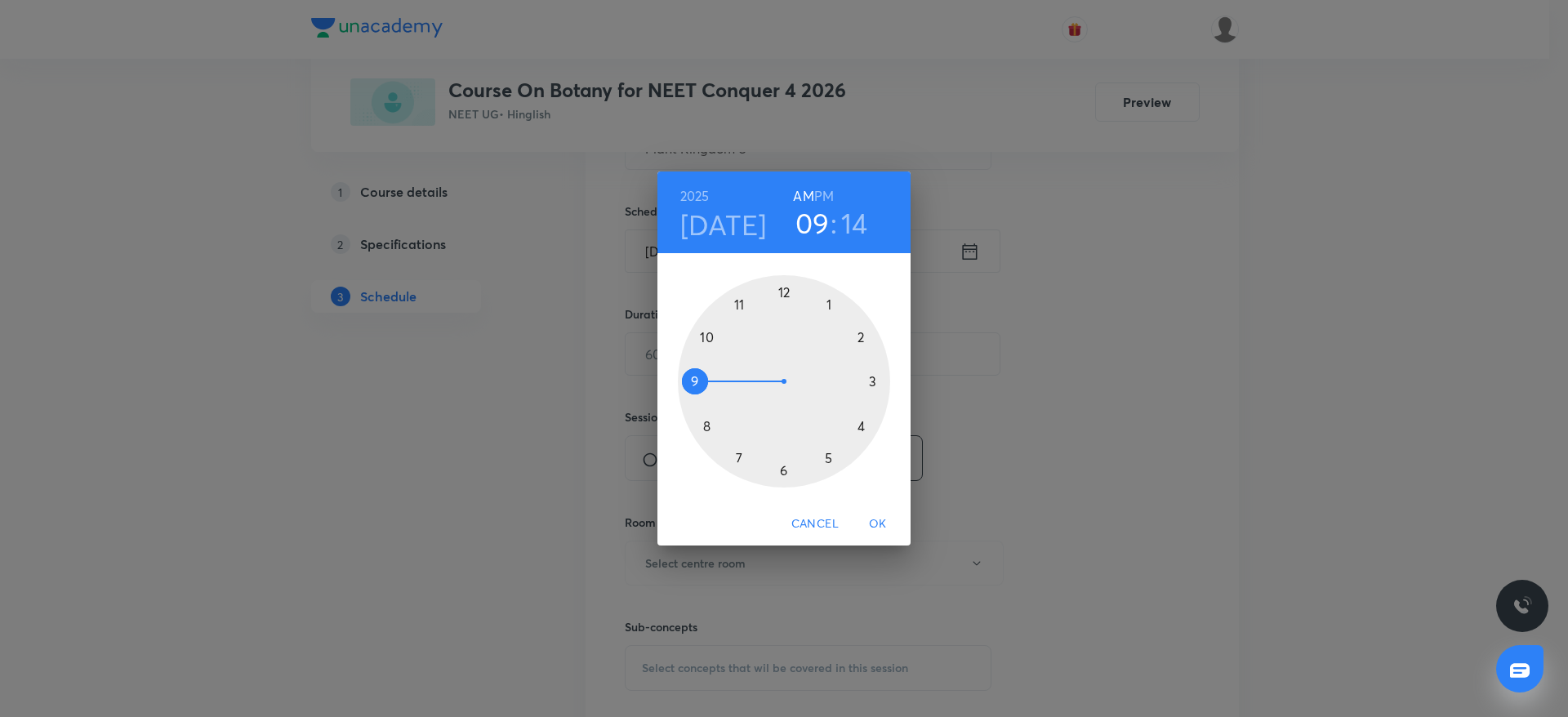
click at [709, 336] on div at bounding box center [784, 381] width 212 height 212
click at [703, 425] on div at bounding box center [784, 381] width 212 height 212
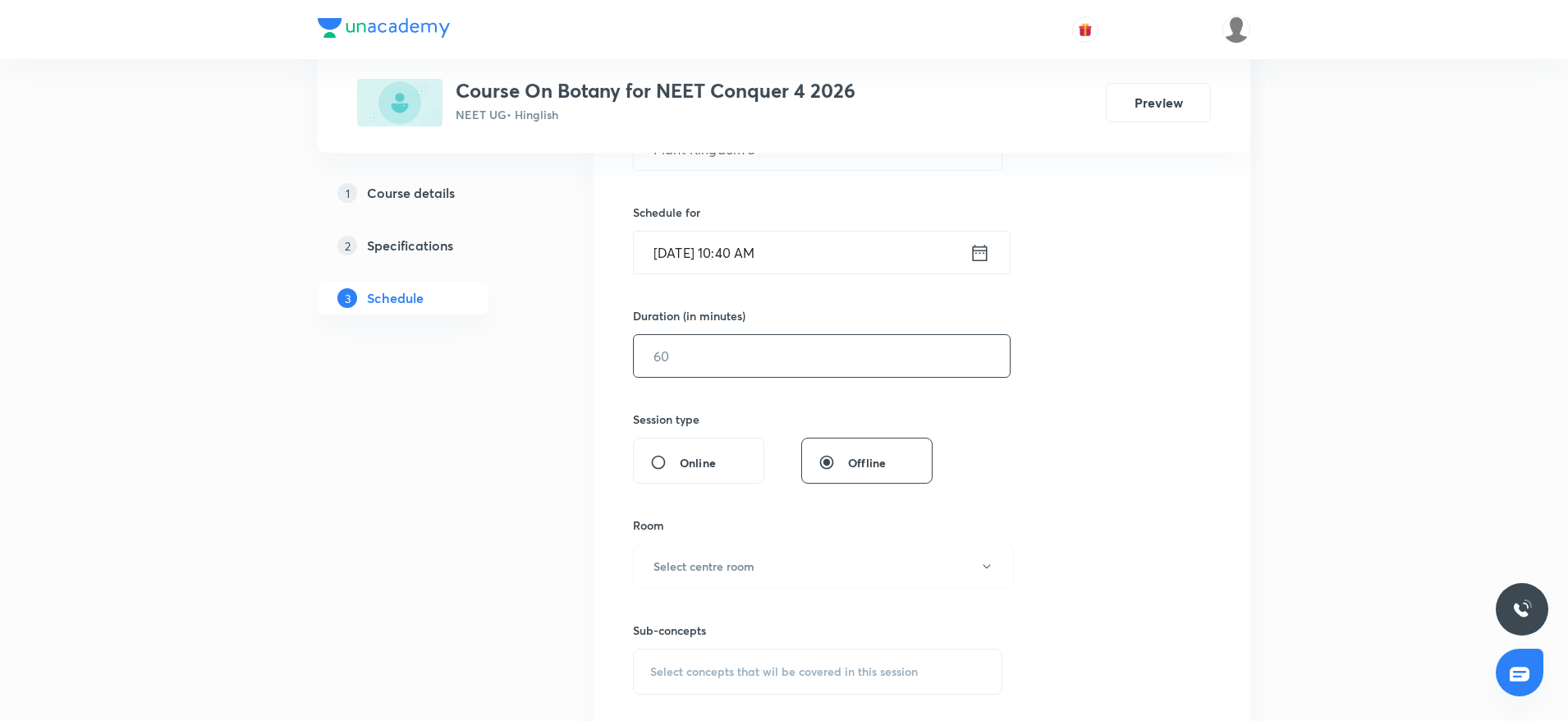
click at [751, 363] on input "text" at bounding box center [822, 356] width 376 height 42
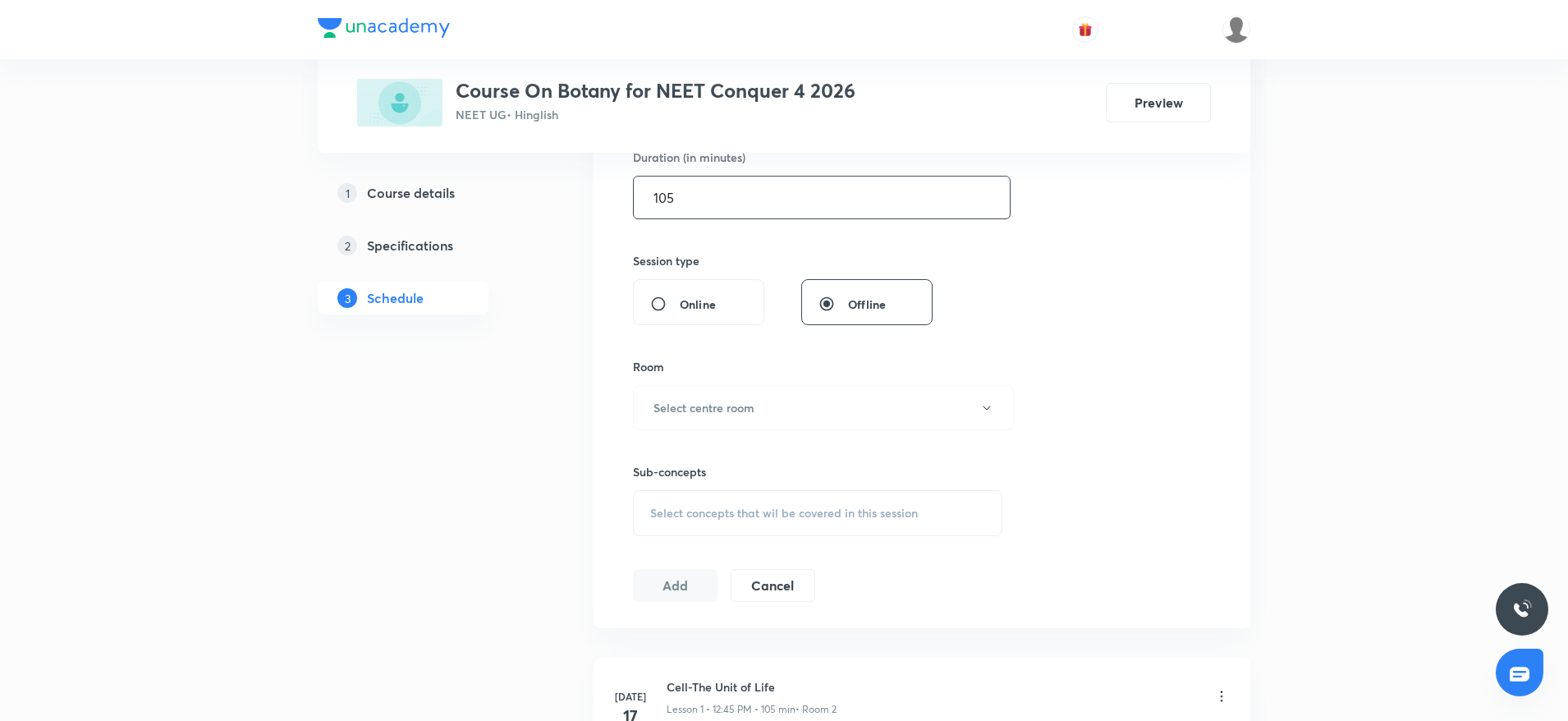
scroll to position [538, 0]
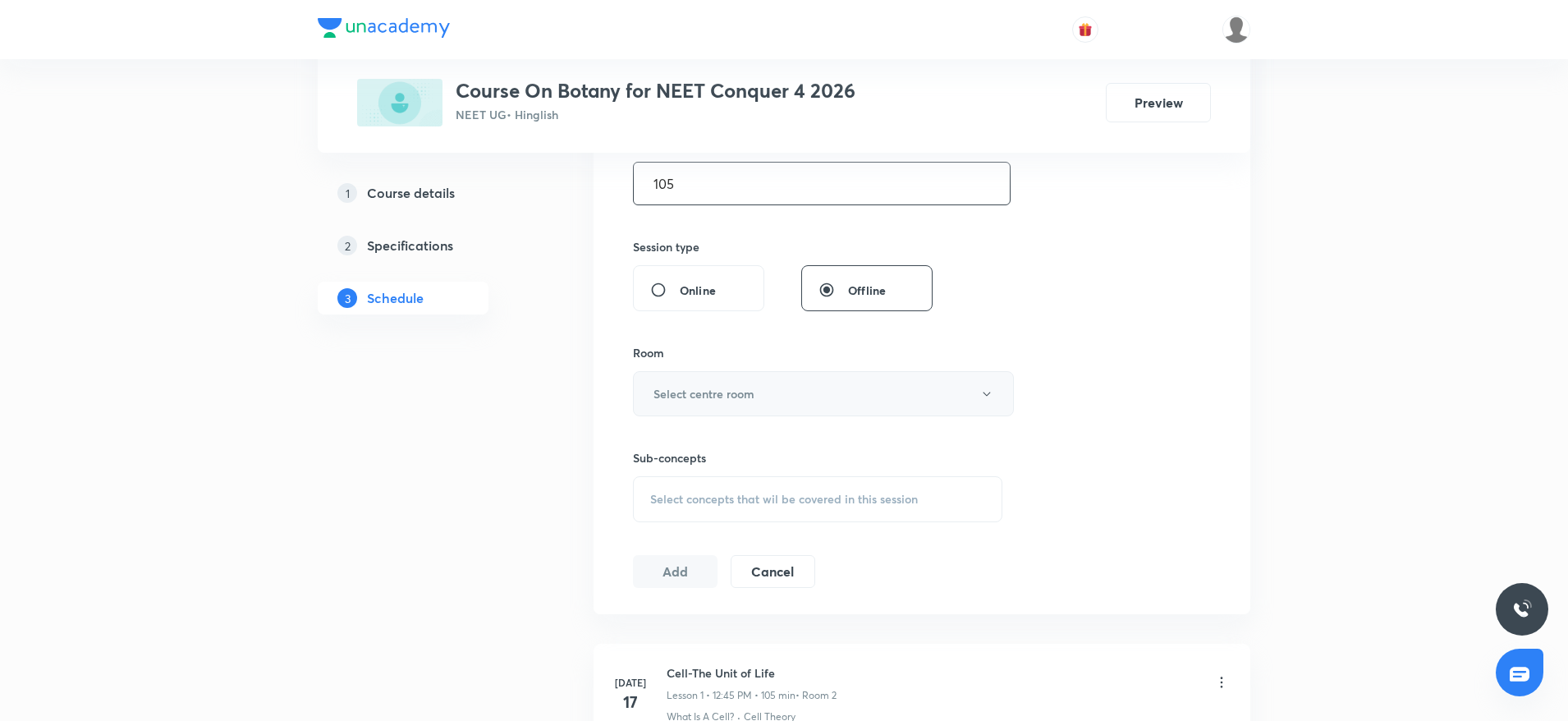
type input "105"
click at [716, 381] on button "Select centre room" at bounding box center [824, 393] width 381 height 45
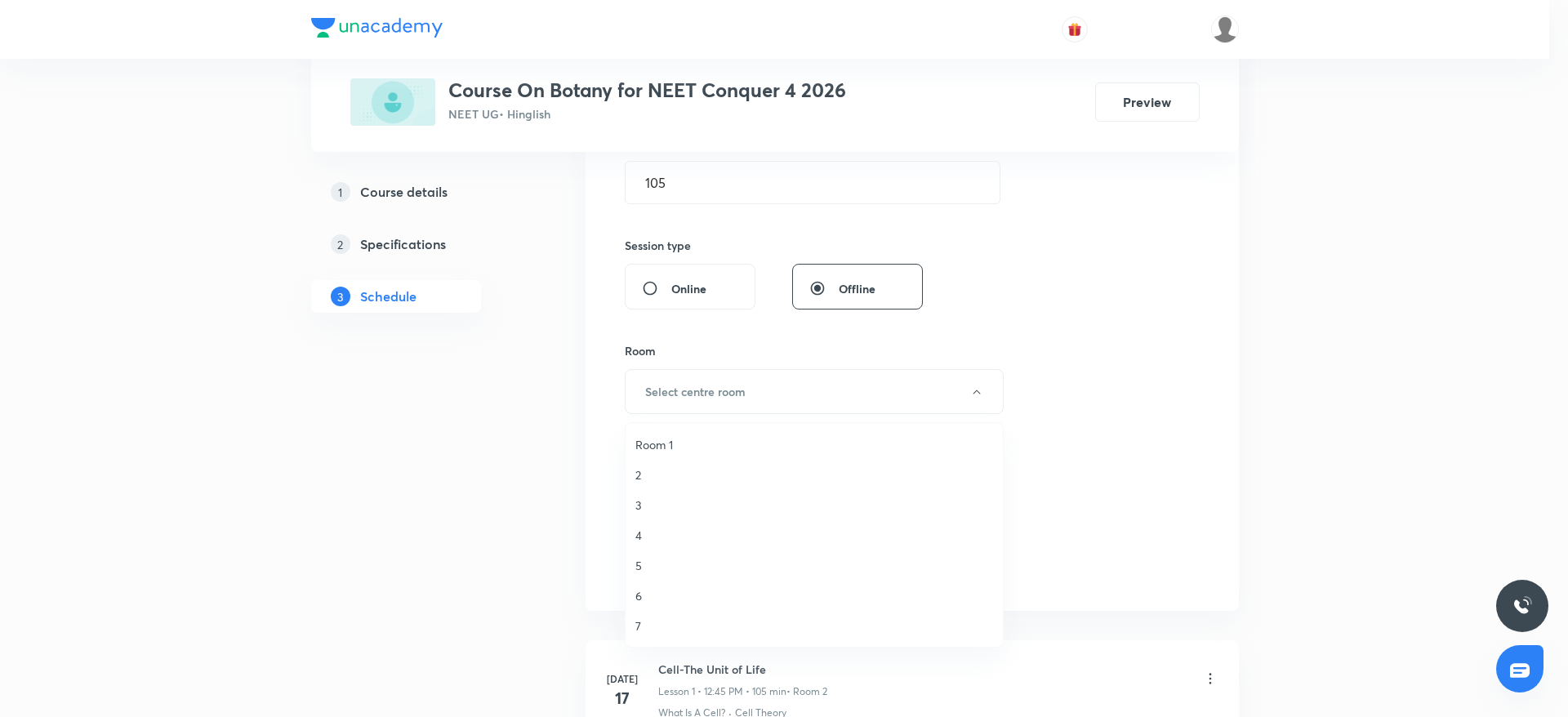
click at [650, 533] on span "4" at bounding box center [814, 535] width 358 height 17
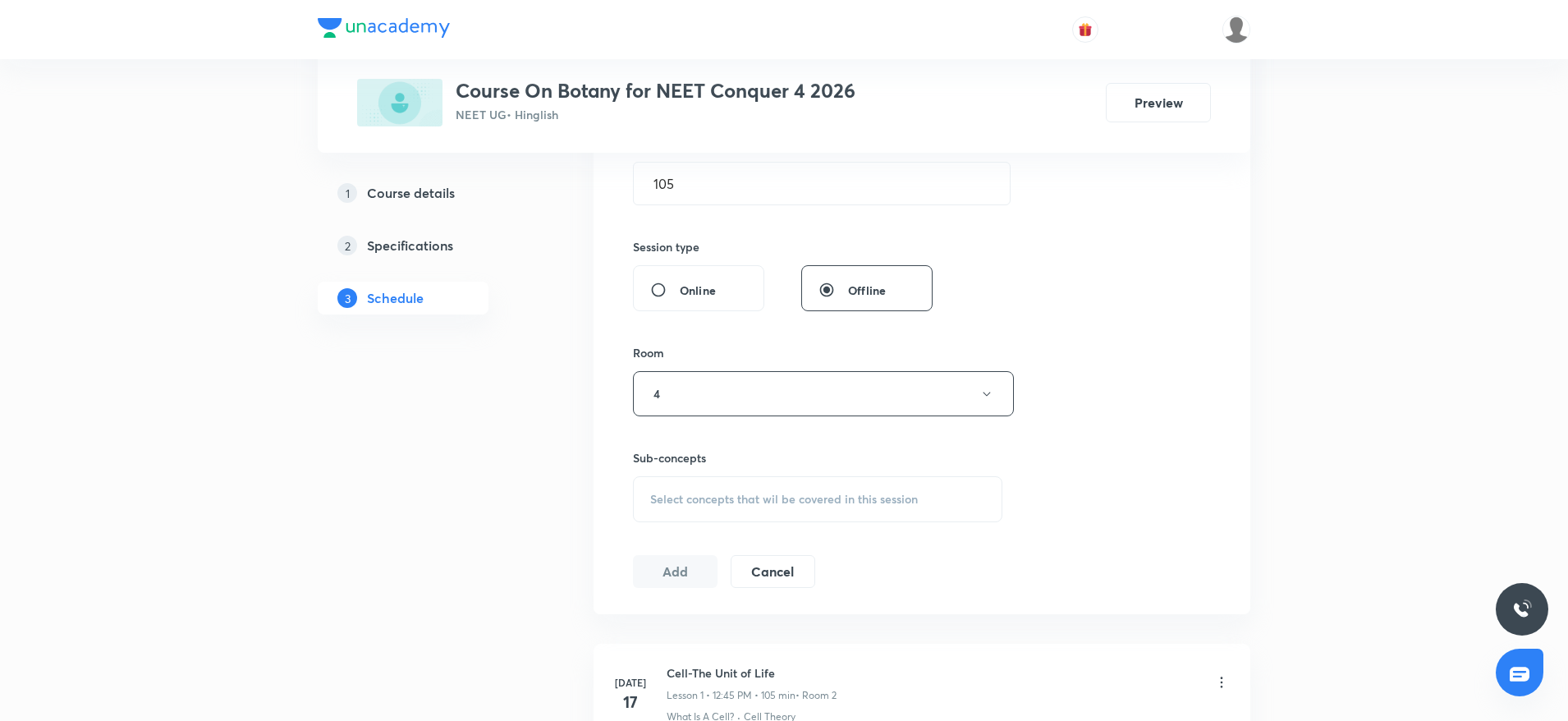
click at [678, 507] on div "Select concepts that wil be covered in this session" at bounding box center [818, 500] width 369 height 46
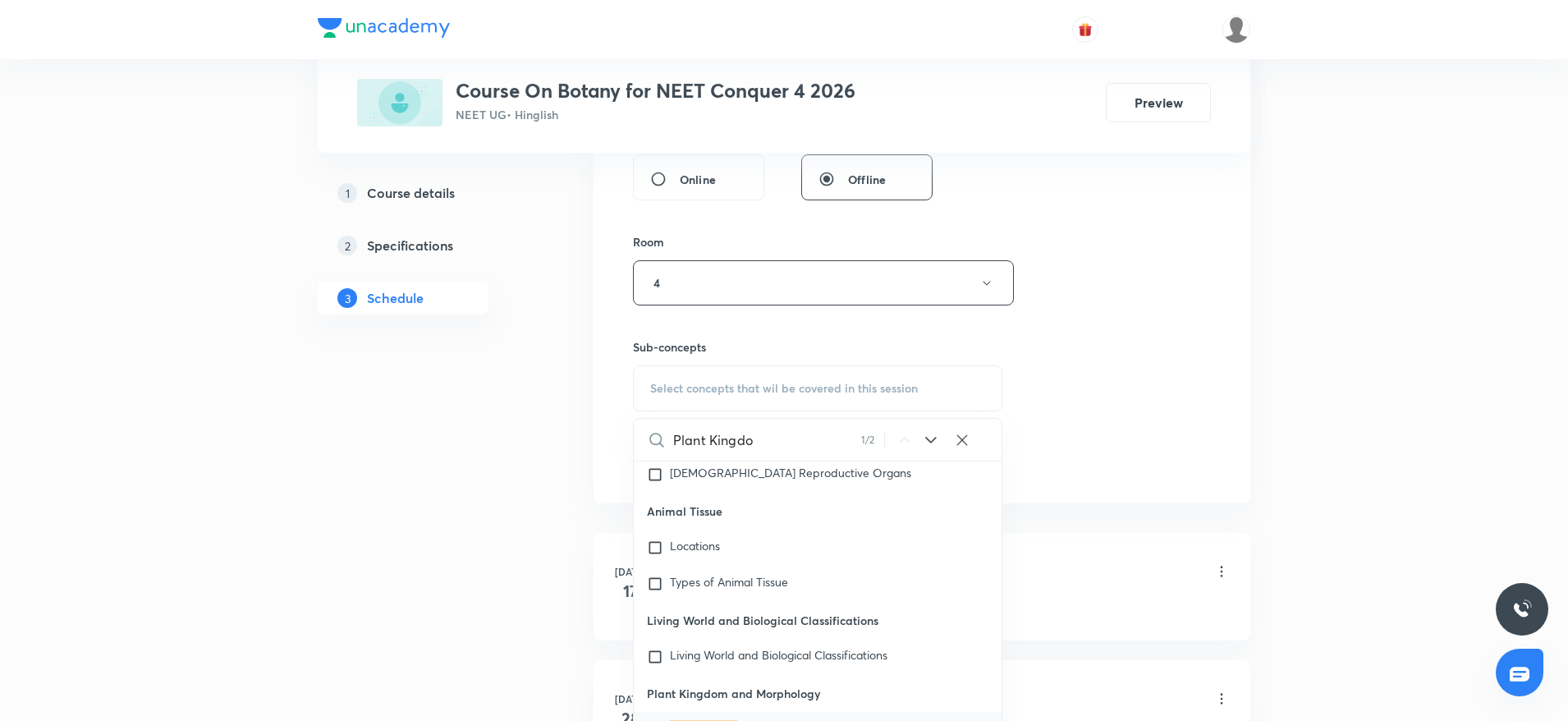
scroll to position [75433, 0]
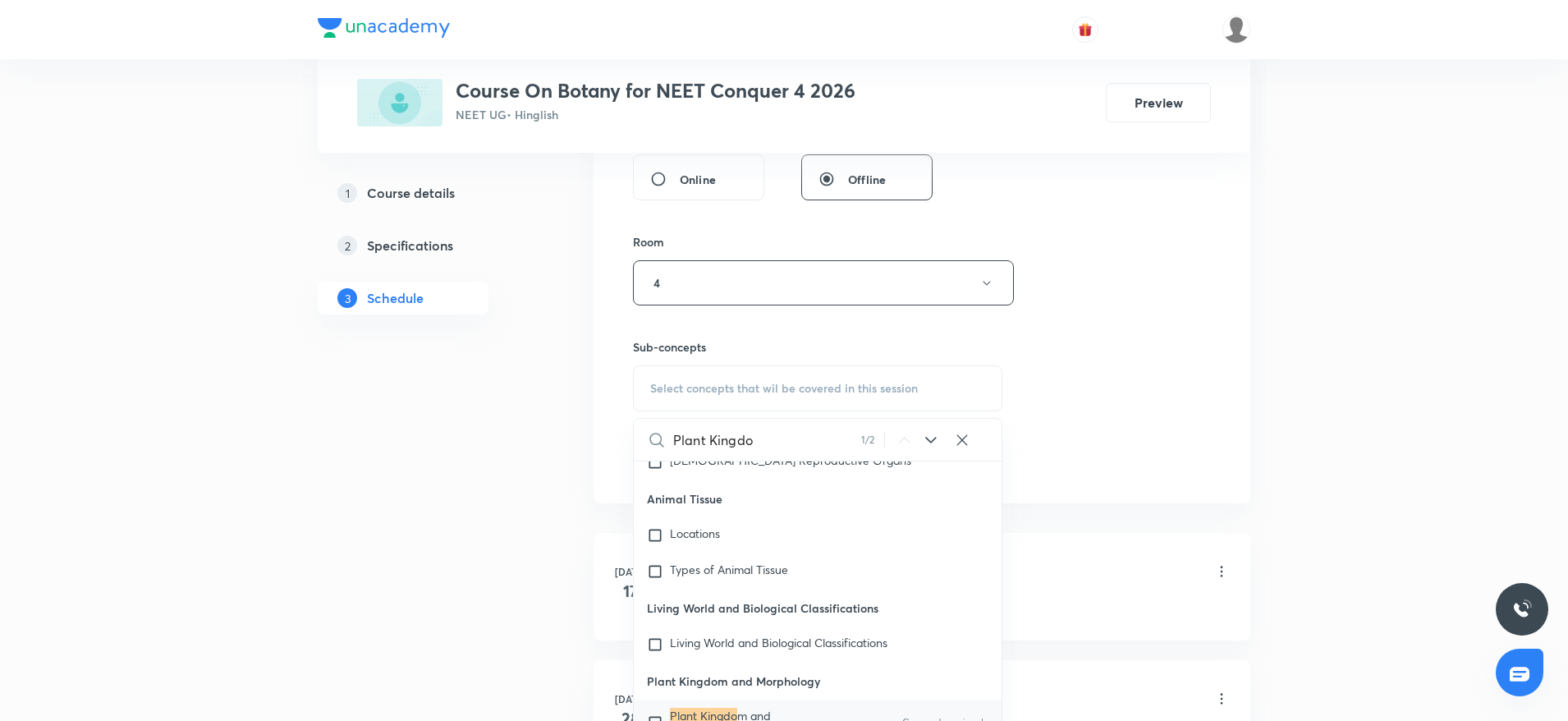
type input "Plant Kingdo"
click at [687, 708] on span "m and Morphology" at bounding box center [720, 723] width 101 height 29
checkbox input "true"
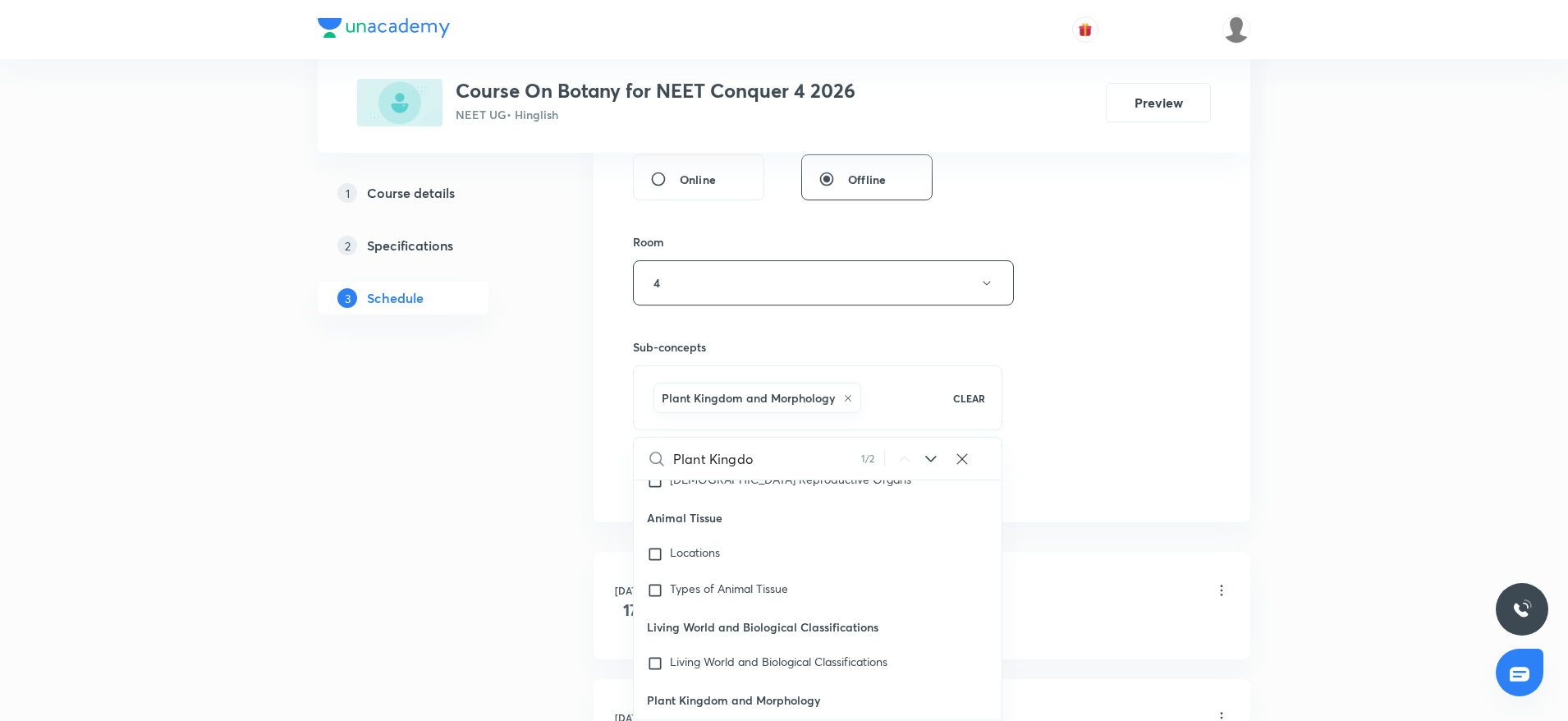
click at [1075, 391] on div "Session 24 Live class Session title 15/99 Plant Kingdom 3 ​ Schedule for Oct 6,…" at bounding box center [921, 101] width 578 height 790
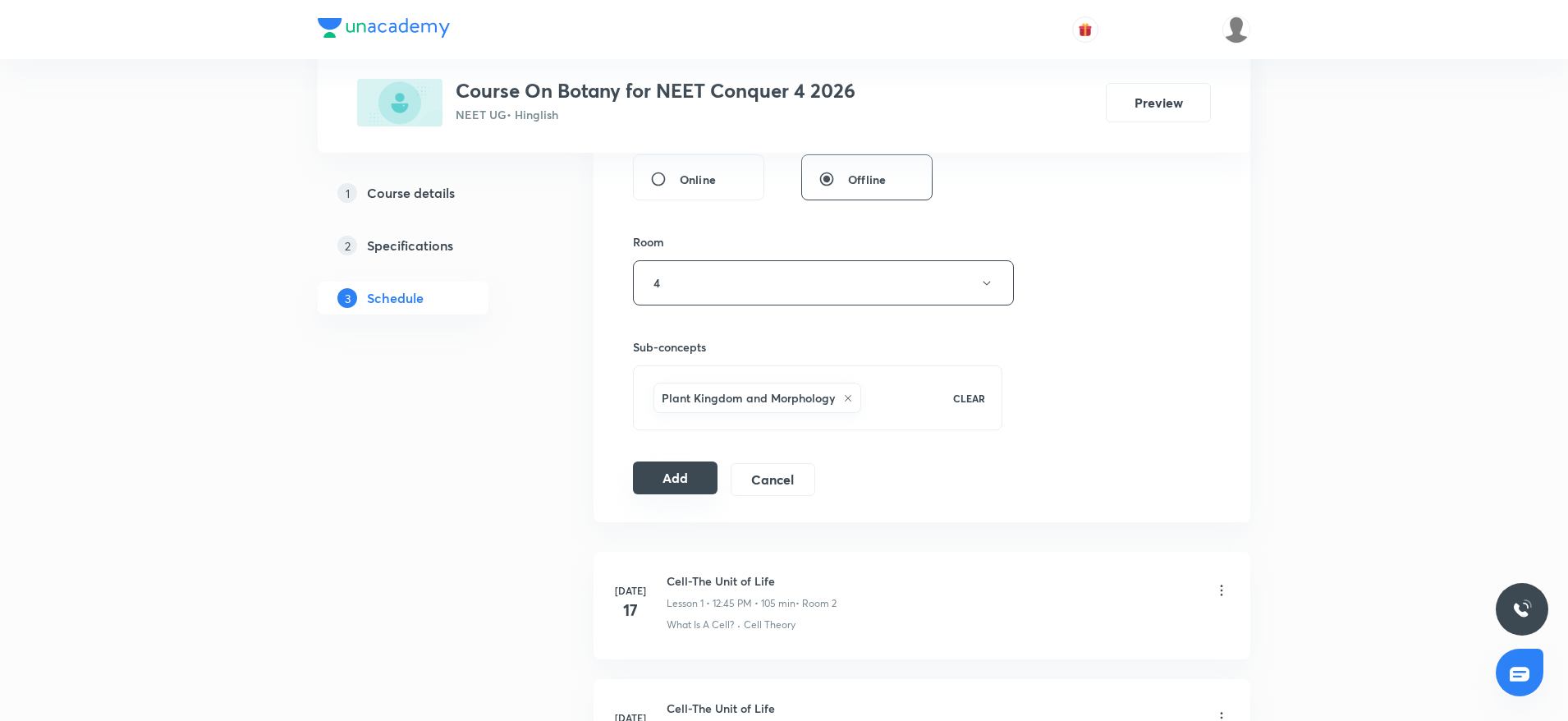
click at [666, 468] on button "Add" at bounding box center [675, 478] width 84 height 33
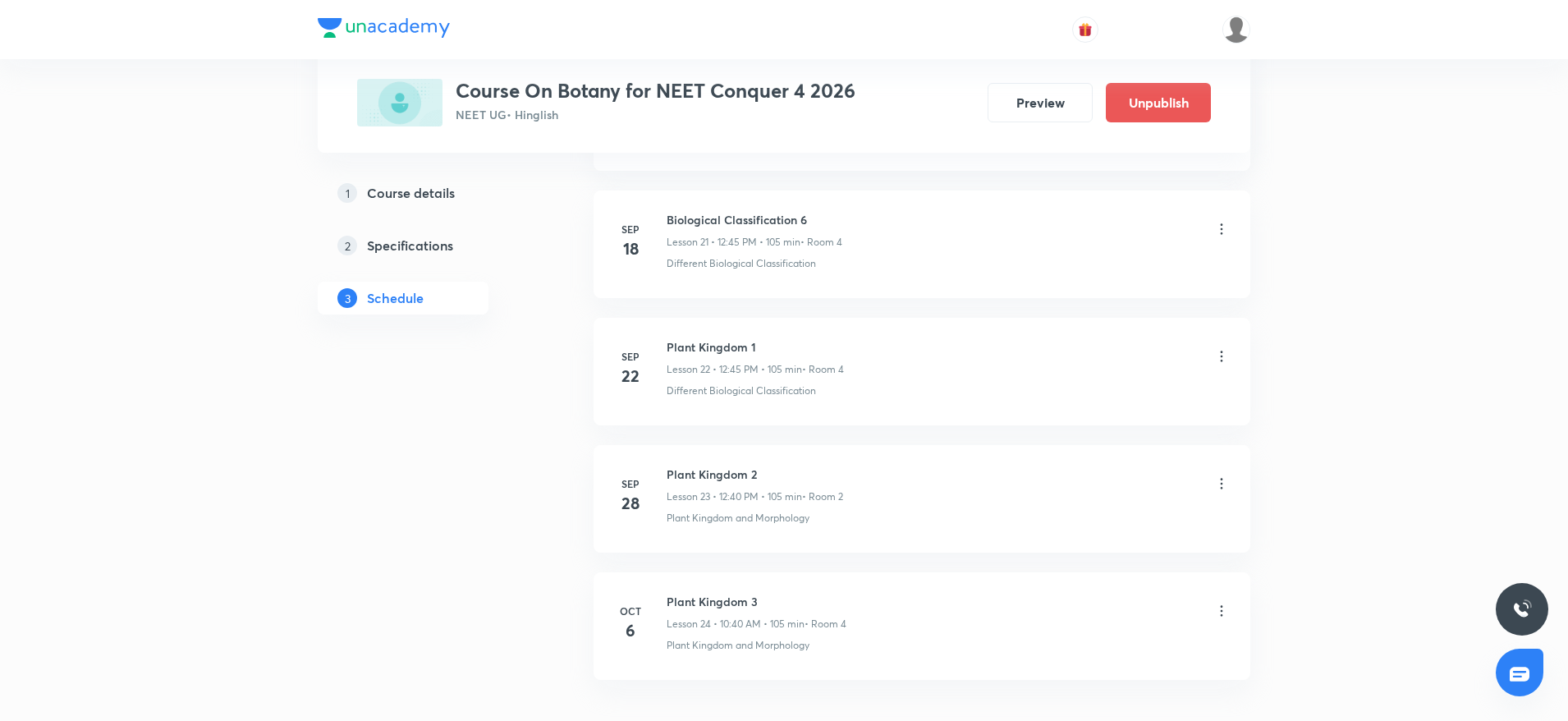
scroll to position [2896, 0]
